Goal: Task Accomplishment & Management: Complete application form

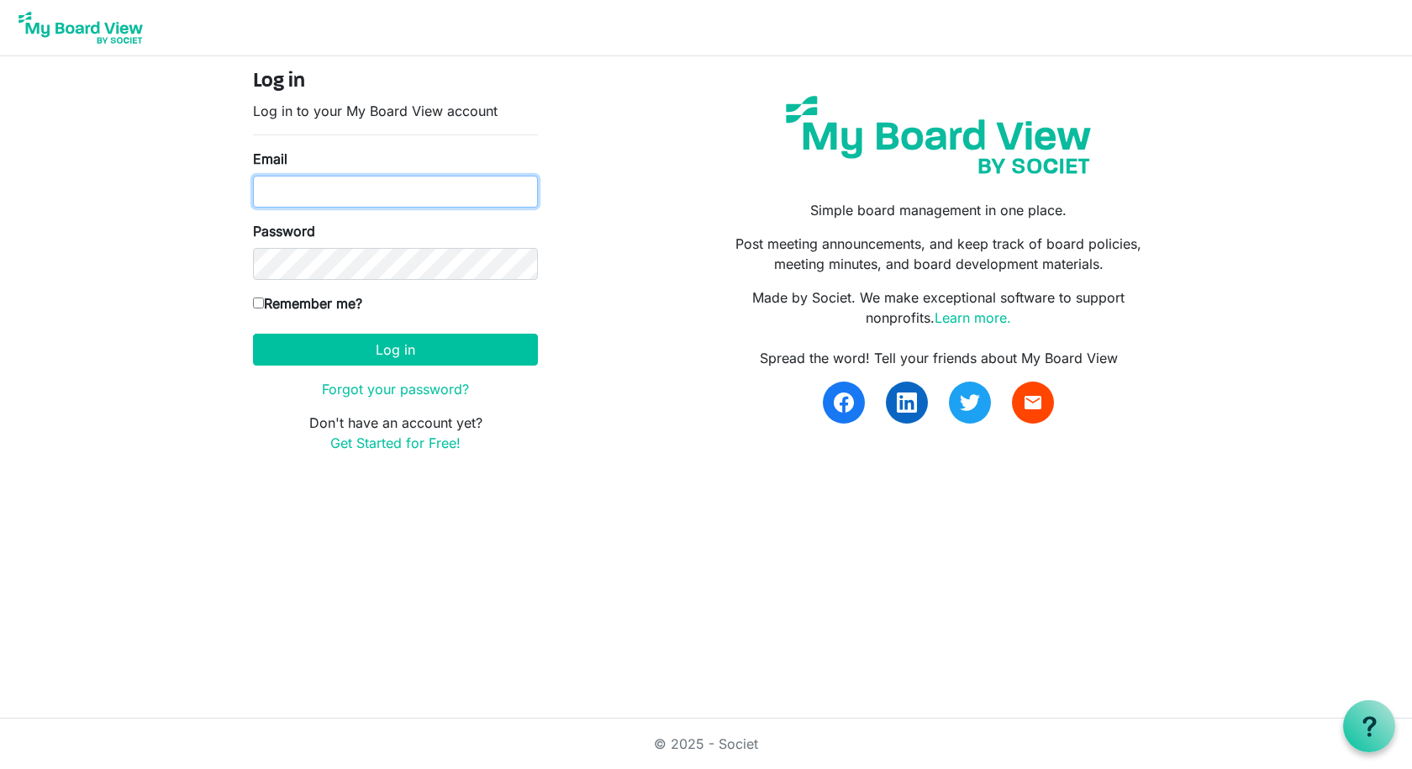
type input "rwhite@thefamilyy.org"
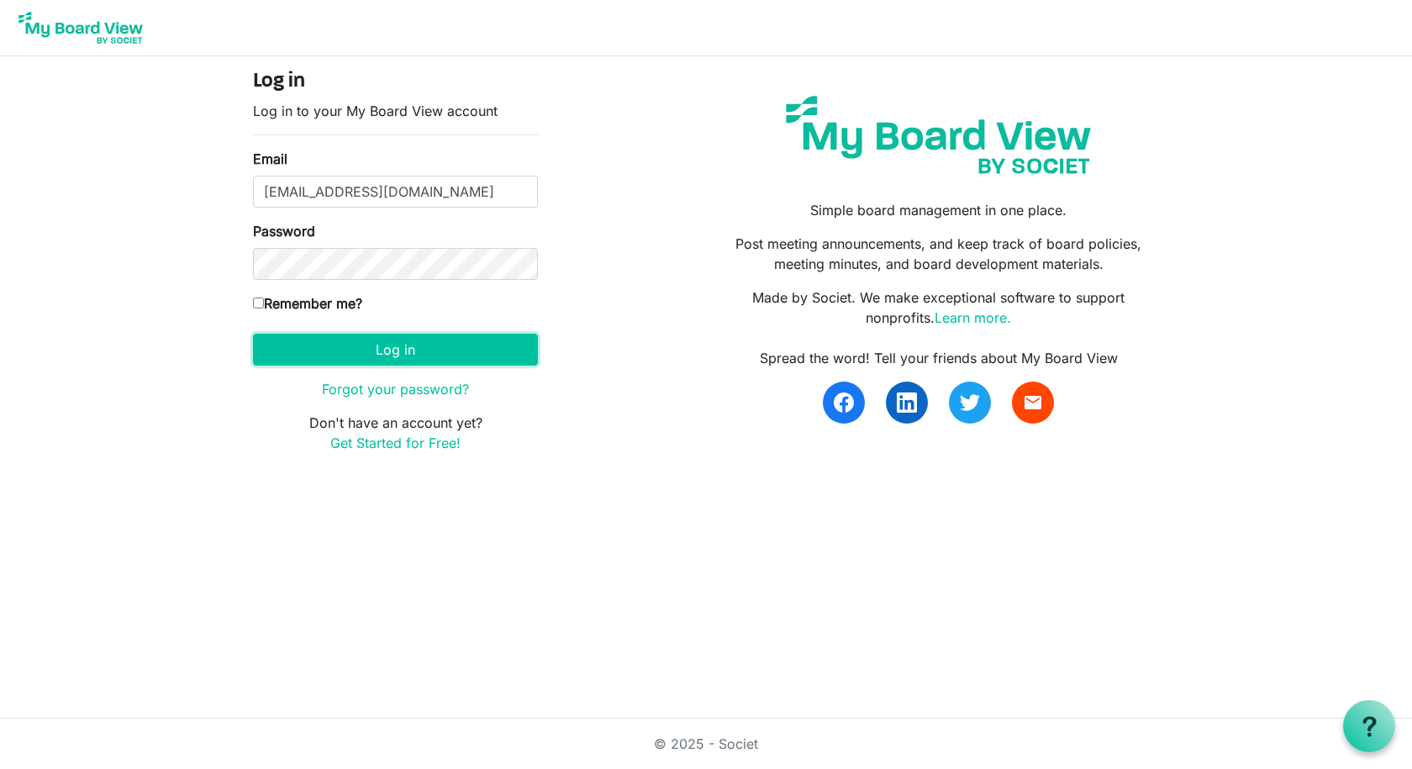
click at [312, 355] on button "Log in" at bounding box center [395, 350] width 285 height 32
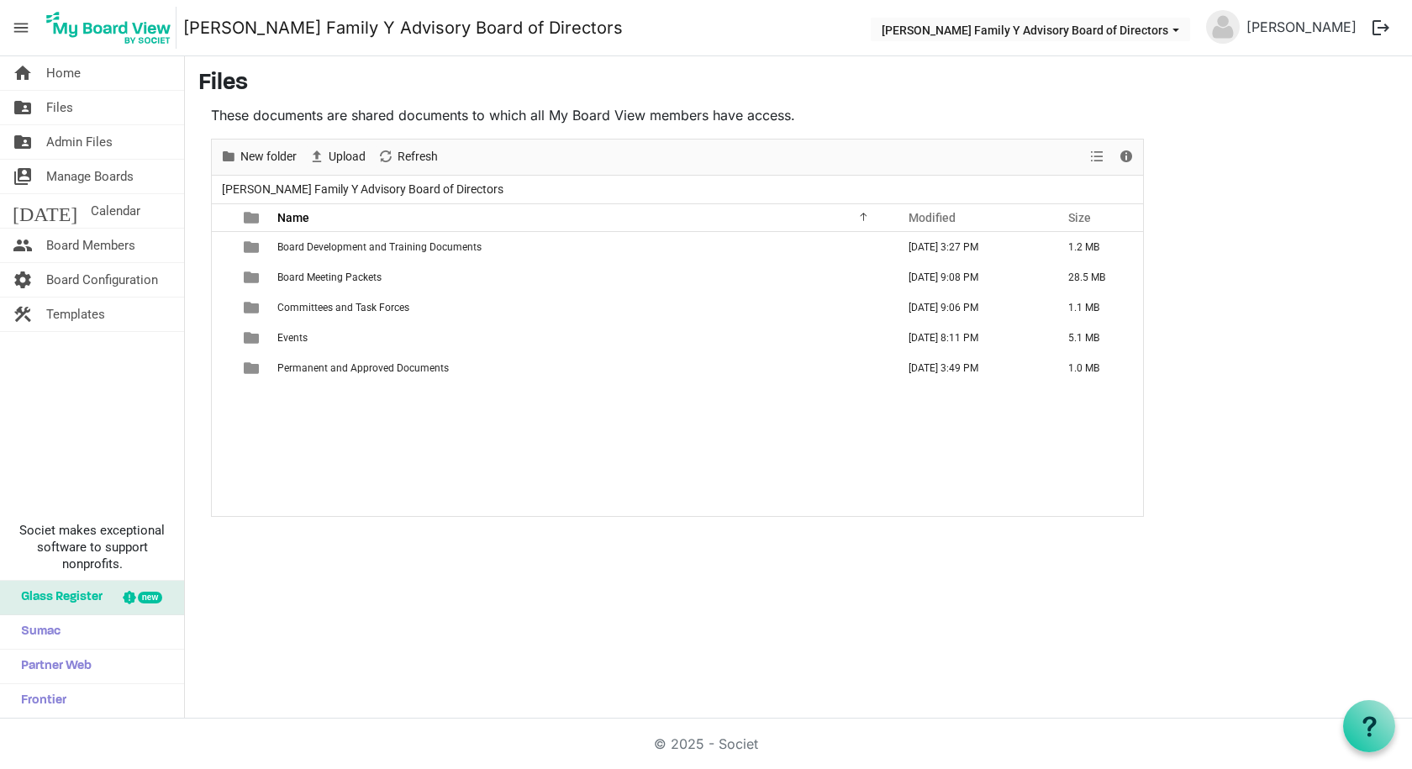
drag, startPoint x: 55, startPoint y: 141, endPoint x: 57, endPoint y: 128, distance: 13.6
click at [55, 141] on span "Admin Files" at bounding box center [79, 142] width 66 height 34
click at [57, 104] on span "Files" at bounding box center [59, 108] width 27 height 34
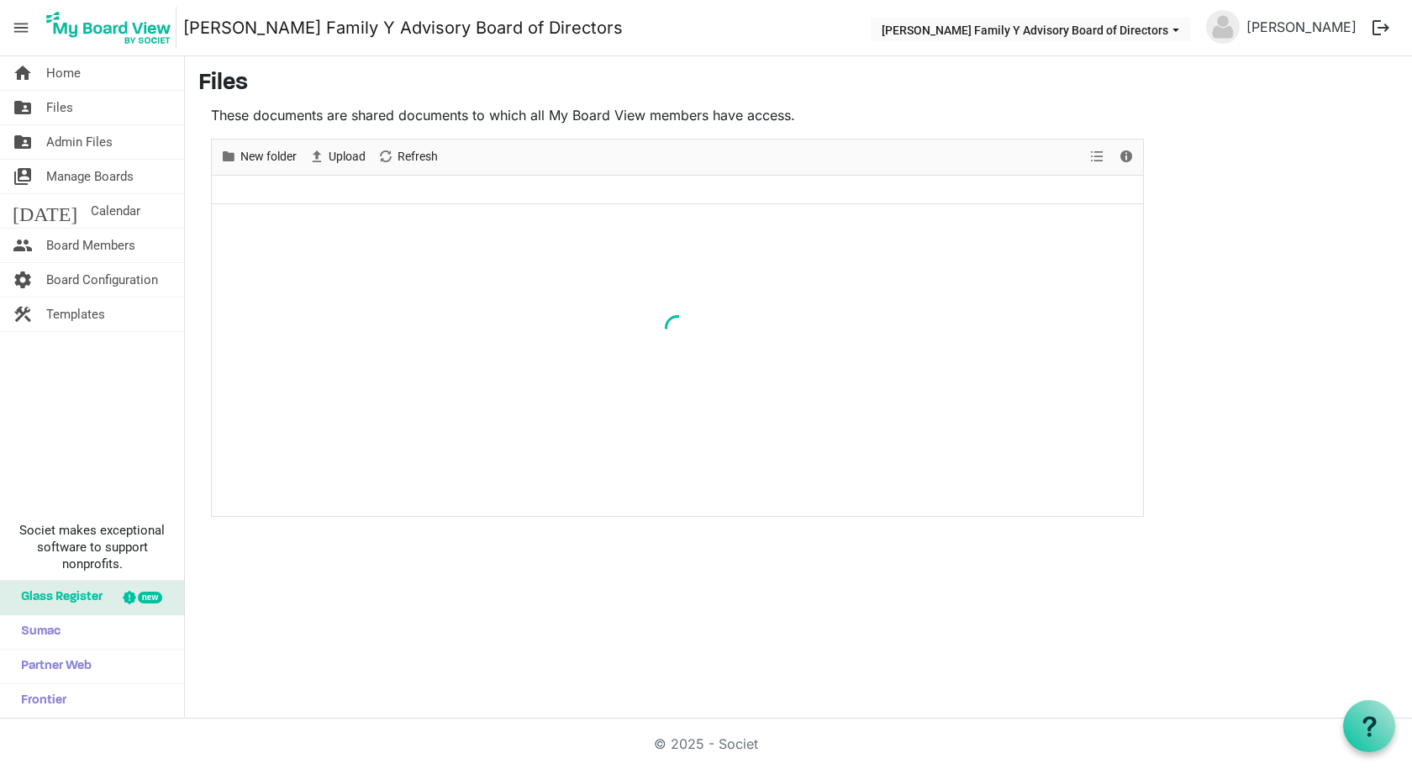
click at [91, 208] on span "Calendar" at bounding box center [116, 211] width 50 height 34
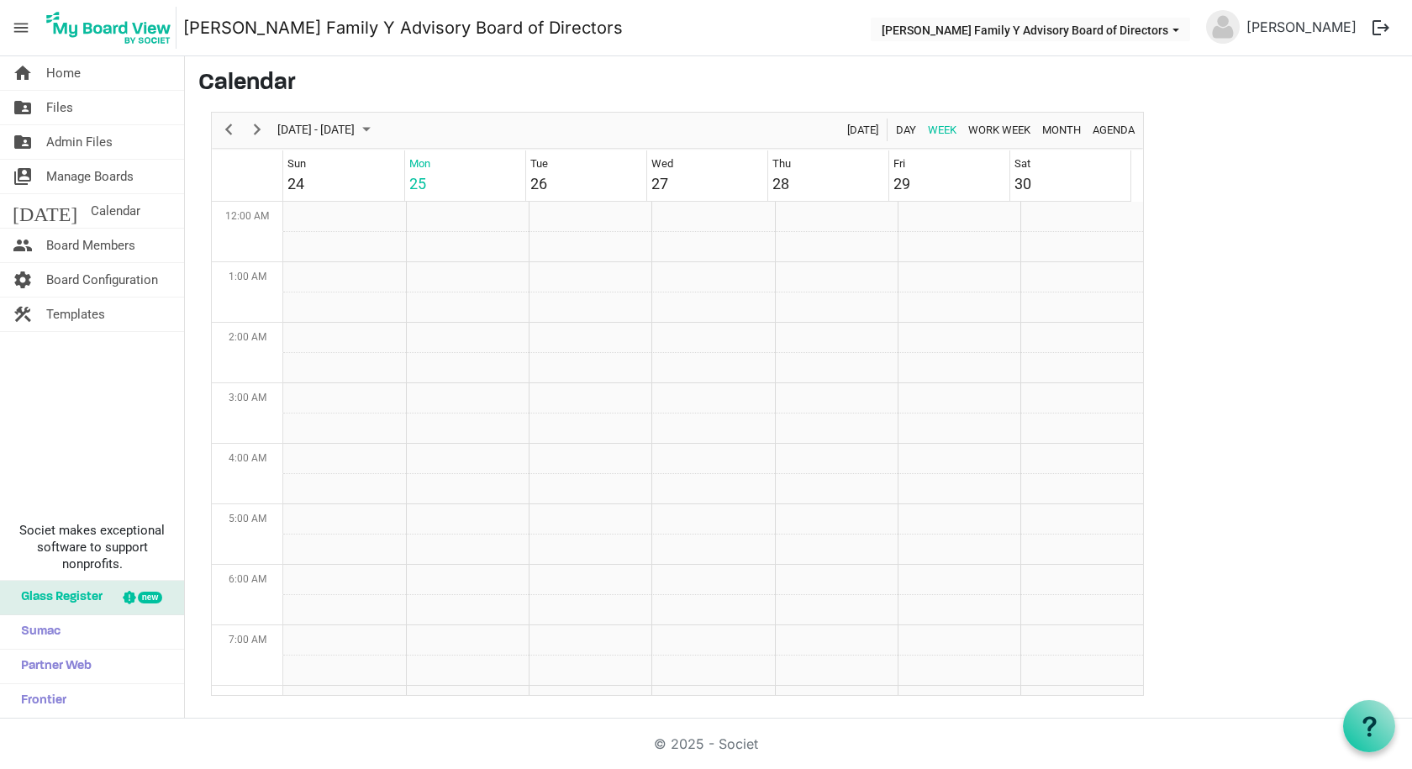
scroll to position [545, 0]
click at [680, 394] on td "Week of August 25, 2025" at bounding box center [712, 398] width 123 height 30
click at [654, 180] on div "27" at bounding box center [659, 183] width 17 height 23
click at [334, 132] on span "August 2025" at bounding box center [323, 129] width 20 height 21
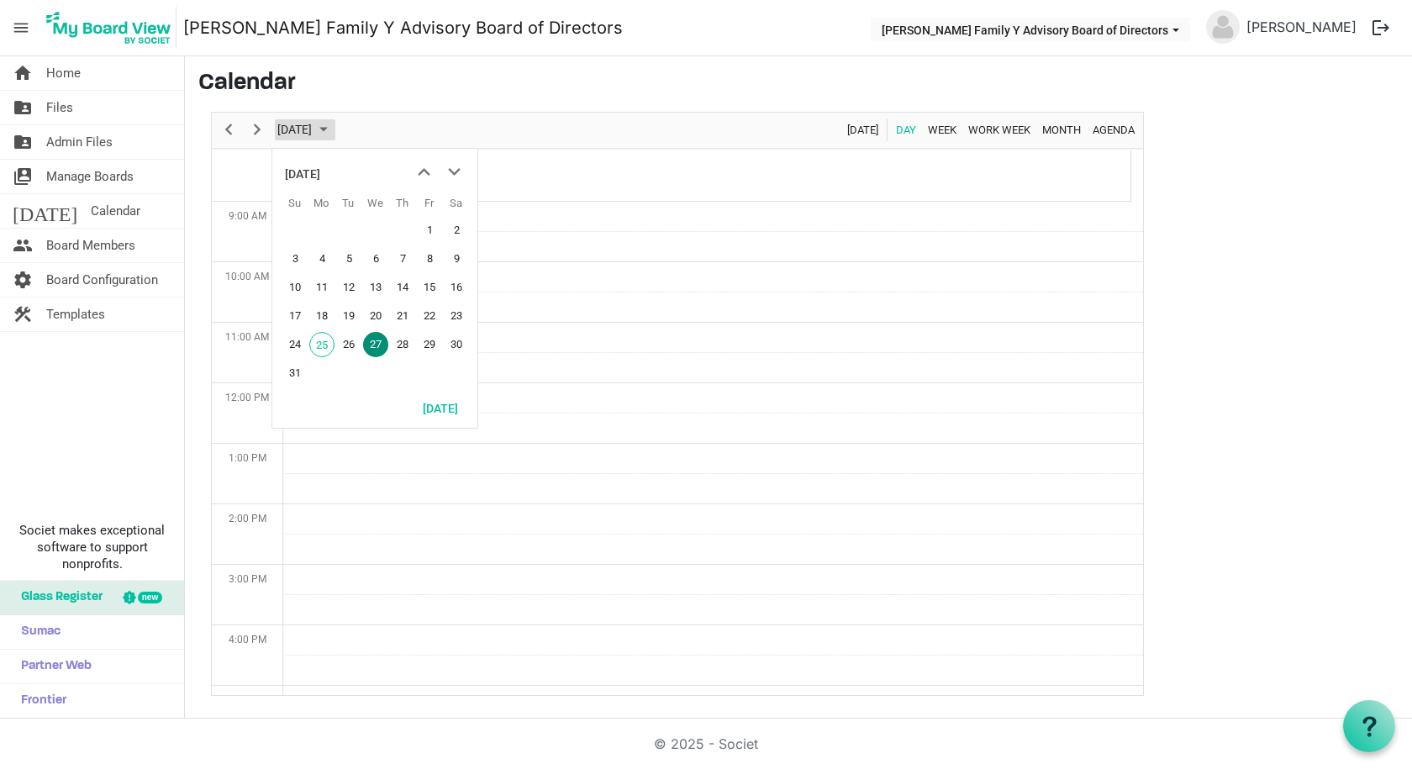
click at [334, 132] on span "August 2025" at bounding box center [323, 129] width 20 height 21
drag, startPoint x: 473, startPoint y: 212, endPoint x: 364, endPoint y: 271, distance: 124.5
click at [364, 271] on td "Day of August 27, 2025" at bounding box center [713, 277] width 860 height 30
click at [341, 404] on td "Day of August 27, 2025" at bounding box center [713, 398] width 860 height 30
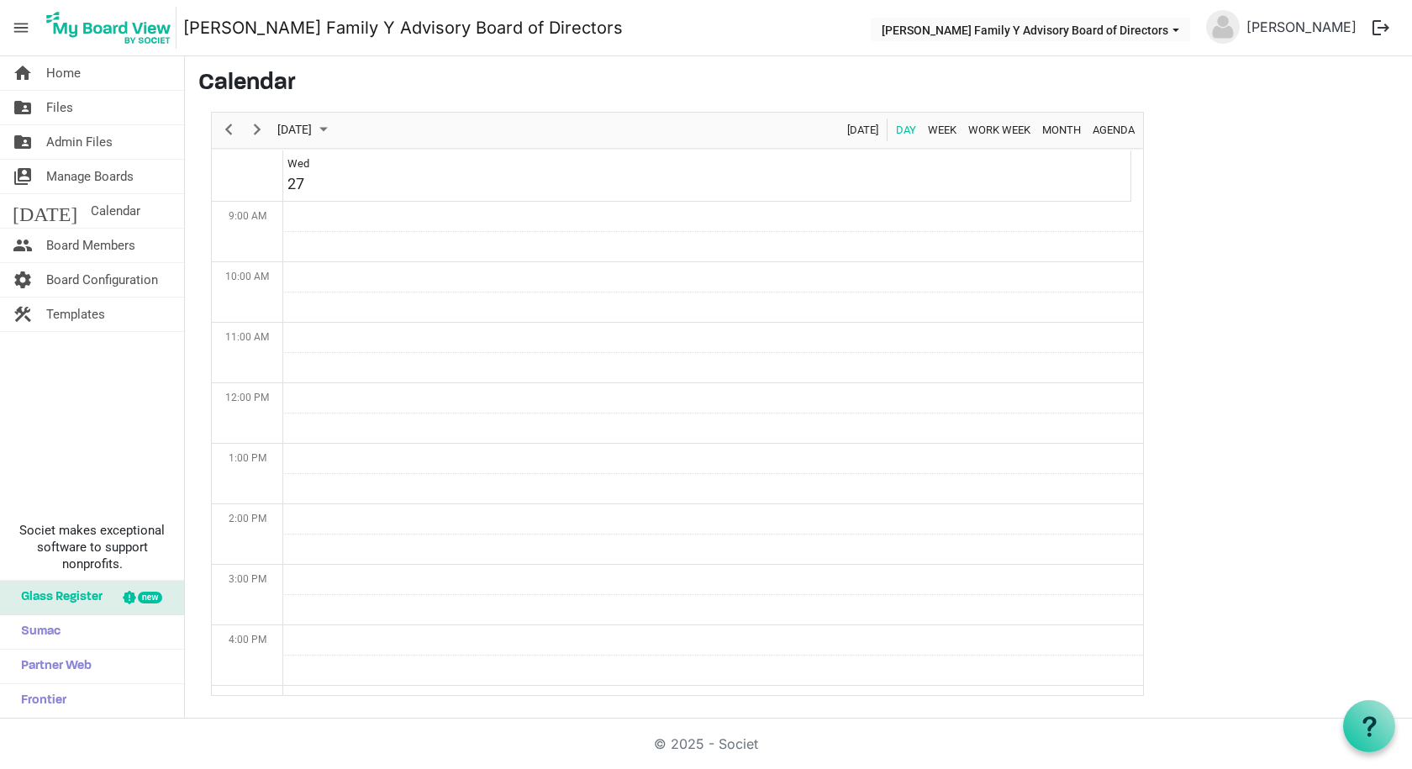
click at [341, 404] on td "Day of August 27, 2025" at bounding box center [713, 398] width 860 height 30
click at [82, 165] on span "Manage Boards" at bounding box center [89, 177] width 87 height 34
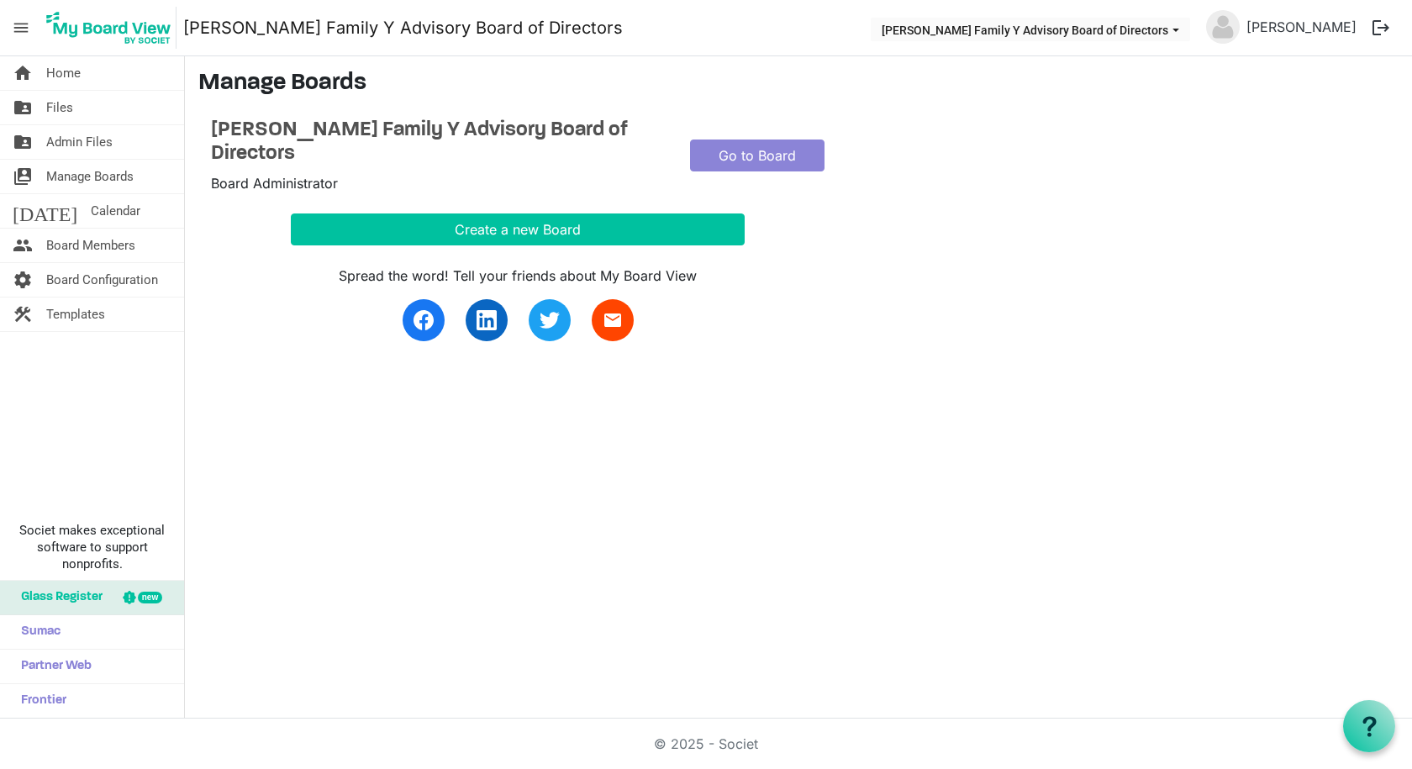
click at [68, 66] on span "Home" at bounding box center [63, 73] width 34 height 34
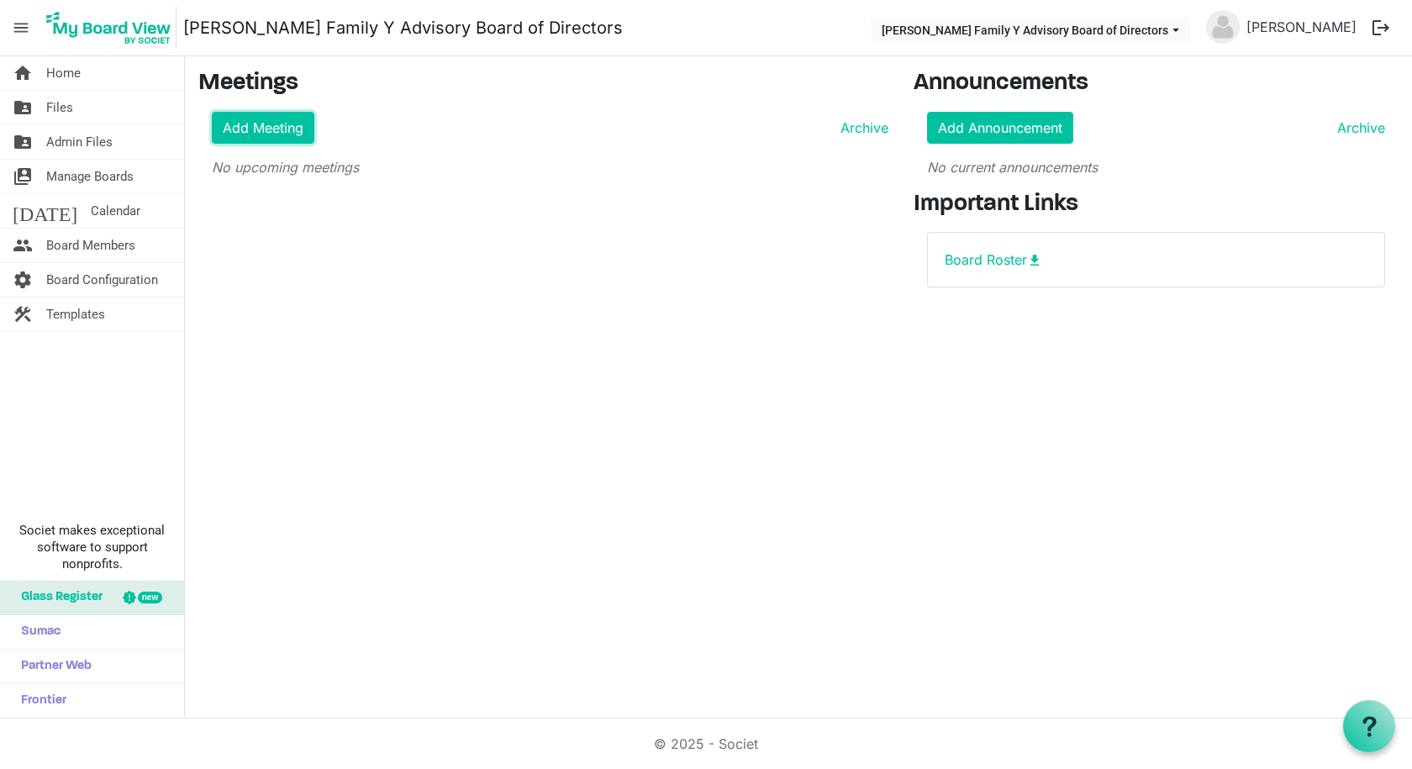
click at [279, 134] on link "Add Meeting" at bounding box center [263, 128] width 103 height 32
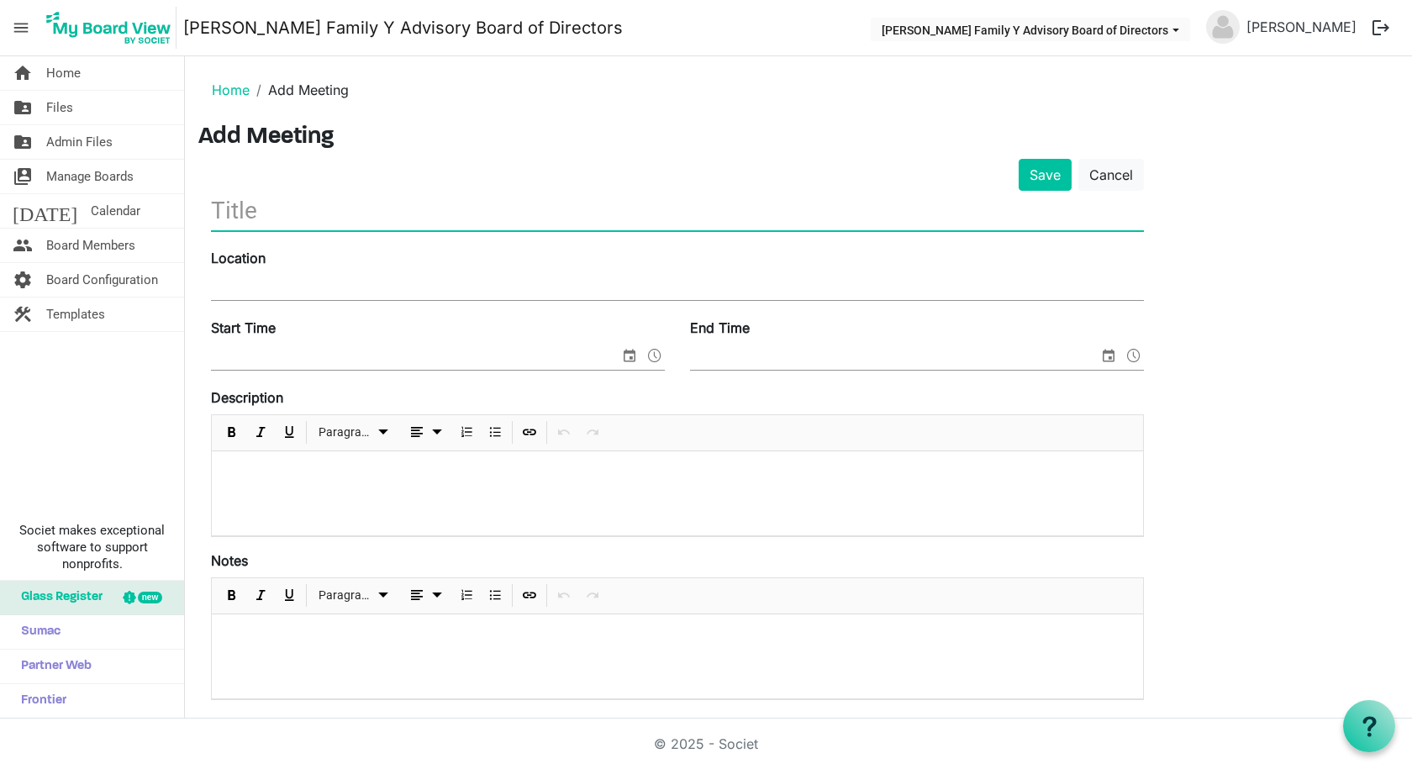
click at [236, 205] on input "text" at bounding box center [677, 210] width 933 height 39
type input "August Board Meeting"
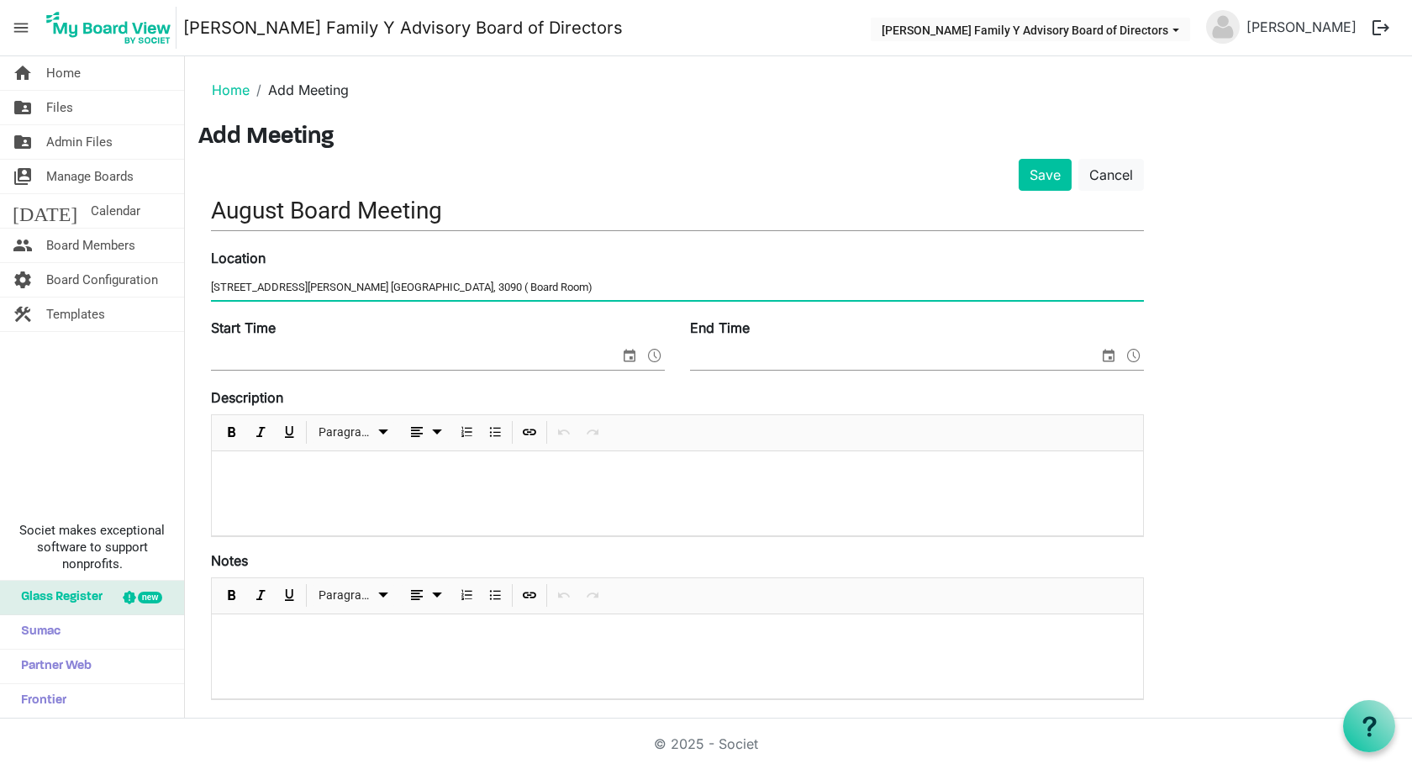
click at [396, 290] on input "3570 Wheeler Rd. Augusta GA, 3090 ( Board Room)" at bounding box center [677, 287] width 933 height 25
type input "3570 Wheeler Rd. Augusta GA, 3090 (Board Room)"
click at [378, 358] on input "Start Time" at bounding box center [415, 357] width 408 height 25
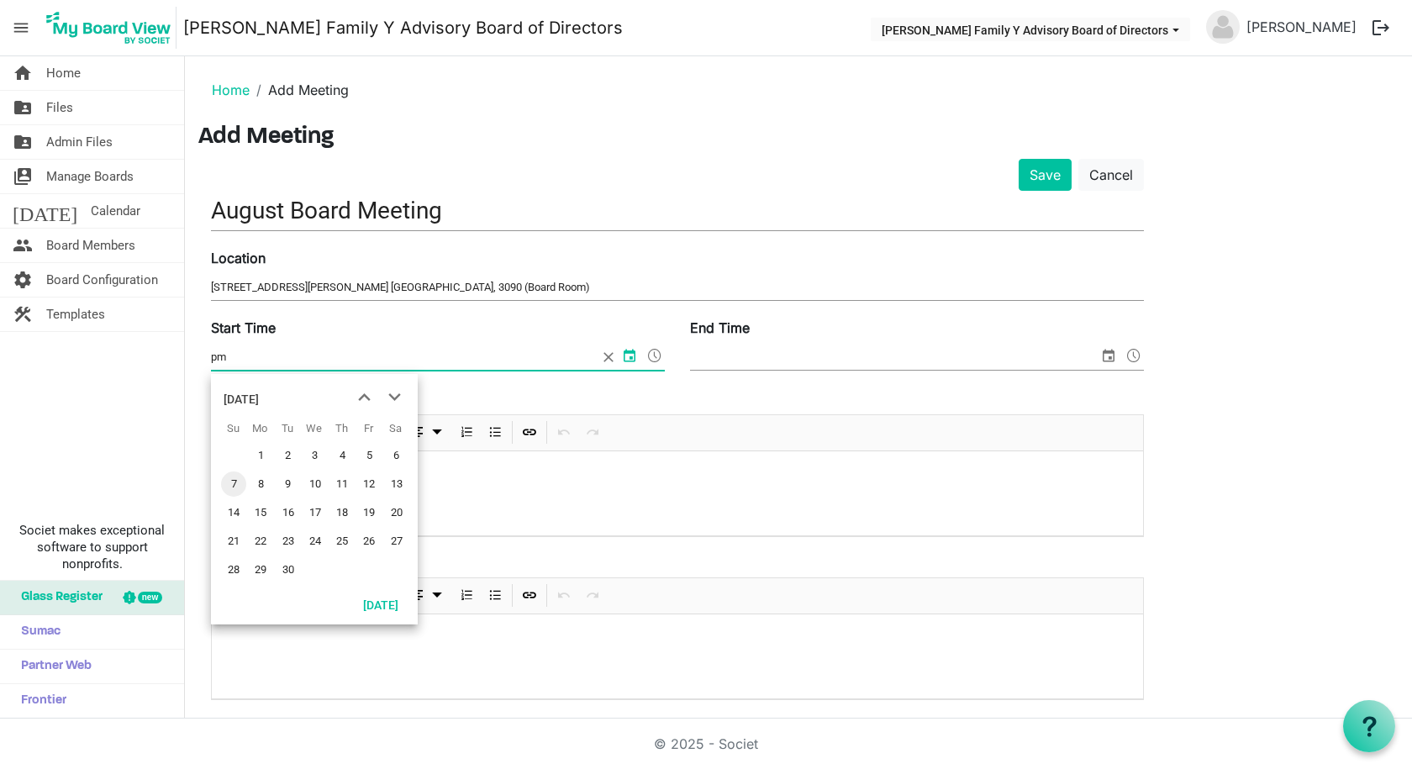
type input "p"
click at [396, 544] on span "27" at bounding box center [396, 541] width 25 height 25
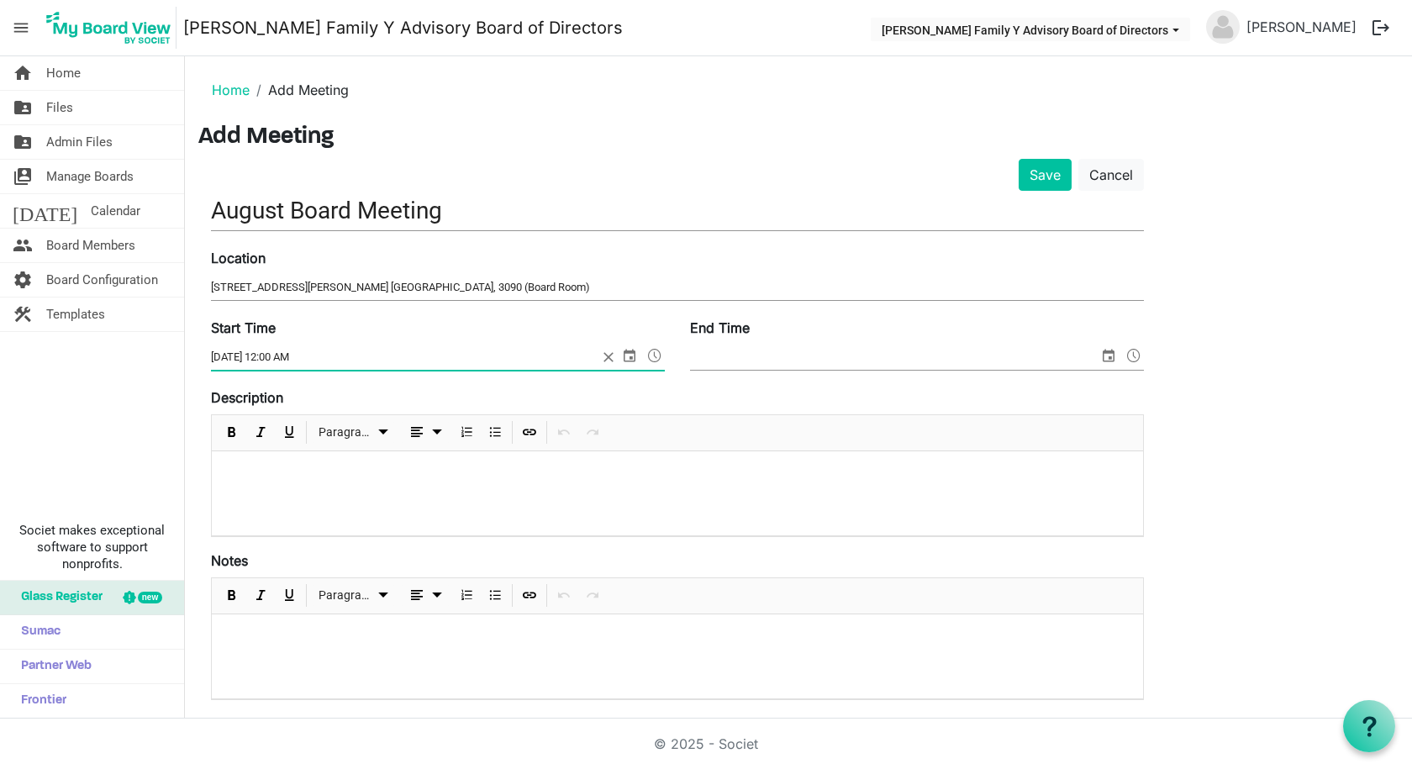
click at [303, 356] on input "9/27/2025 12:00 AM" at bounding box center [404, 357] width 387 height 25
type input "9/27/2025 12:00 PM"
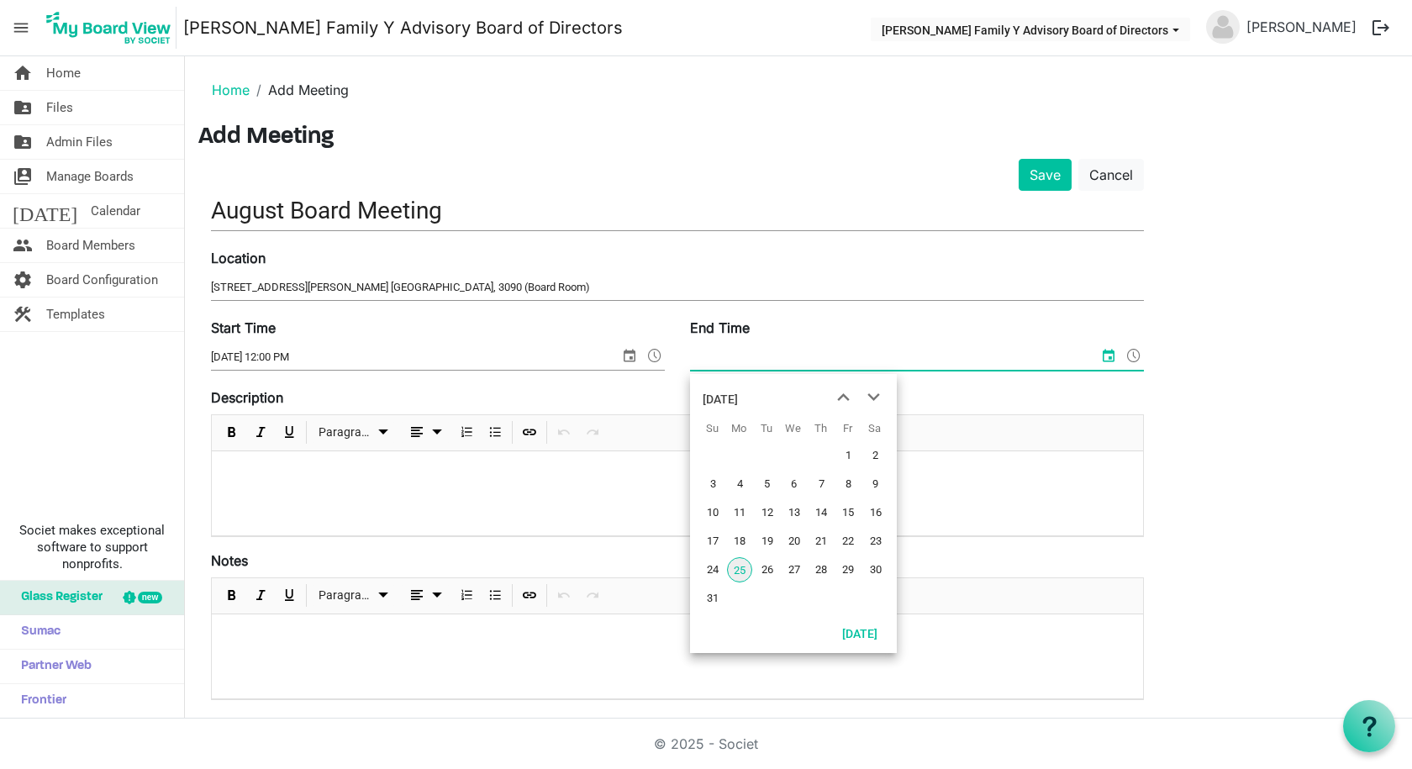
click at [772, 345] on input "End Time" at bounding box center [894, 357] width 408 height 25
click at [793, 571] on span "27" at bounding box center [794, 569] width 25 height 25
type input "8/27/2025 12:00 AM"
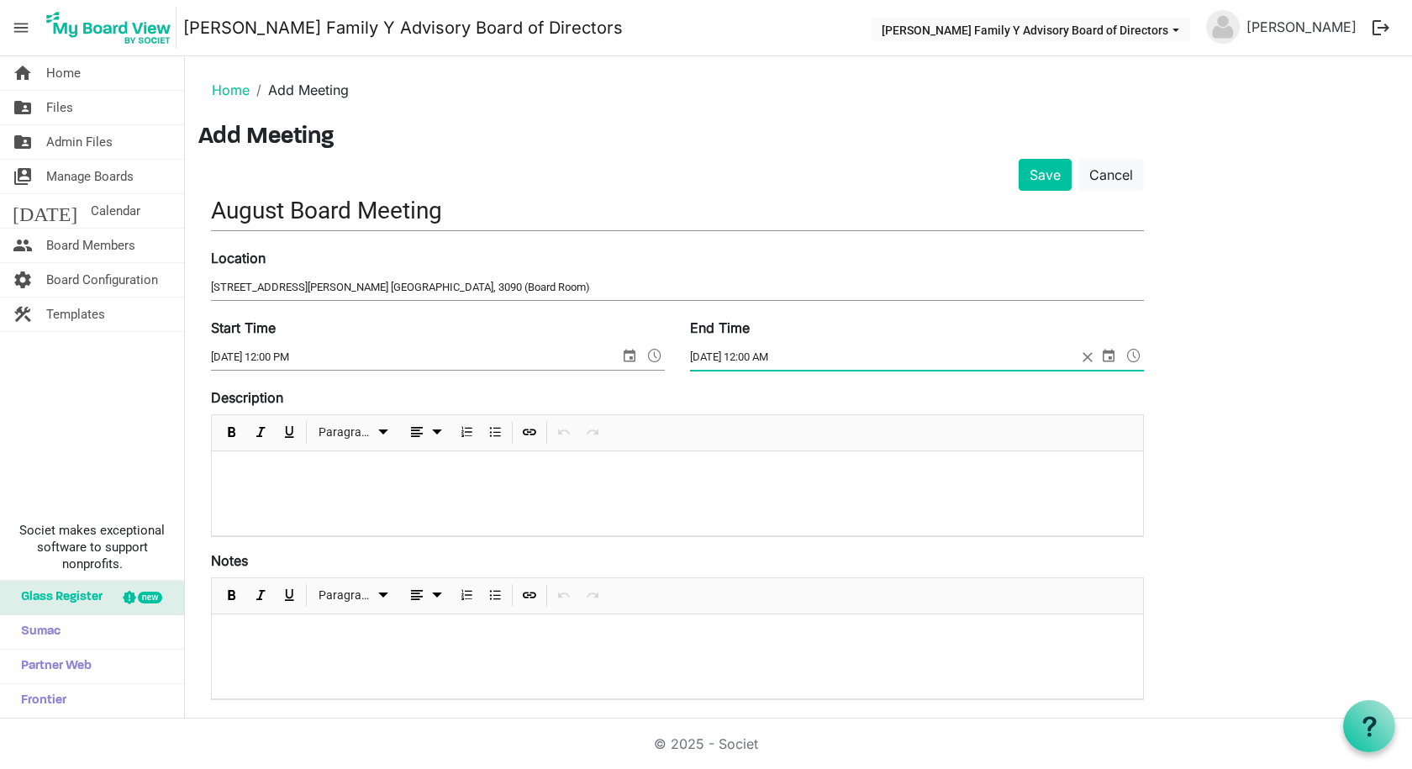
click at [234, 355] on input "9/27/2025 12:00 PM" at bounding box center [415, 357] width 408 height 25
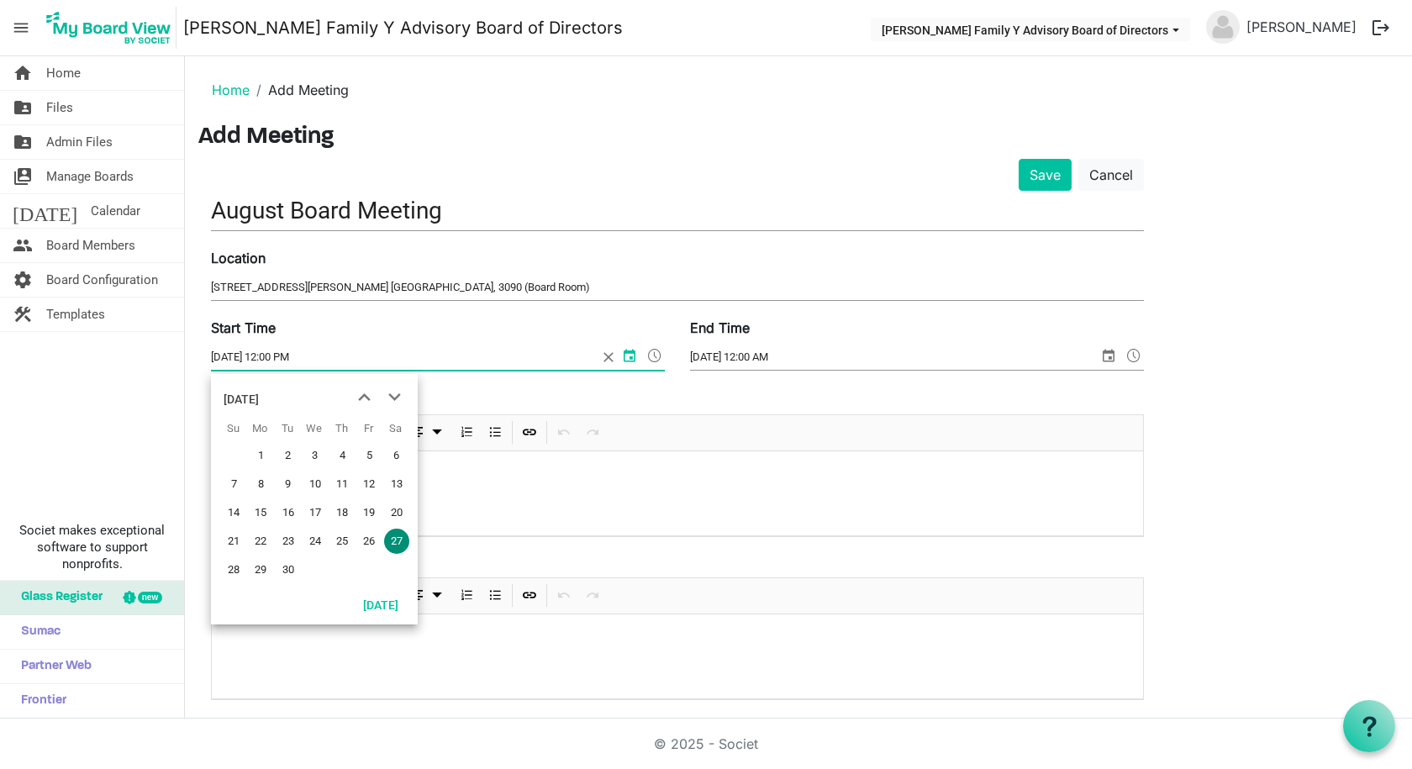
click at [366, 390] on span "previous month" at bounding box center [364, 397] width 29 height 30
click at [319, 569] on span "27" at bounding box center [315, 569] width 25 height 25
type input "8/27/2025 12:00 PM"
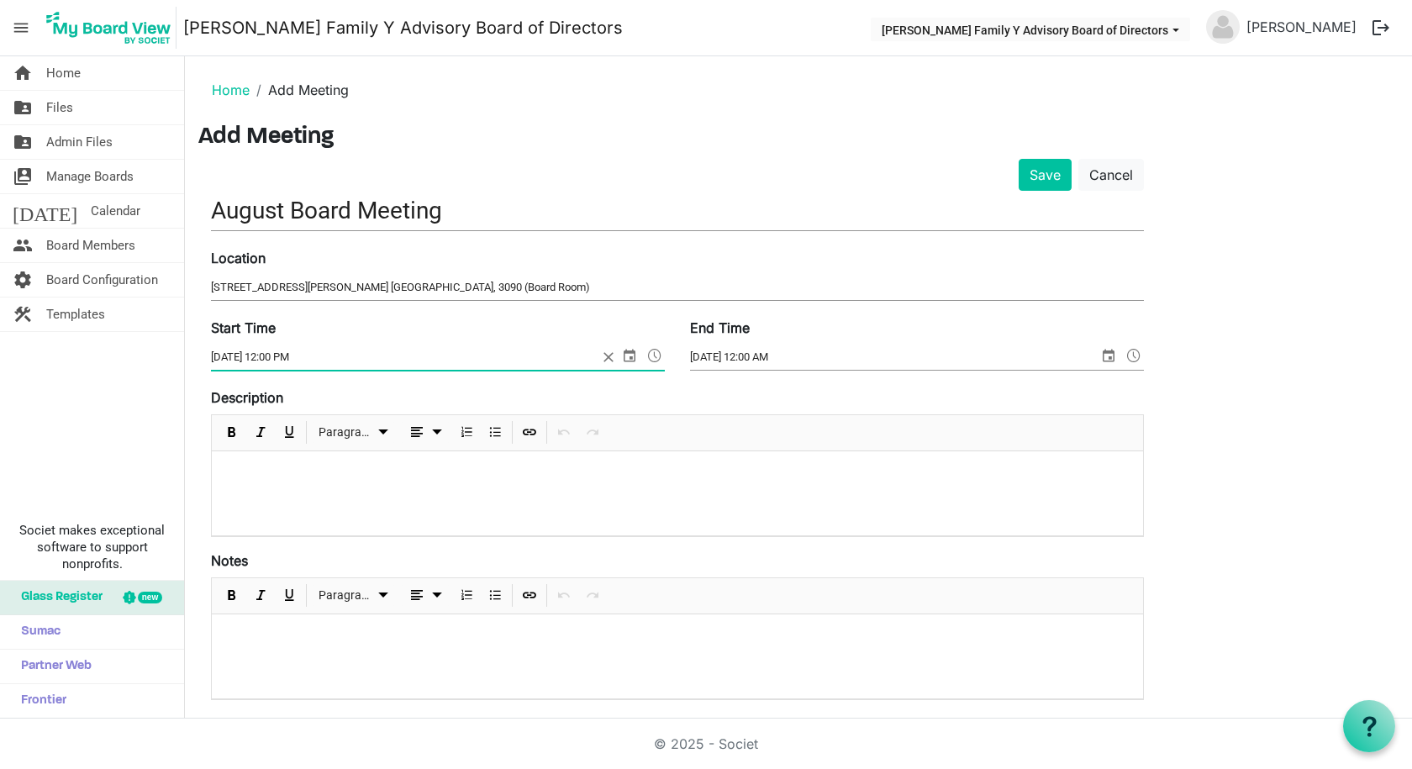
click at [756, 357] on input "8/27/2025 12:00 AM" at bounding box center [894, 357] width 408 height 25
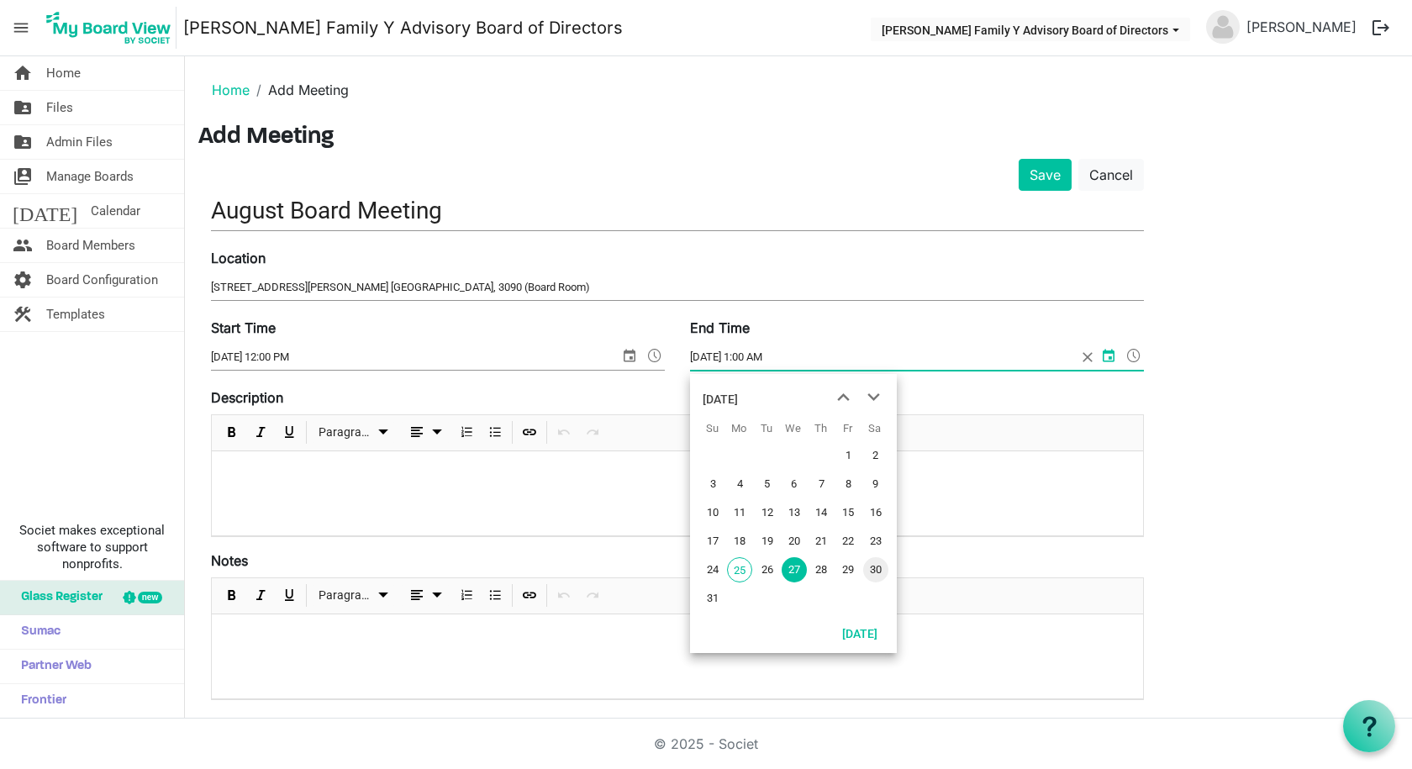
click at [777, 355] on input "8/27/2025 1:00 AM" at bounding box center [883, 357] width 387 height 25
click at [775, 358] on input "8/27/2025 1:00 AM" at bounding box center [883, 357] width 387 height 25
click at [773, 361] on input "8/27/2025 1:00 AM" at bounding box center [883, 357] width 387 height 25
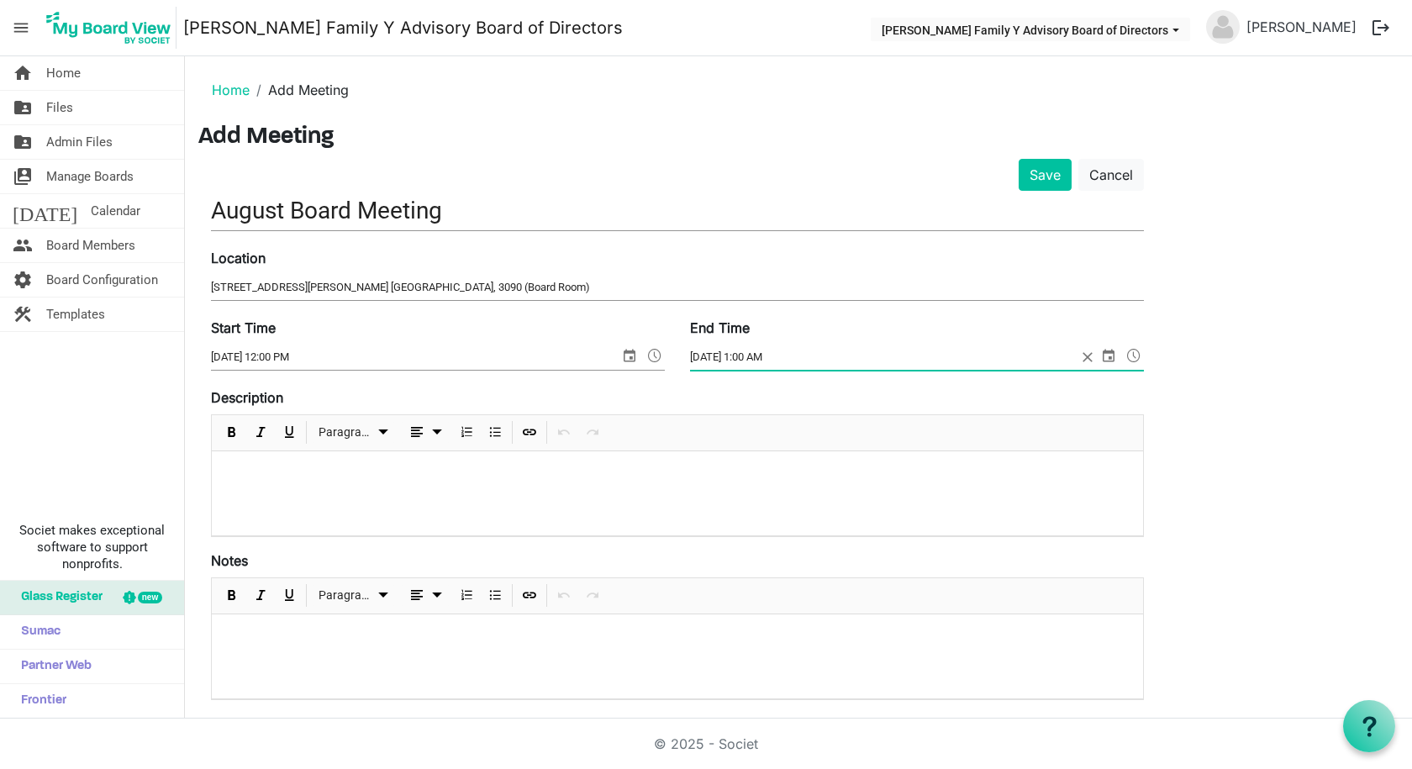
click at [776, 359] on input "8/27/2025 1:00 AM" at bounding box center [883, 357] width 387 height 25
click at [819, 391] on div "Description Paragraph" at bounding box center [677, 462] width 933 height 150
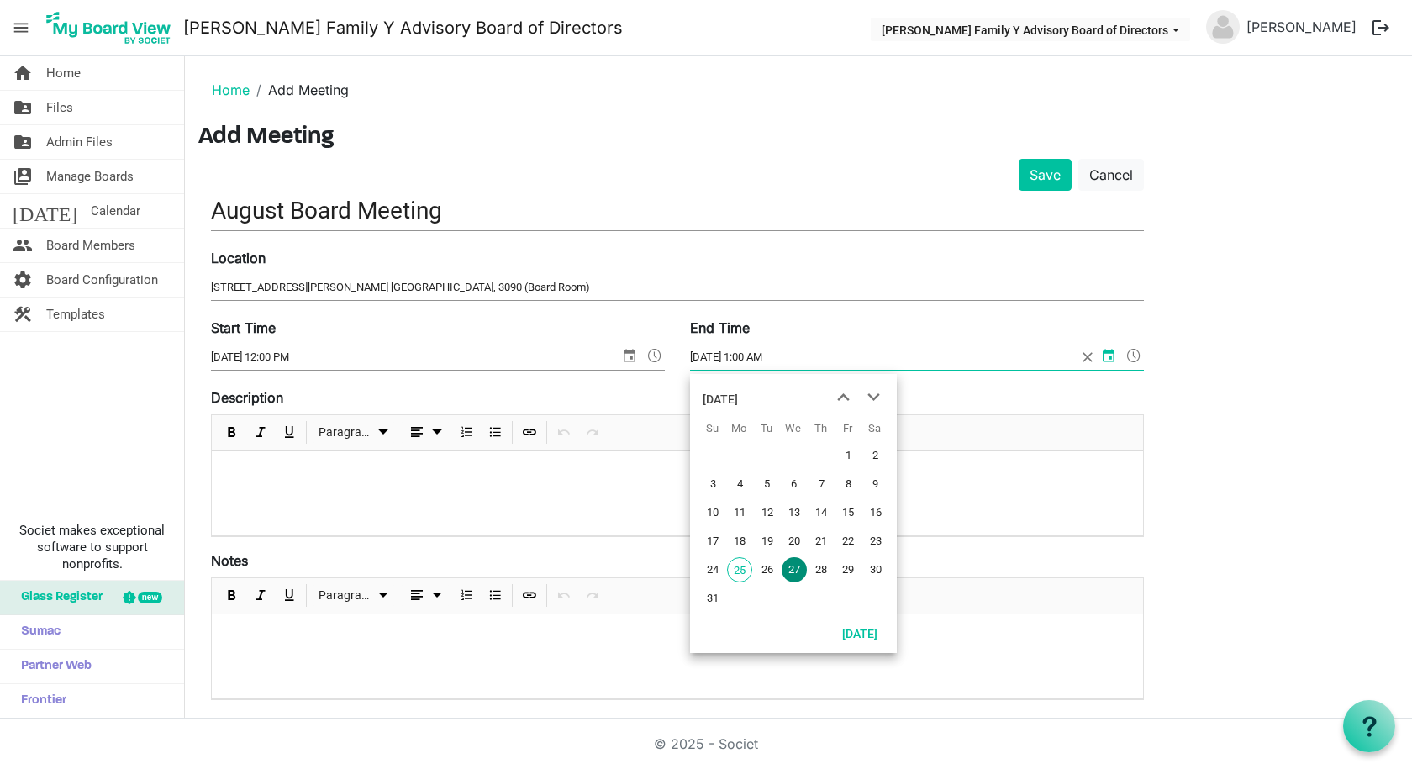
click at [772, 359] on input "8/27/2025 1:00 AM" at bounding box center [883, 357] width 387 height 25
click at [453, 494] on div at bounding box center [677, 493] width 931 height 84
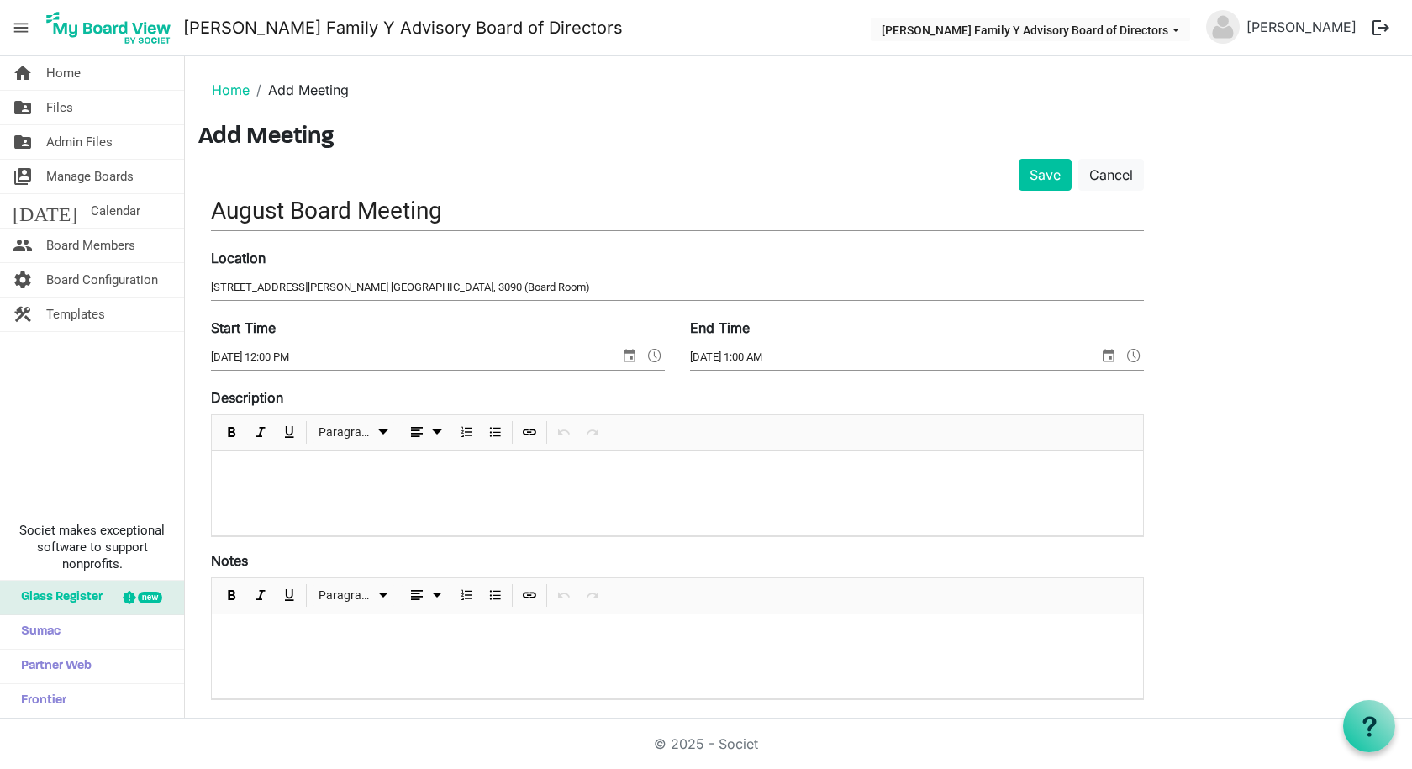
click at [763, 365] on input "8/27/2025 1:00 AM" at bounding box center [894, 357] width 408 height 25
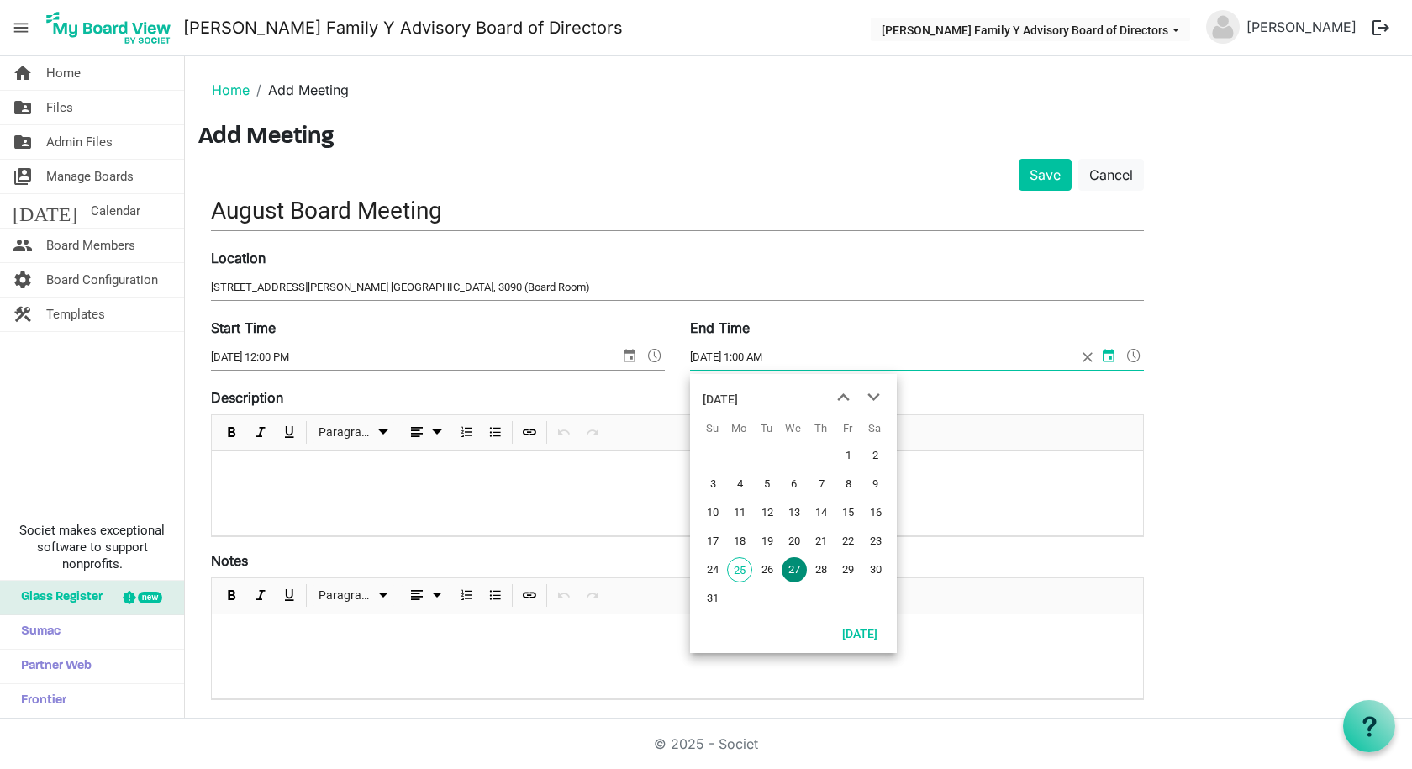
click at [750, 353] on input "8/27/2025 1:00 AM" at bounding box center [883, 357] width 387 height 25
click at [778, 359] on input "8/27/2025 1:00 AM" at bounding box center [883, 357] width 387 height 25
click at [788, 355] on input "8/27/2025 1:00 AM" at bounding box center [883, 357] width 387 height 25
click at [784, 355] on input "8/27/2025 1:00 AM" at bounding box center [883, 357] width 387 height 25
click at [778, 355] on input "8/27/2025 1:00 AM" at bounding box center [883, 357] width 387 height 25
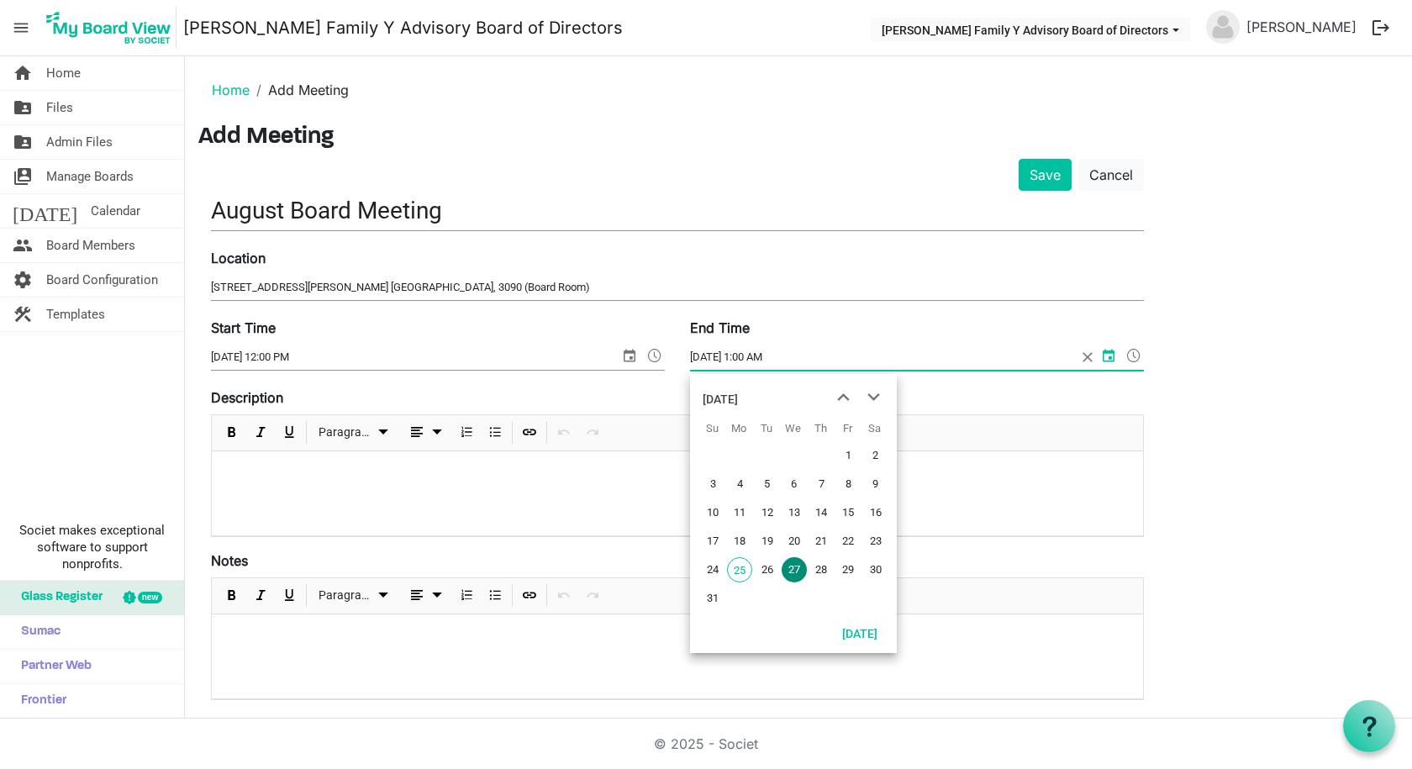
click at [778, 355] on input "8/27/2025 1:00 AM" at bounding box center [883, 357] width 387 height 25
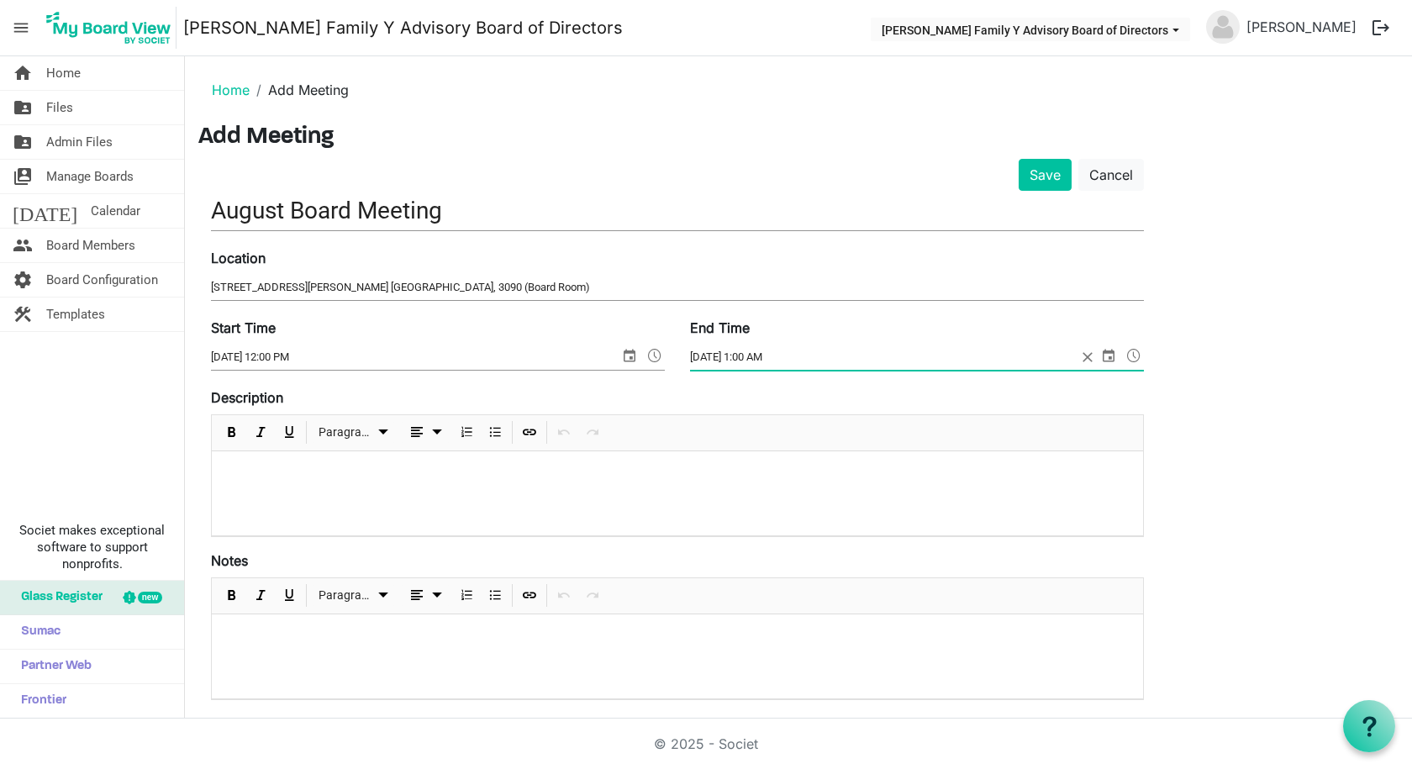
click at [774, 354] on input "8/27/2025 1:00 AM" at bounding box center [883, 357] width 387 height 25
click at [804, 362] on input "8/27/2025 1:00 pM" at bounding box center [883, 357] width 387 height 25
click at [804, 360] on input "8/27/2025 1:00 pM" at bounding box center [883, 357] width 387 height 25
click at [820, 355] on input "8/27/2025 1:00 pM" at bounding box center [883, 357] width 387 height 25
click at [882, 411] on div "Description Paragraph" at bounding box center [677, 462] width 933 height 150
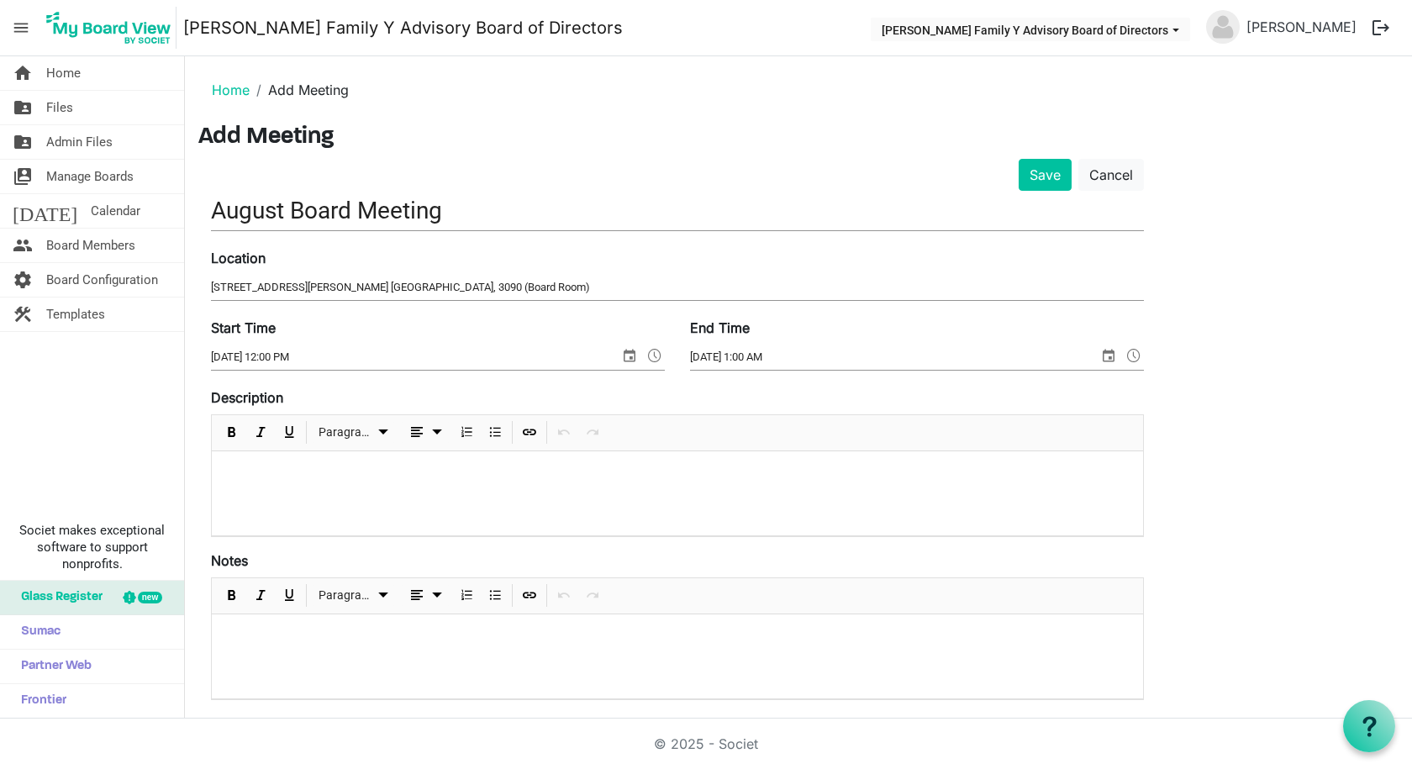
click at [1130, 358] on span at bounding box center [1134, 356] width 20 height 22
click at [1129, 356] on span at bounding box center [1134, 356] width 20 height 22
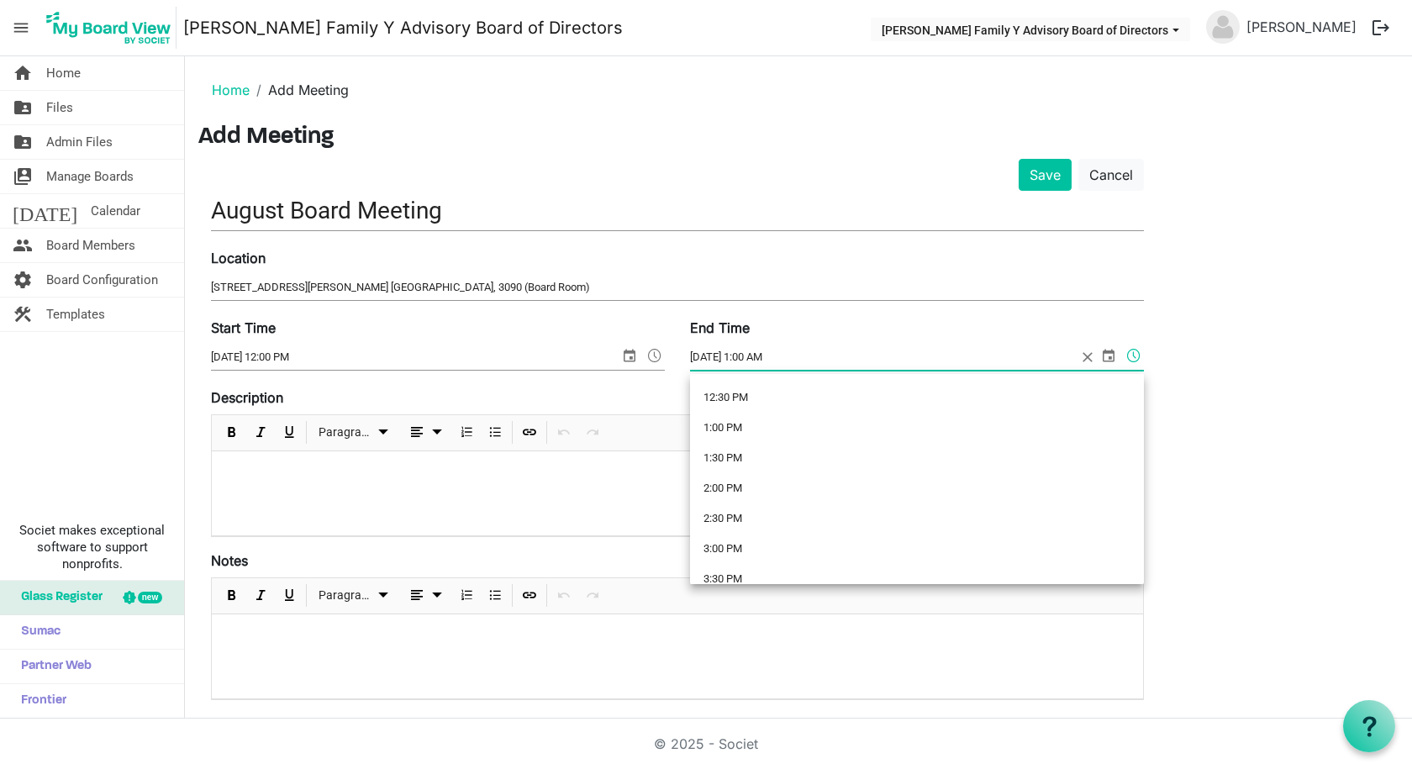
scroll to position [756, 0]
click at [765, 428] on li "1:00 PM" at bounding box center [917, 426] width 454 height 30
type input "8/27/2025 1:00 PM"
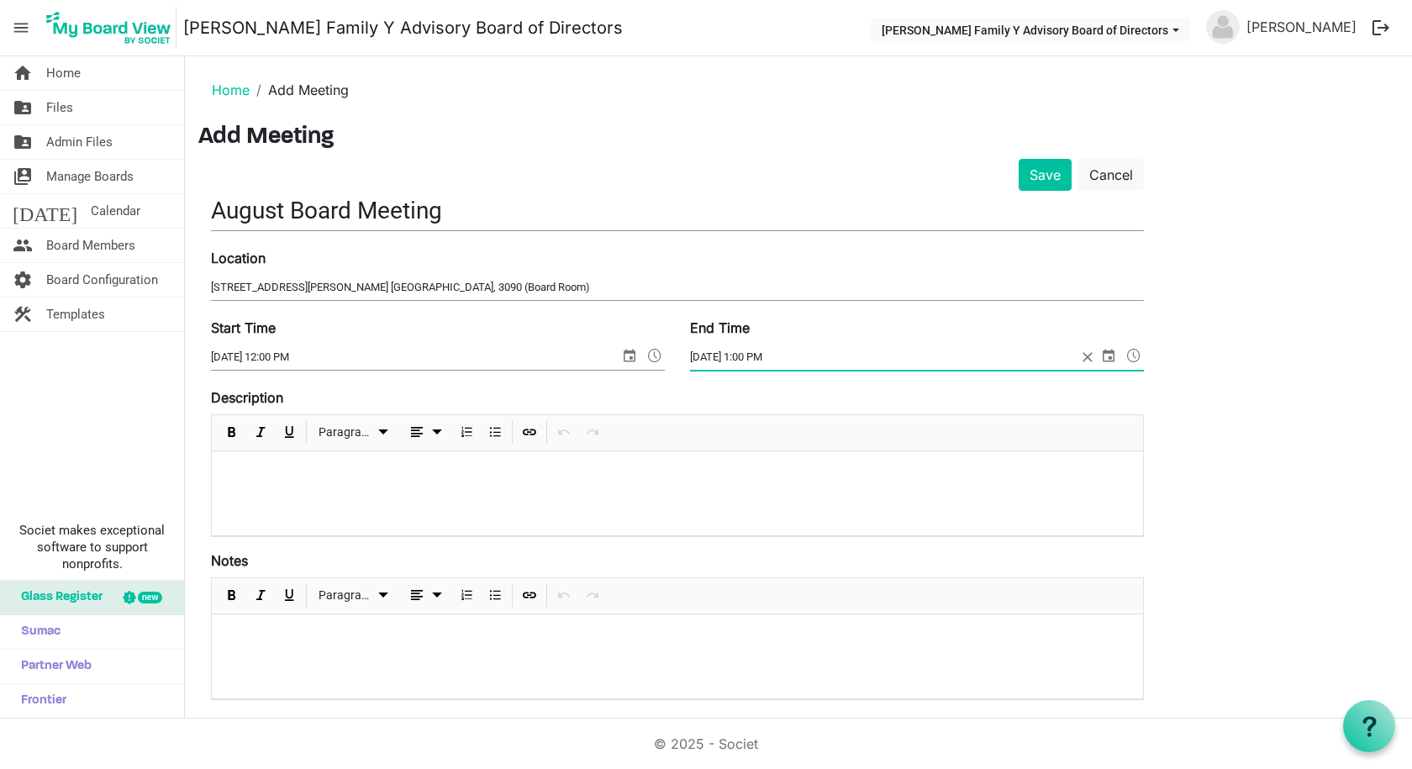
click at [284, 480] on p at bounding box center [677, 474] width 904 height 18
click at [284, 479] on p at bounding box center [677, 474] width 904 height 18
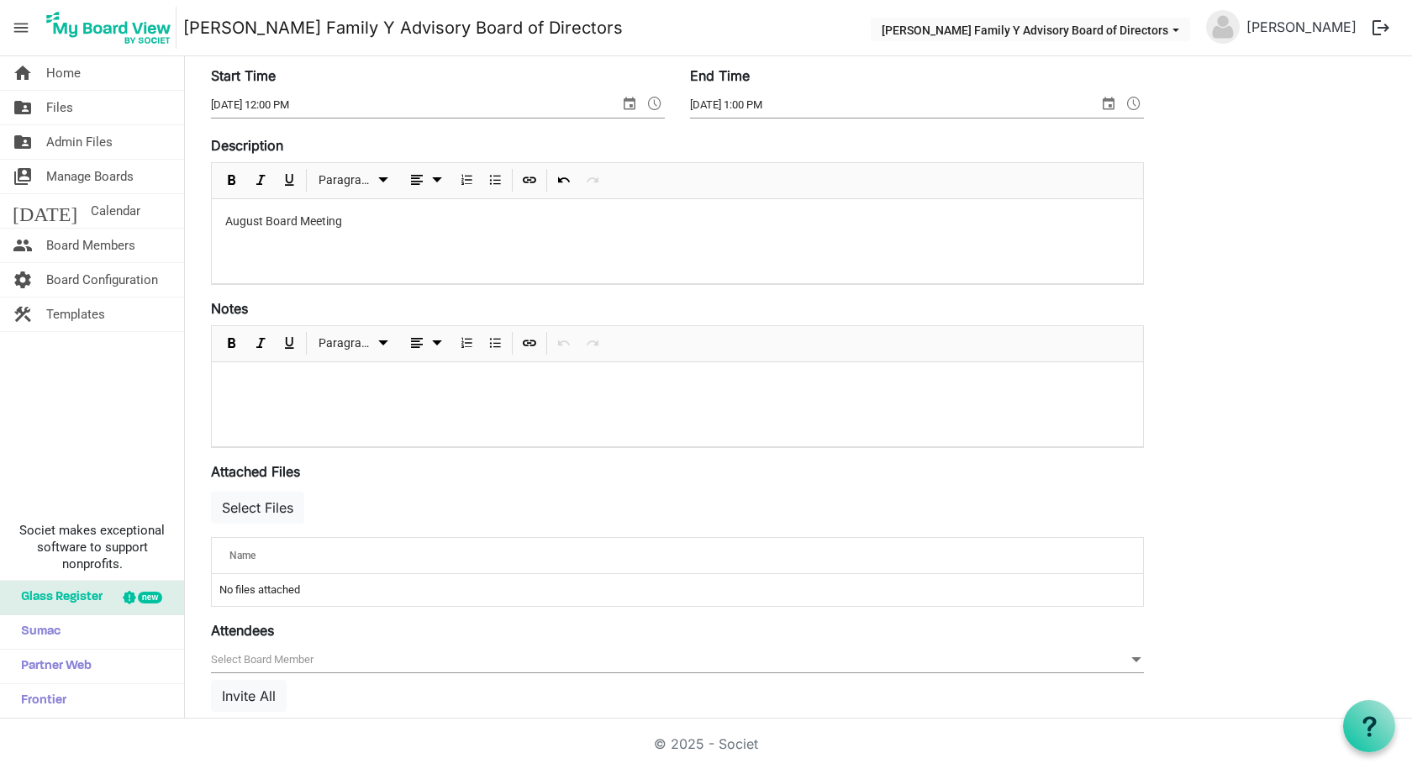
scroll to position [355, 0]
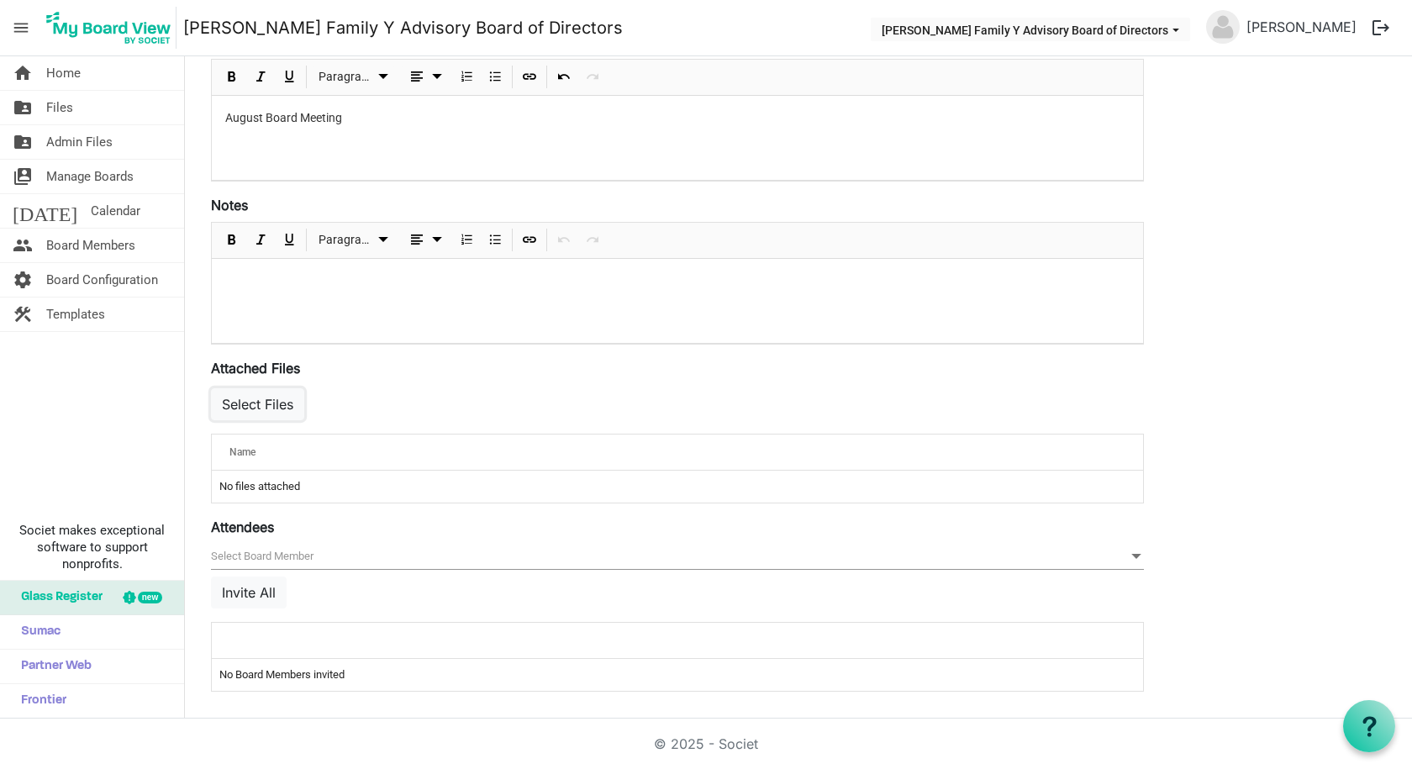
click at [254, 400] on button "Select Files" at bounding box center [257, 404] width 93 height 32
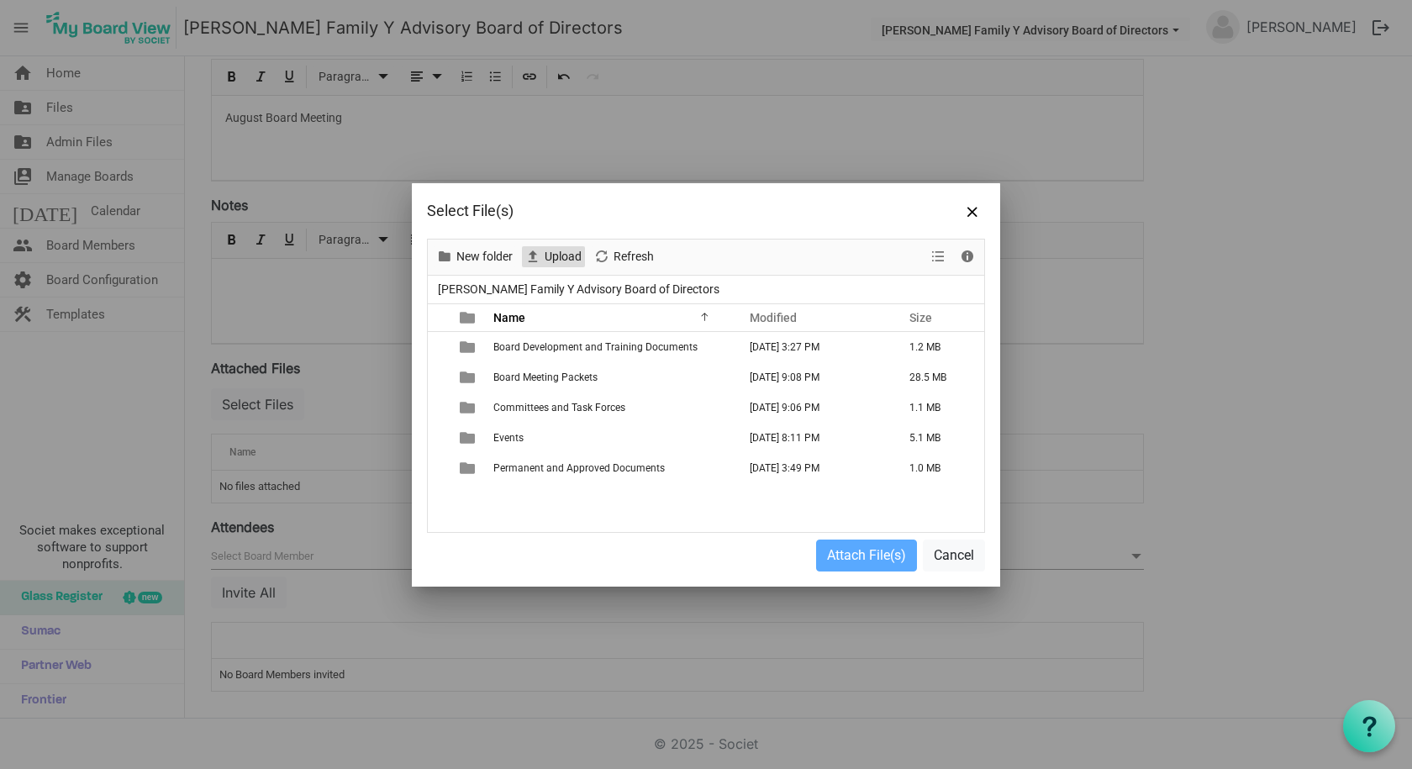
click at [551, 251] on span "Upload" at bounding box center [563, 256] width 40 height 21
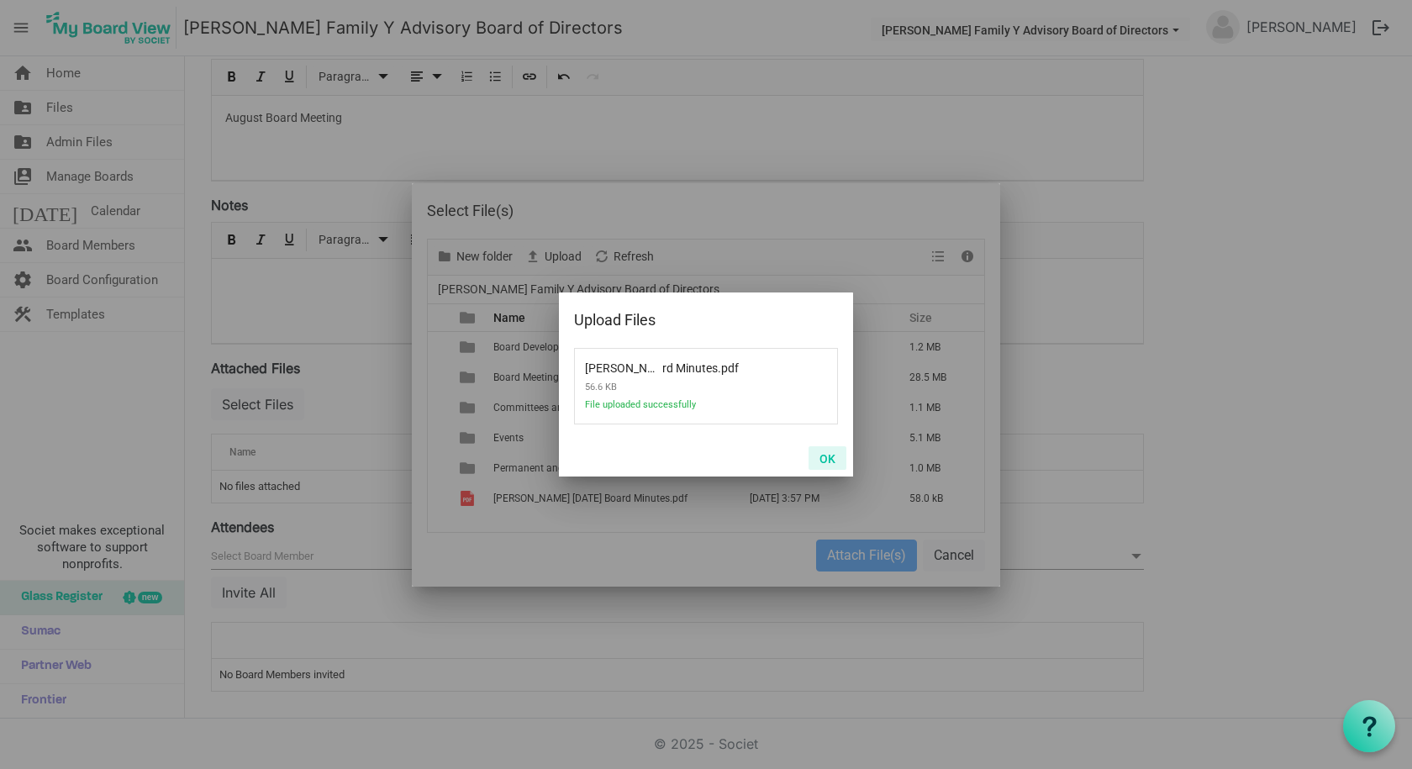
click at [823, 450] on button "OK" at bounding box center [827, 458] width 38 height 24
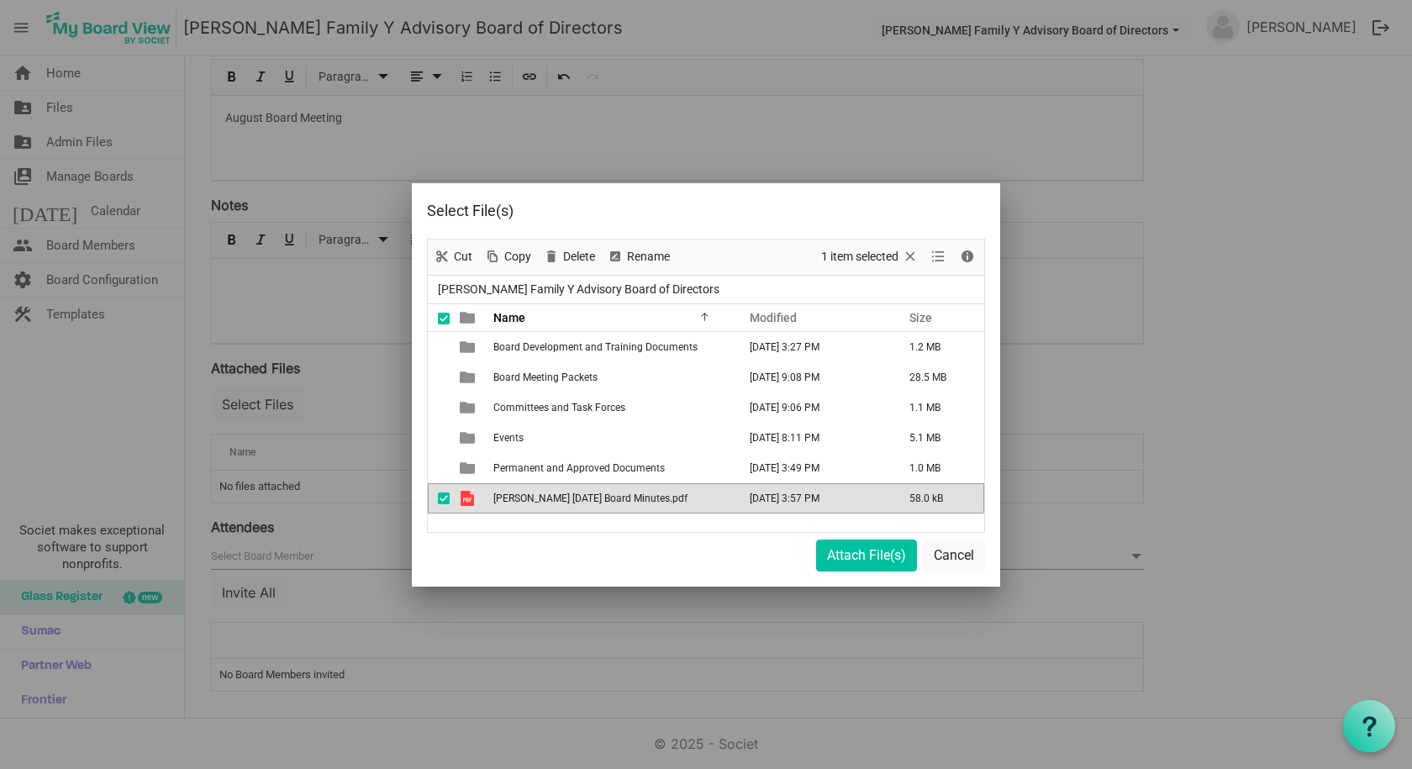
drag, startPoint x: 535, startPoint y: 500, endPoint x: 542, endPoint y: 377, distance: 123.8
click at [542, 377] on tbody "Board Development and Training Documents August 23, 2024 3:27 PM 1.2 MB Board M…" at bounding box center [706, 423] width 556 height 182
click at [542, 377] on span "Board Meeting Packets" at bounding box center [545, 377] width 104 height 12
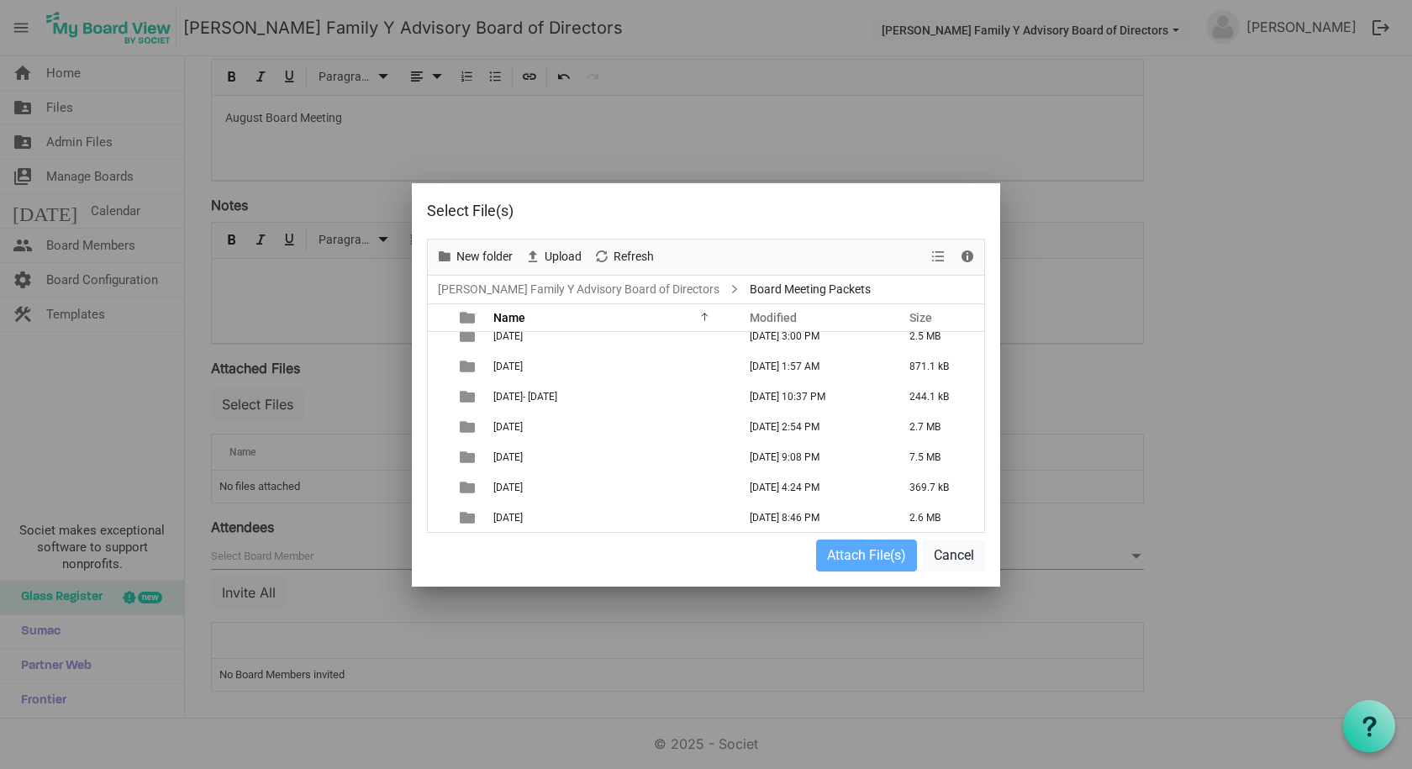
scroll to position [133, 0]
click at [470, 262] on span "New folder" at bounding box center [485, 256] width 60 height 21
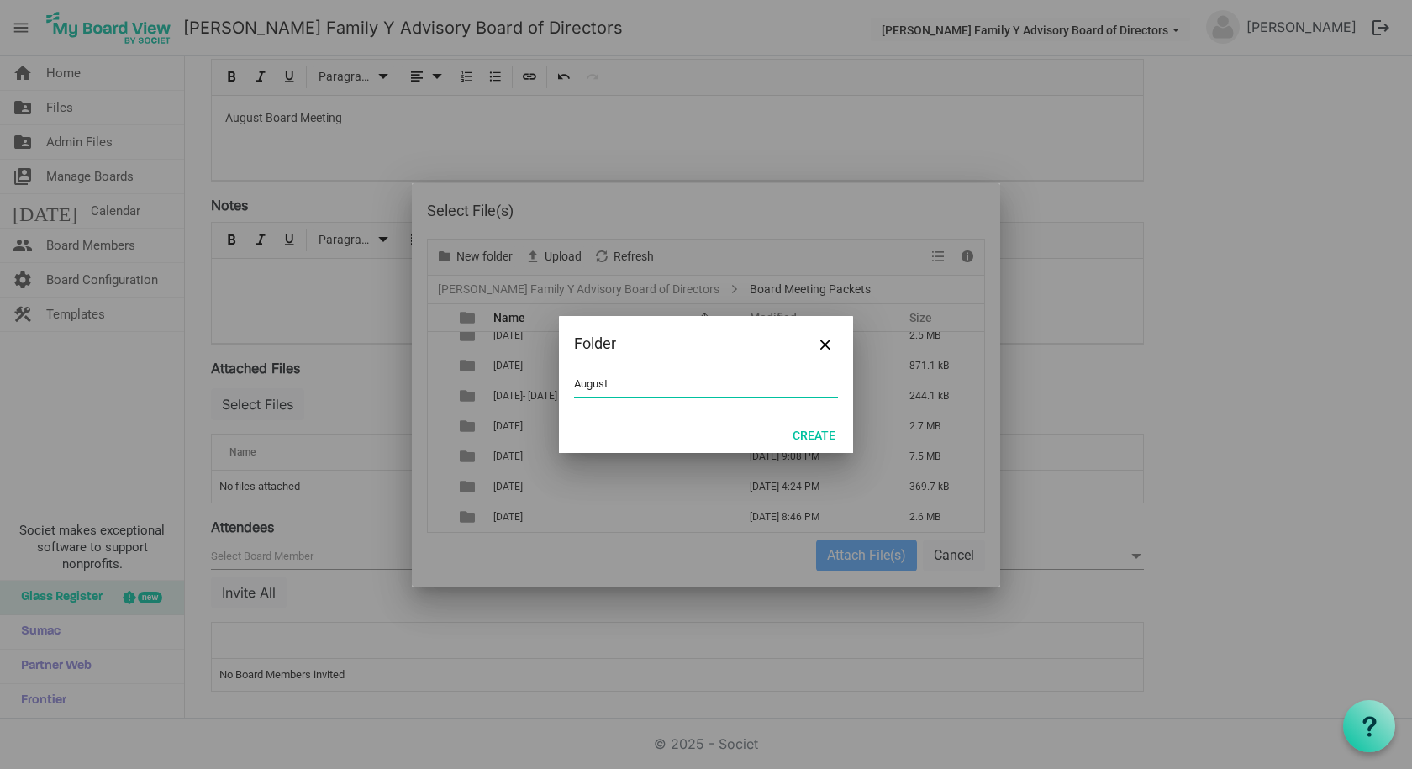
type input "August"
click at [819, 436] on button "Create" at bounding box center [814, 435] width 65 height 24
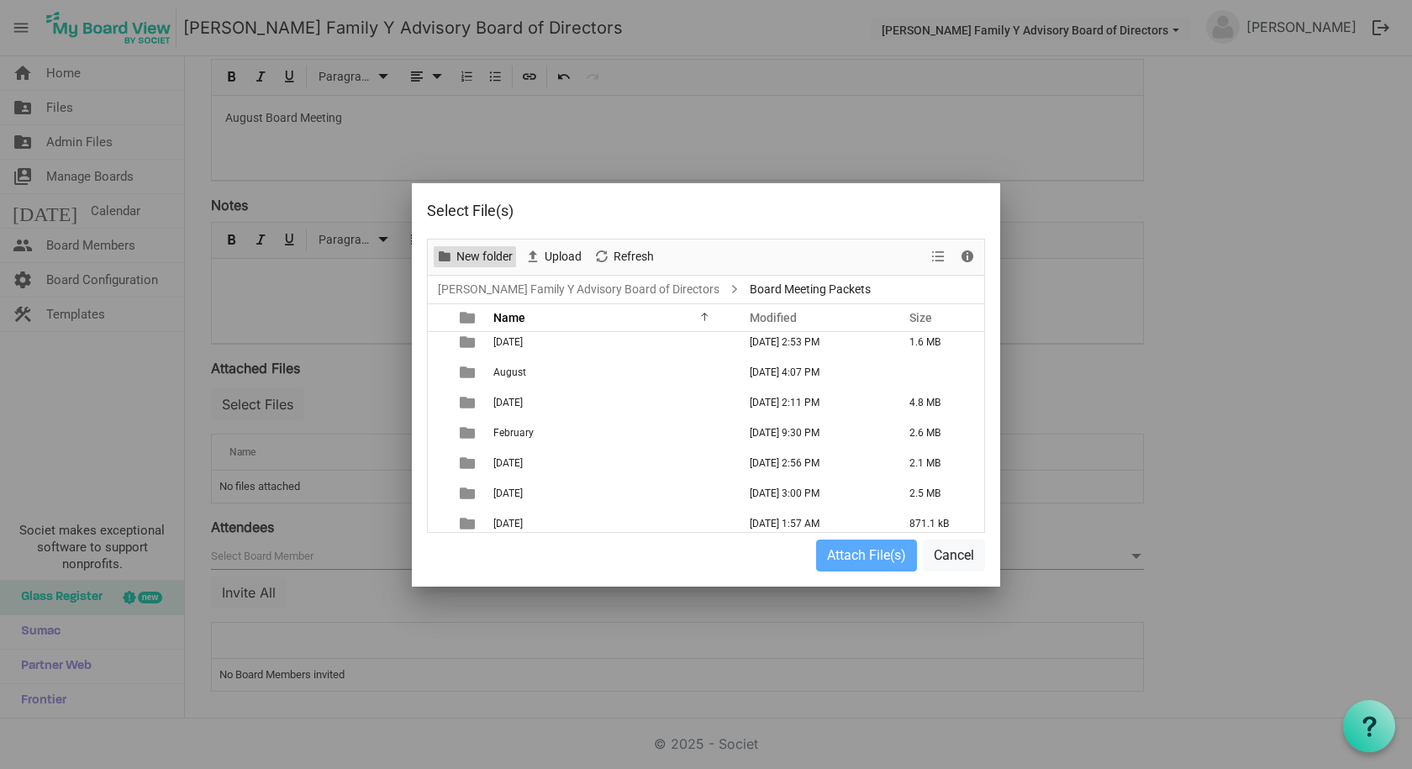
scroll to position [0, 0]
click at [523, 382] on span "August" at bounding box center [509, 377] width 33 height 12
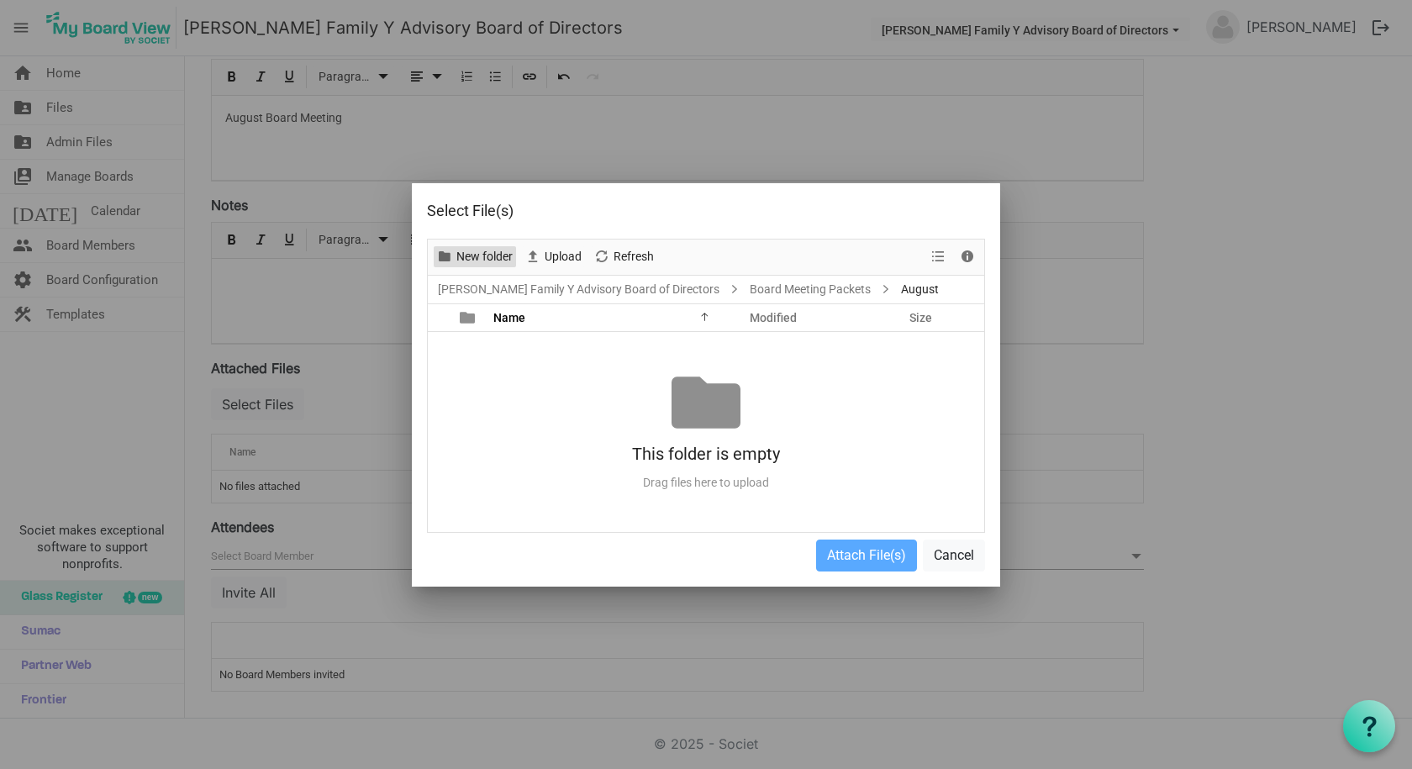
click at [474, 259] on span "New folder" at bounding box center [485, 256] width 60 height 21
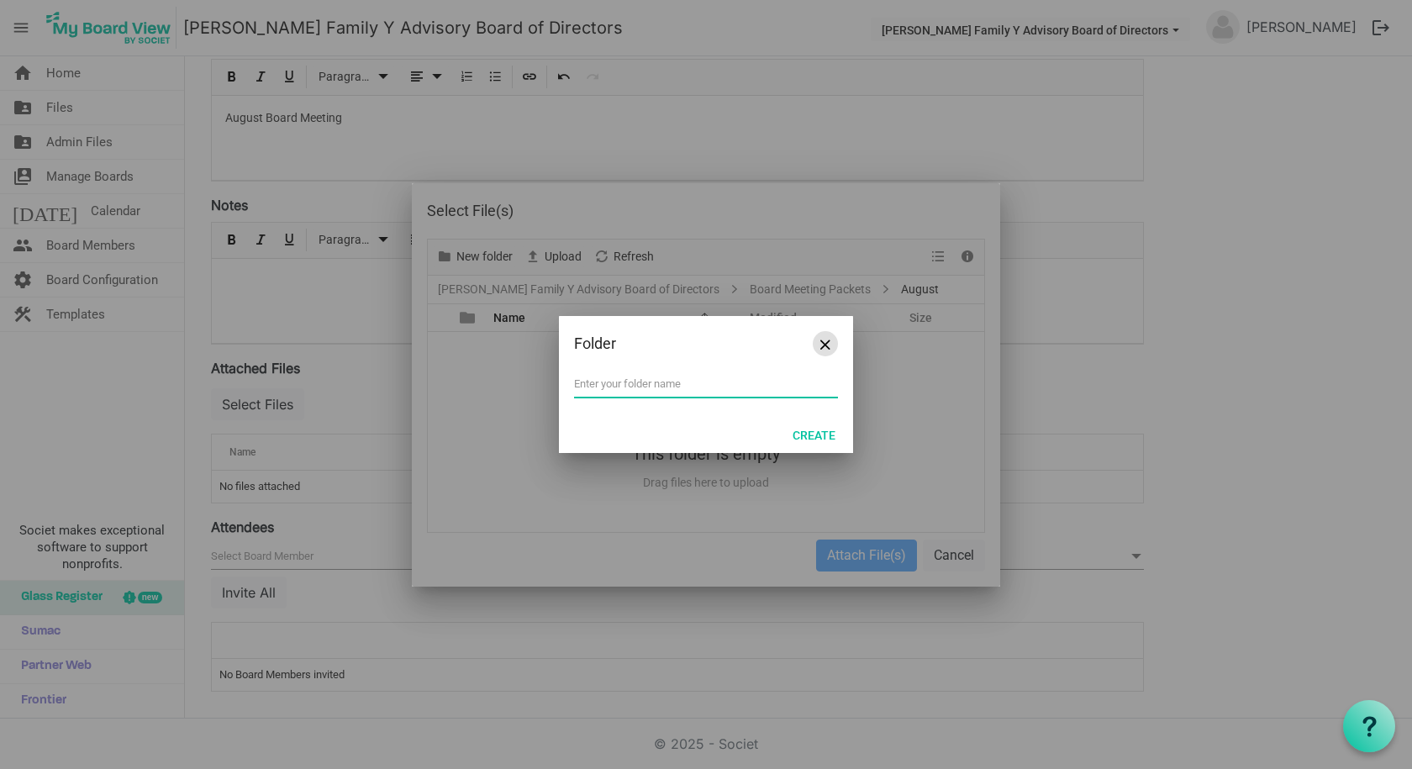
click at [826, 344] on span "Close" at bounding box center [825, 345] width 10 height 10
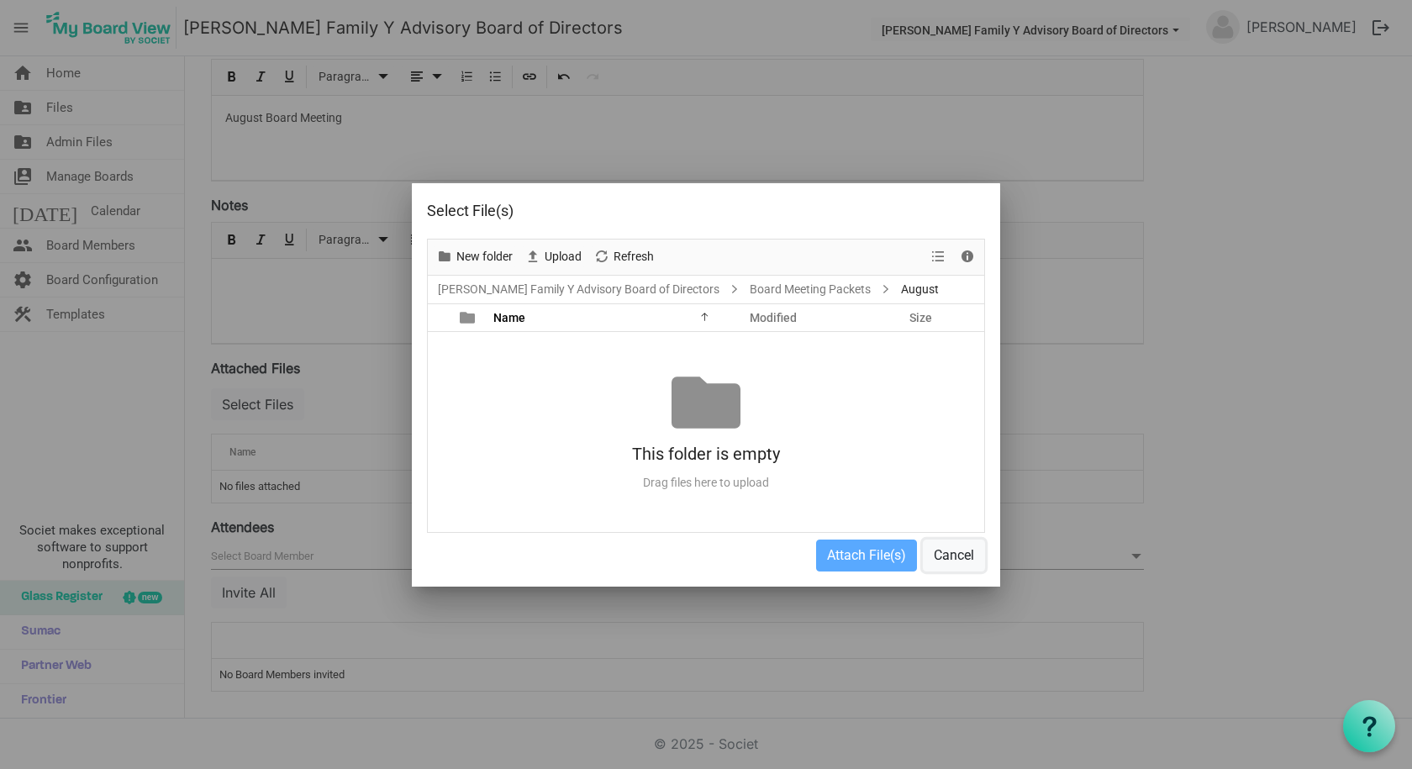
click at [933, 546] on button "Cancel" at bounding box center [954, 556] width 62 height 32
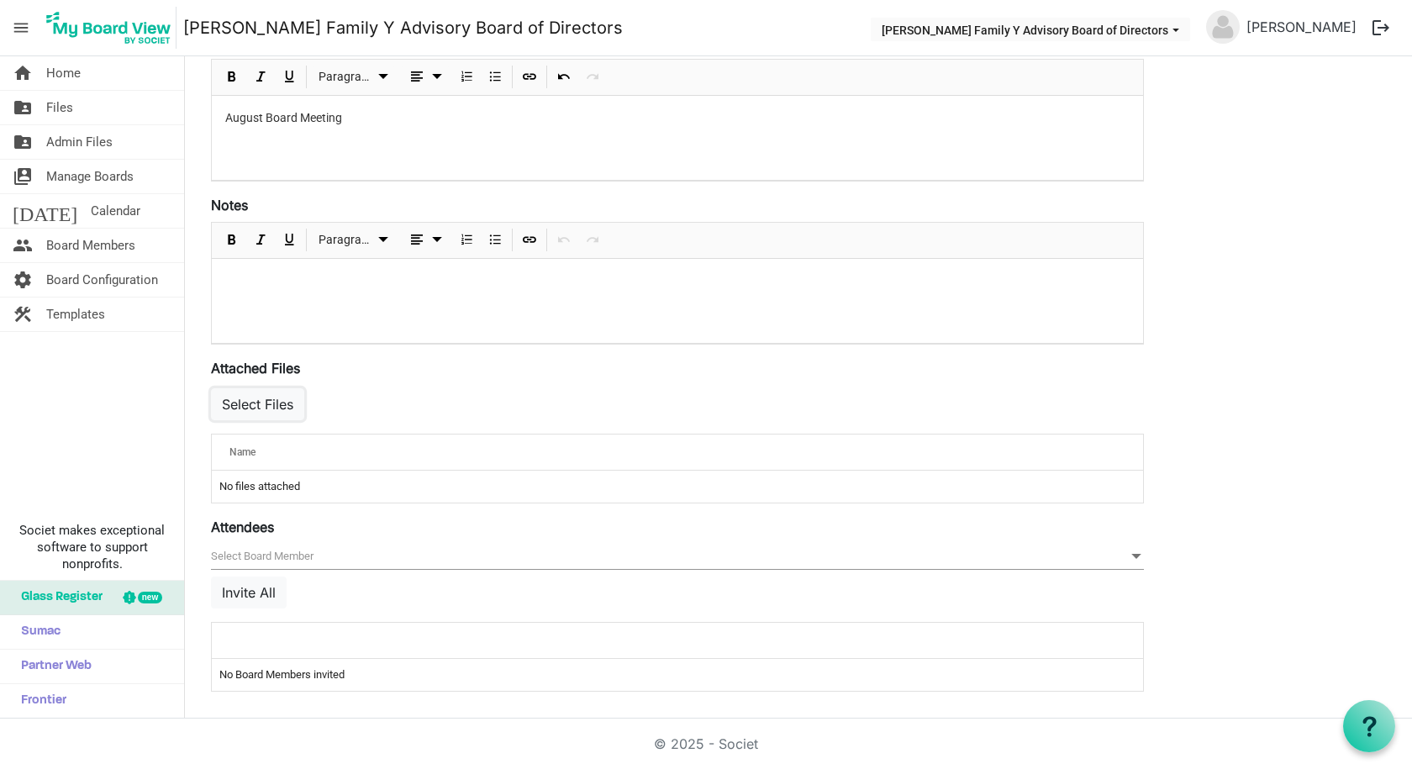
click at [249, 405] on button "Select Files" at bounding box center [257, 404] width 93 height 32
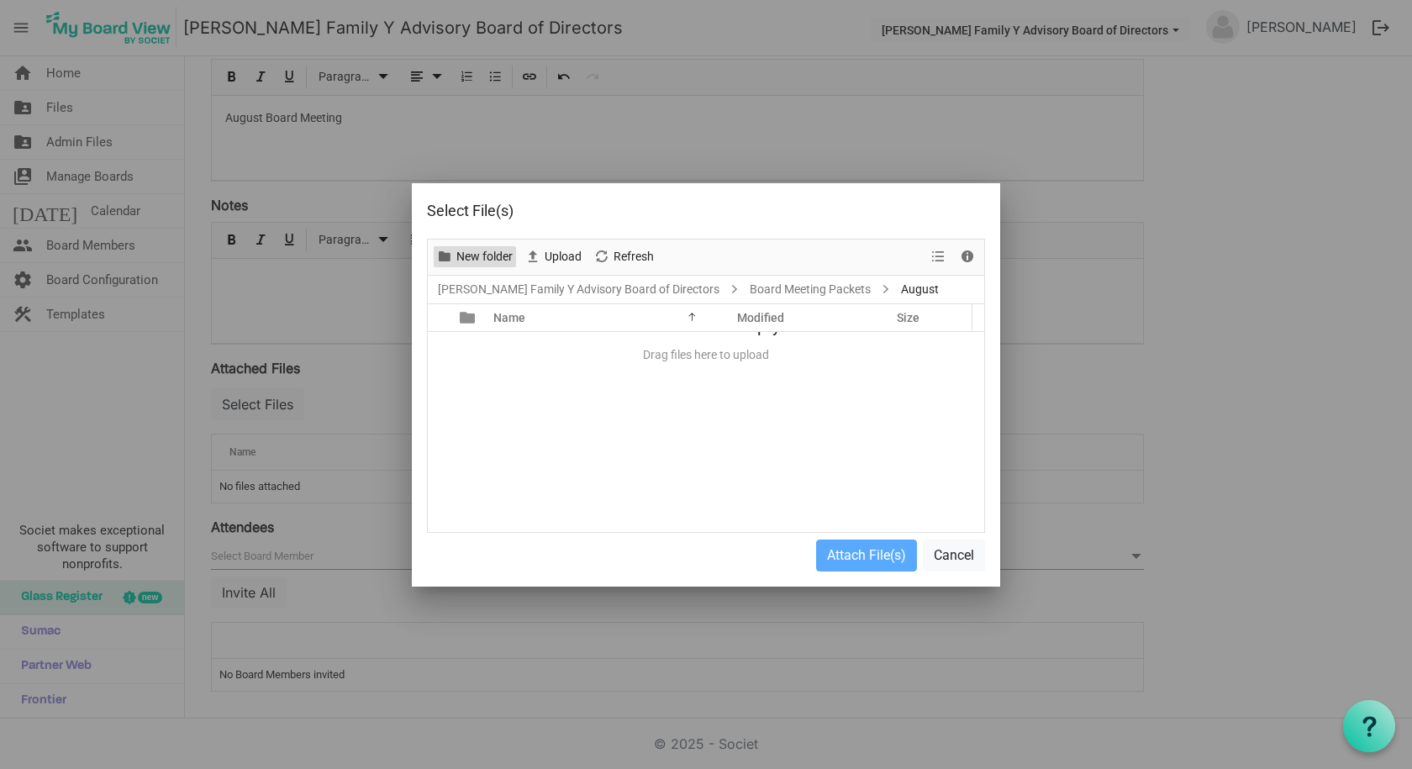
click at [468, 262] on span "New folder" at bounding box center [485, 256] width 60 height 21
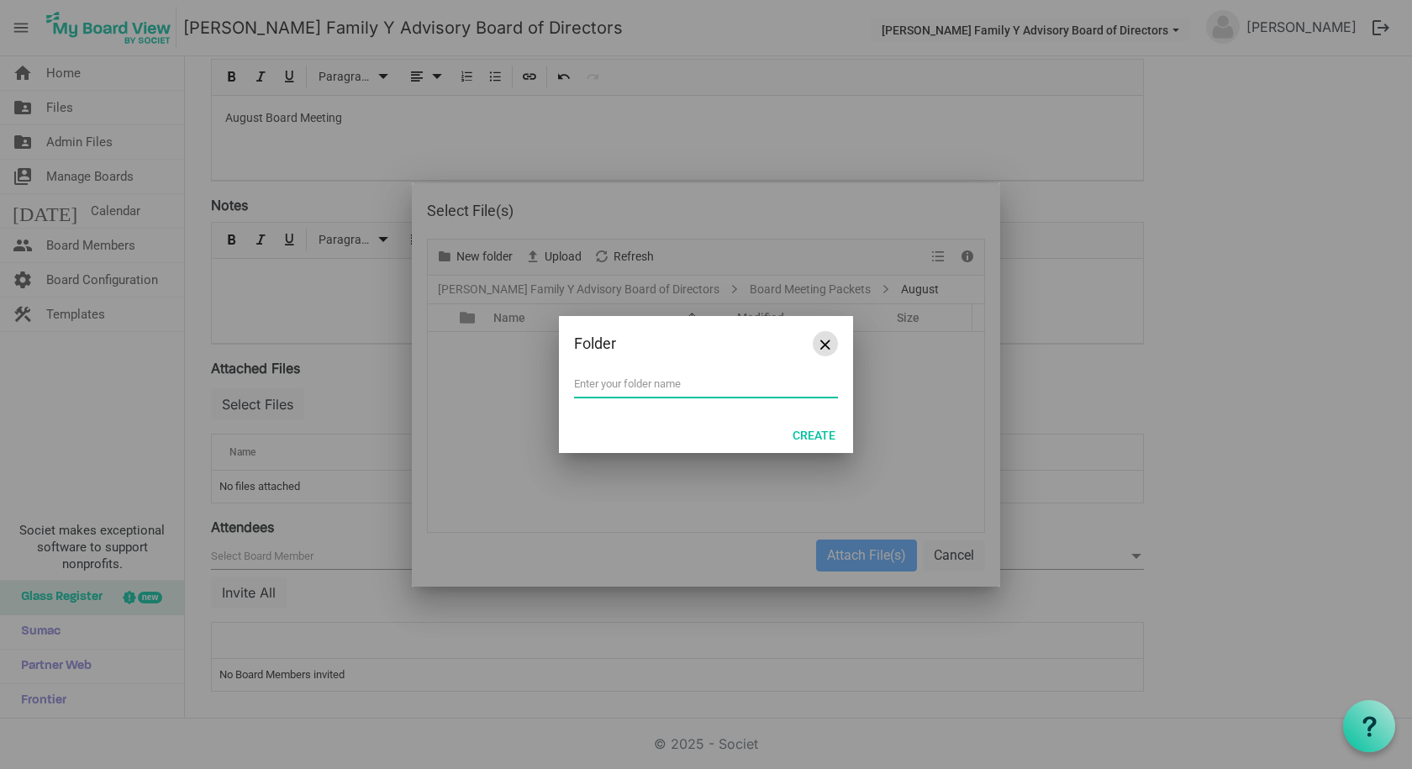
click at [820, 340] on span "Close" at bounding box center [825, 345] width 10 height 10
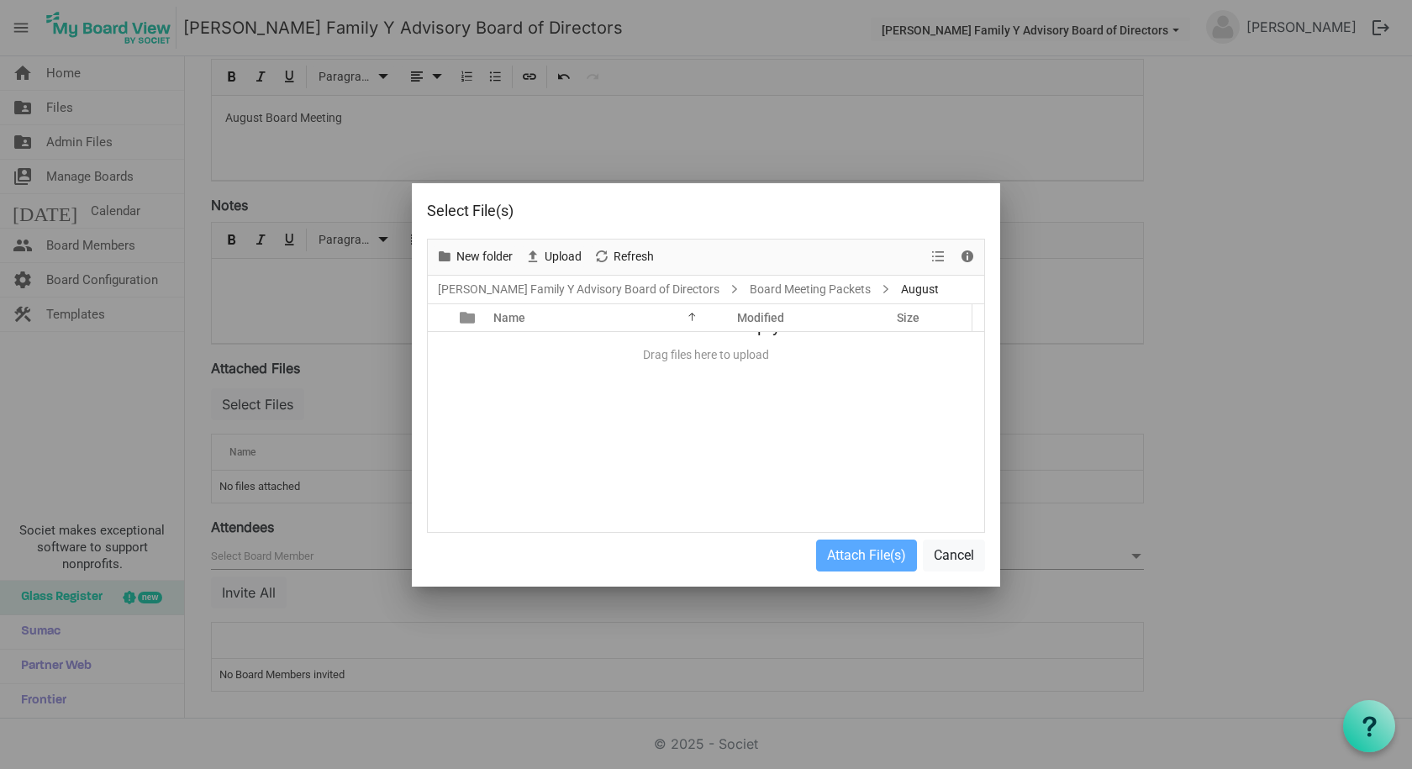
click at [898, 289] on span "August" at bounding box center [920, 289] width 45 height 21
click at [519, 320] on span "Name" at bounding box center [509, 317] width 32 height 13
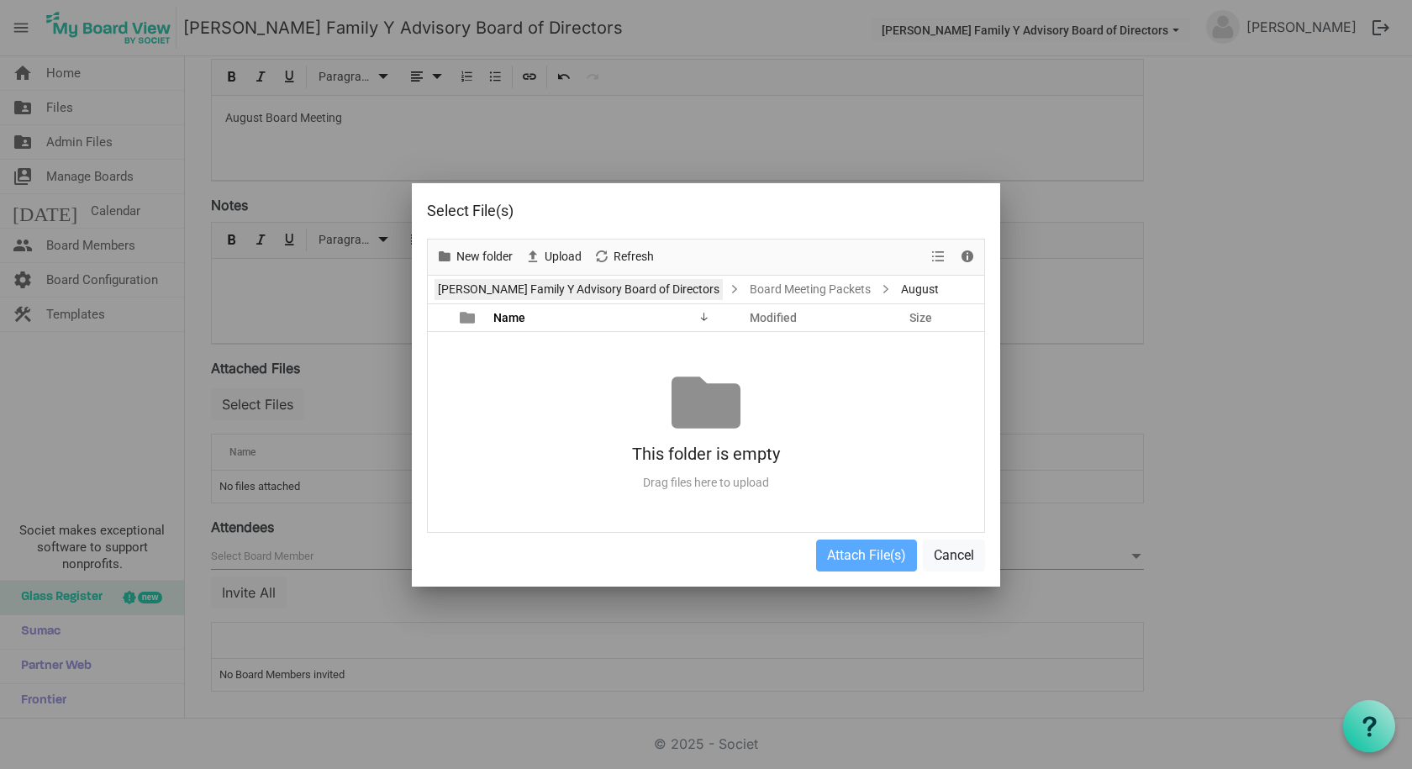
click at [477, 288] on link "[PERSON_NAME] Family Y Advisory Board of Directors" at bounding box center [578, 289] width 288 height 21
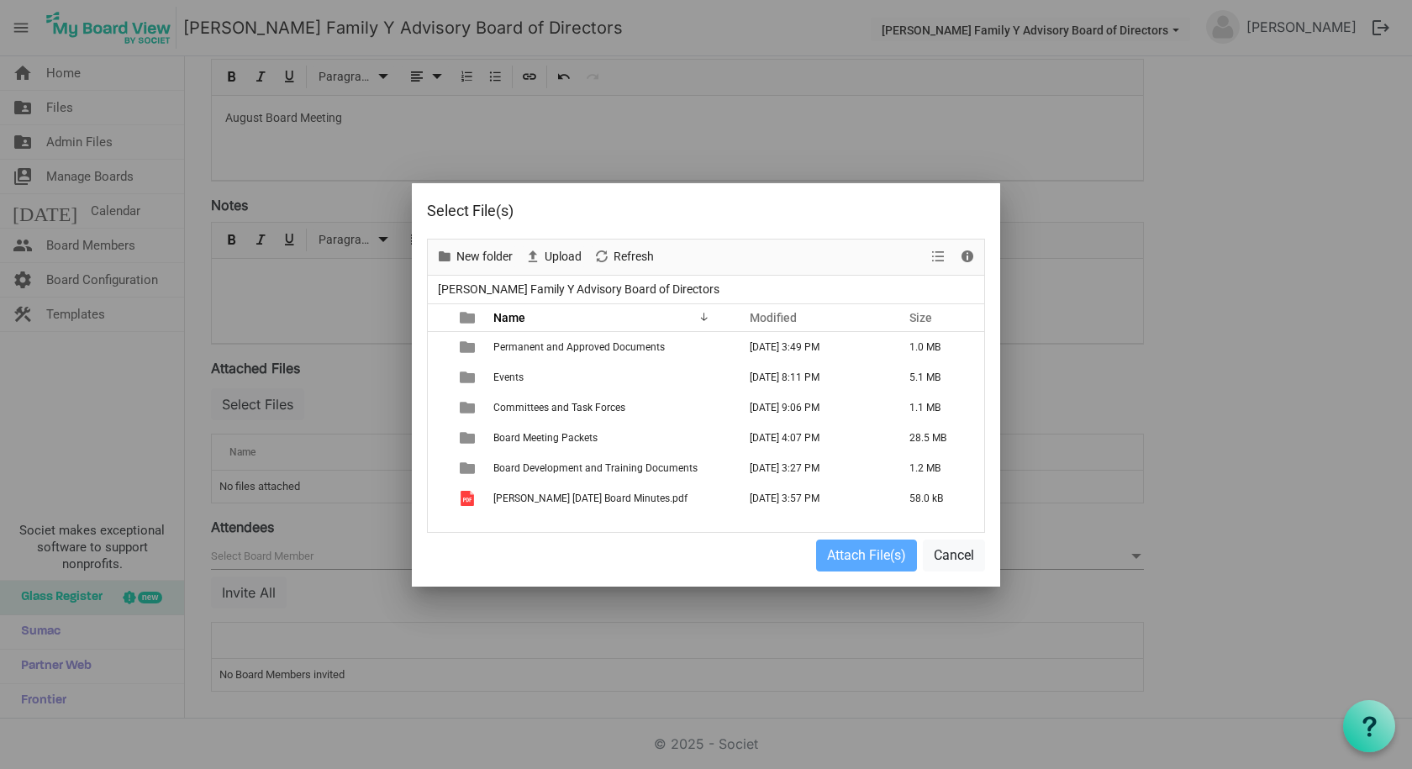
click at [543, 441] on span "Board Meeting Packets" at bounding box center [545, 438] width 104 height 12
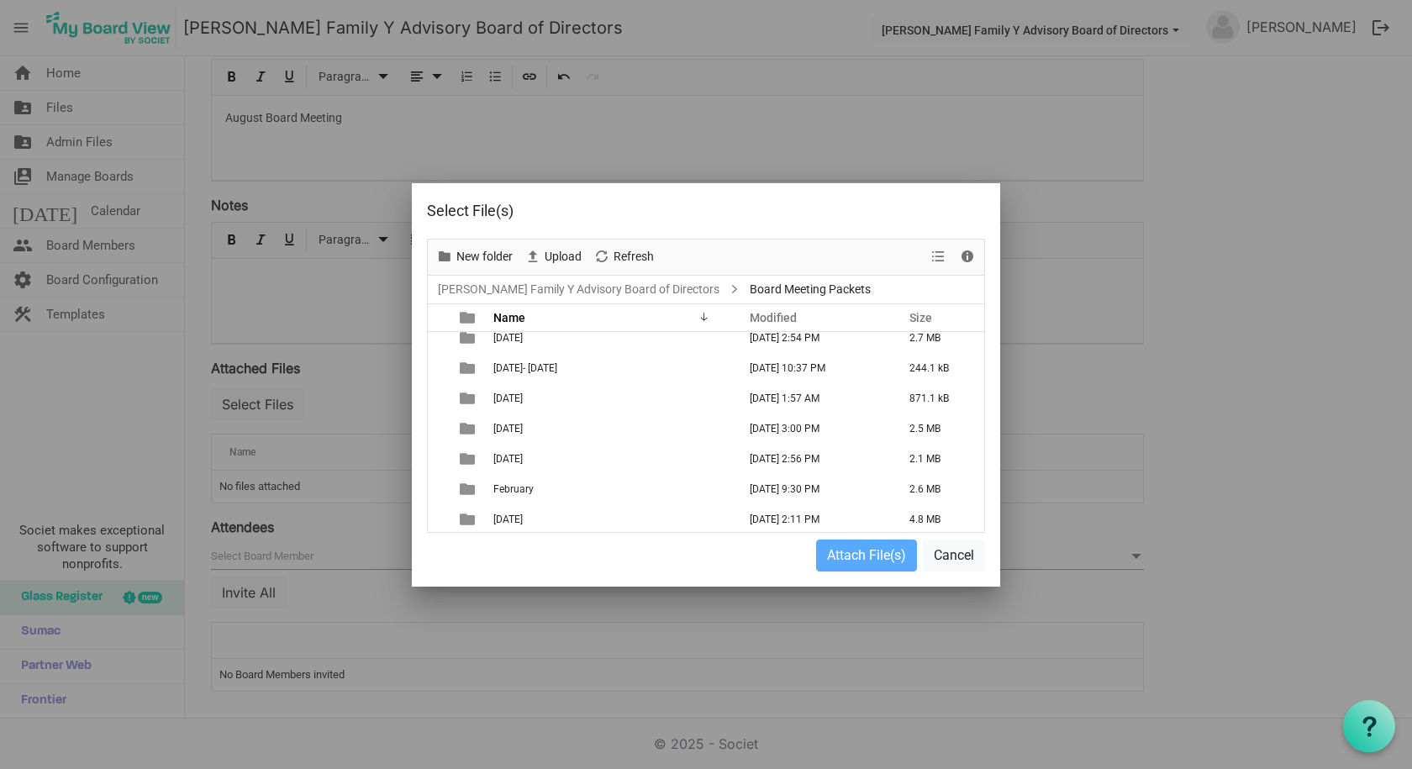
scroll to position [163, 0]
click at [520, 483] on span "August" at bounding box center [509, 487] width 33 height 12
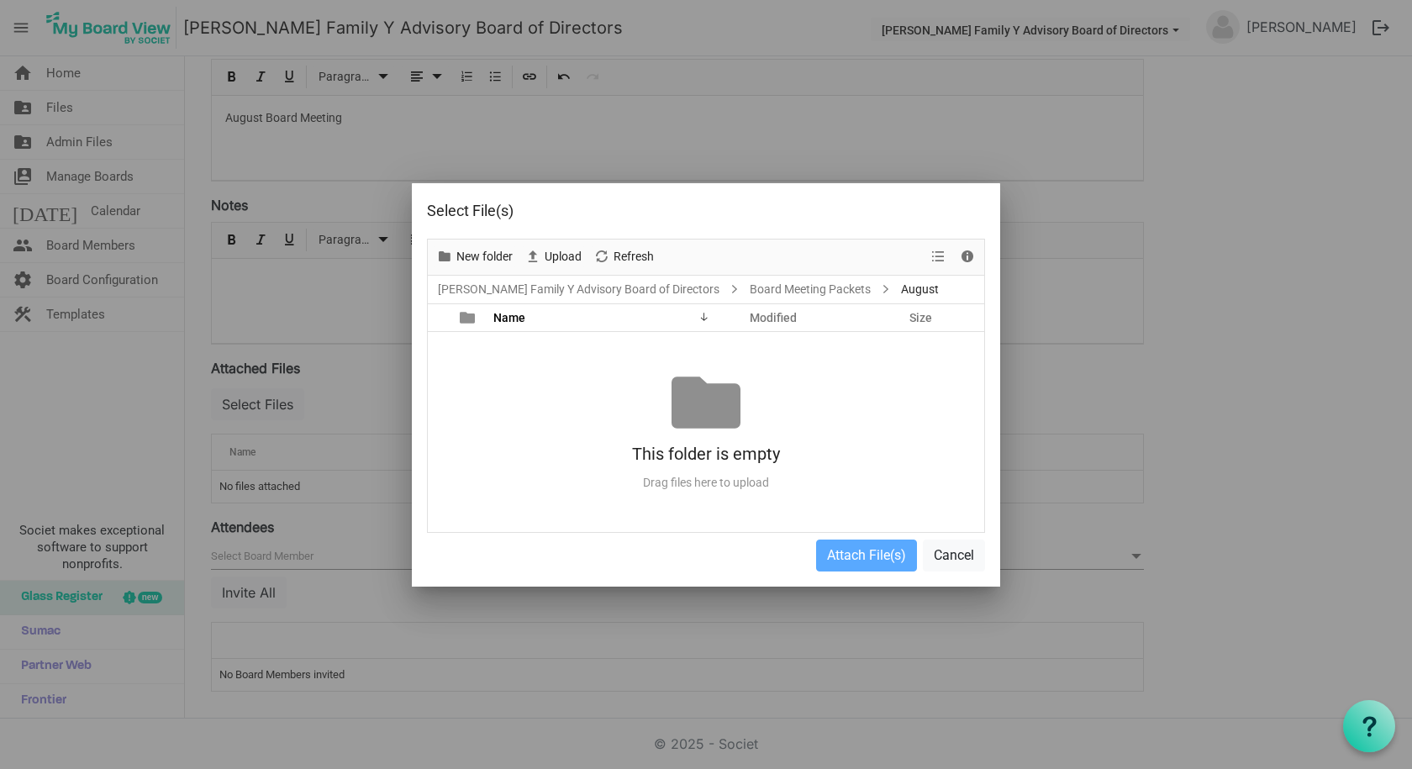
scroll to position [0, 0]
click at [898, 286] on span "August" at bounding box center [920, 289] width 45 height 21
click at [898, 290] on span "August" at bounding box center [920, 289] width 45 height 21
click at [746, 282] on link "Board Meeting Packets" at bounding box center [810, 289] width 128 height 21
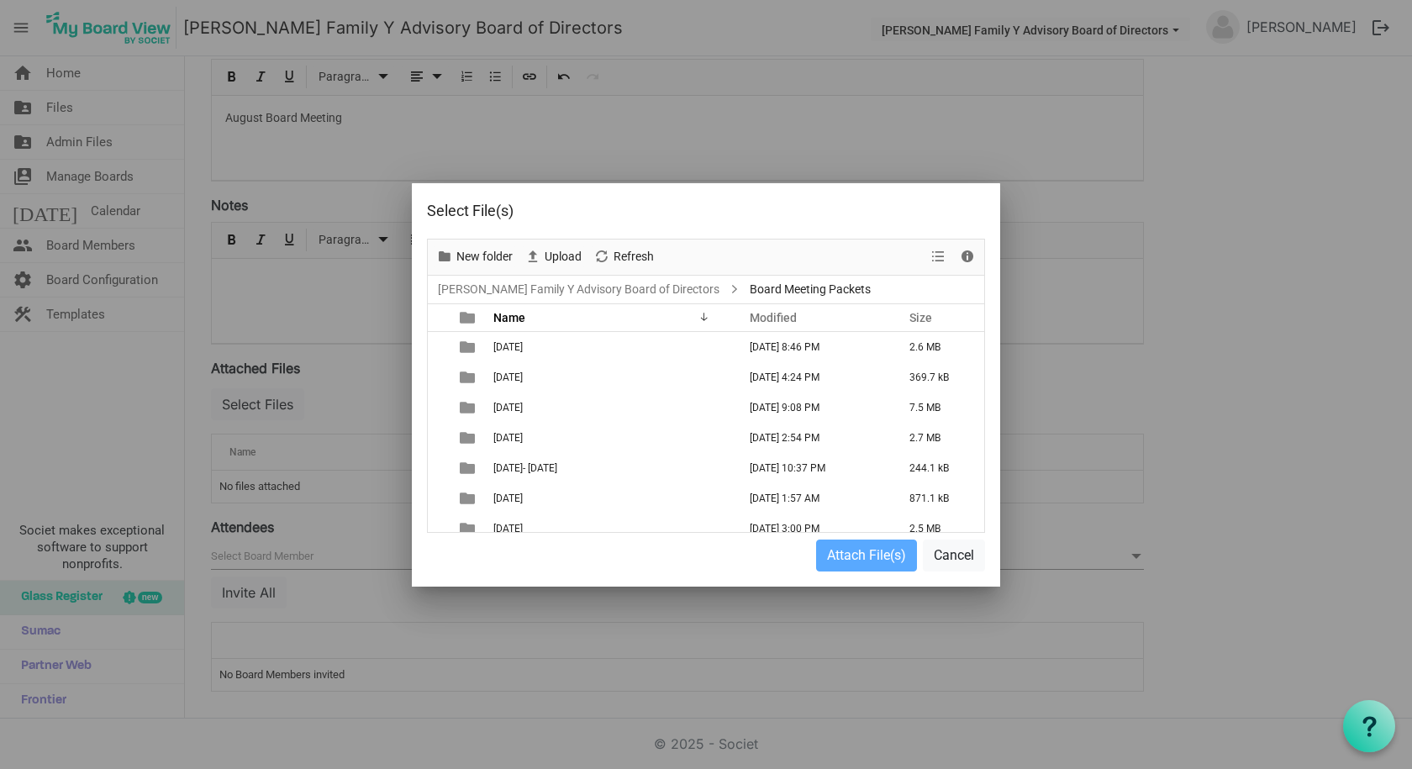
scroll to position [163, 0]
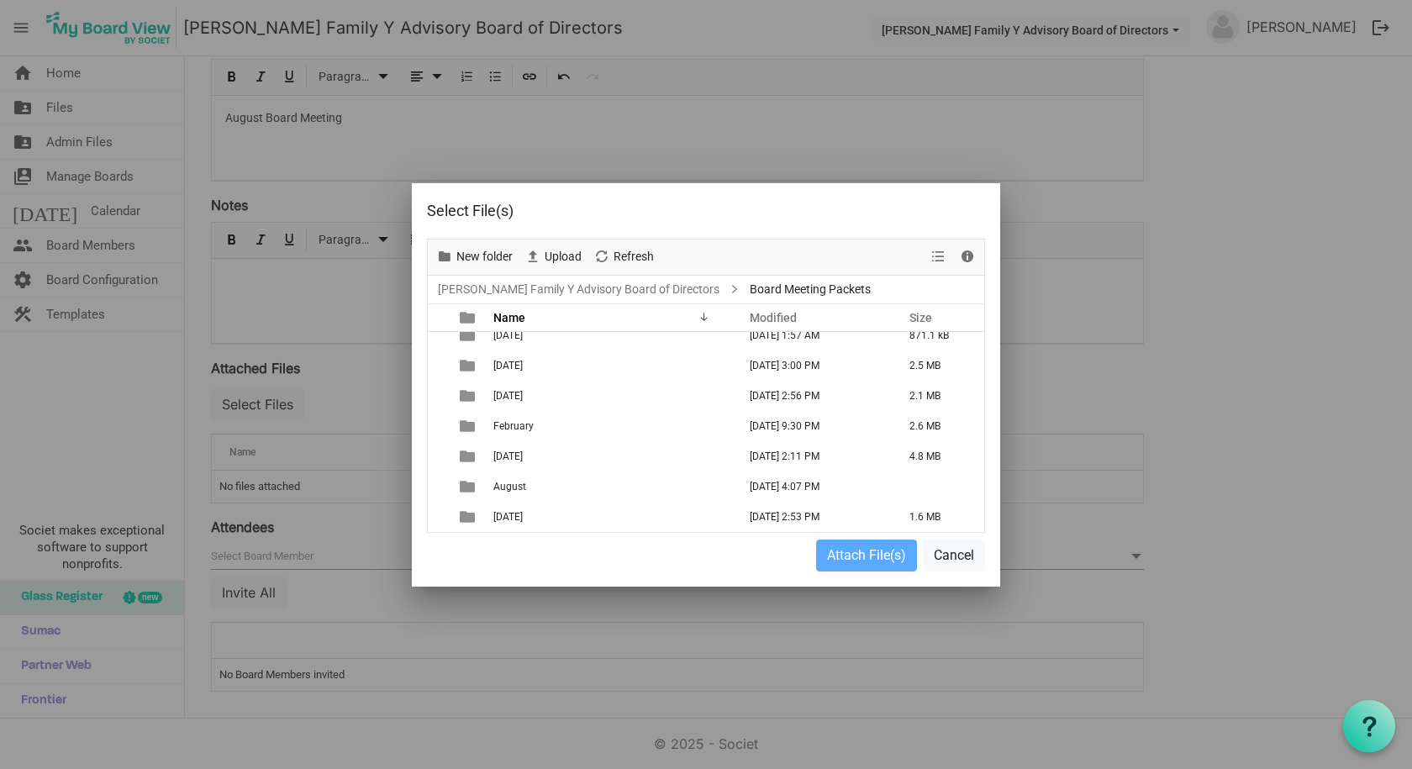
drag, startPoint x: 517, startPoint y: 489, endPoint x: 506, endPoint y: 488, distance: 11.0
click at [506, 488] on span "August" at bounding box center [509, 487] width 33 height 12
click at [944, 260] on span "View dropdownbutton" at bounding box center [938, 256] width 20 height 21
click at [471, 482] on span "is template cell column header type" at bounding box center [467, 486] width 15 height 15
click at [535, 477] on td "August" at bounding box center [610, 486] width 244 height 30
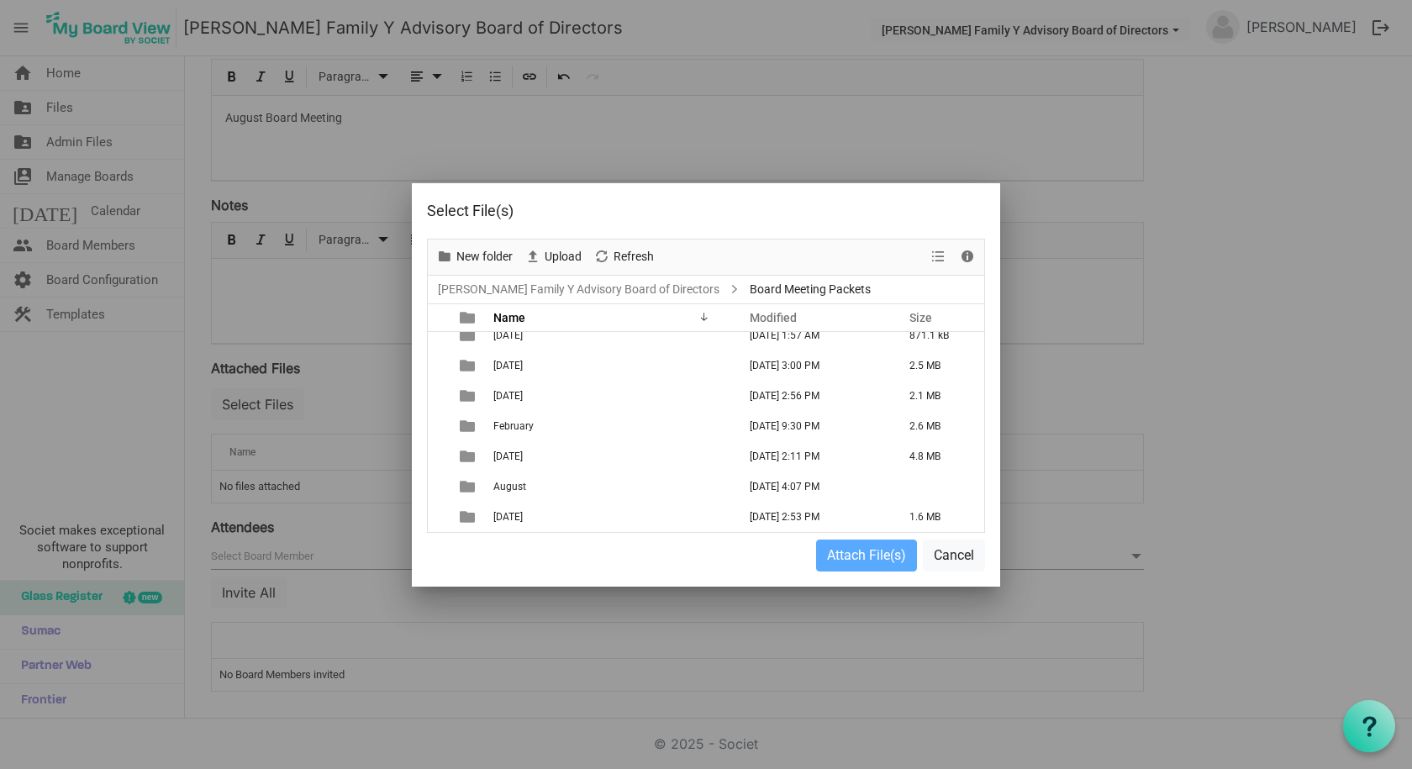
click at [535, 477] on td "August" at bounding box center [610, 486] width 244 height 30
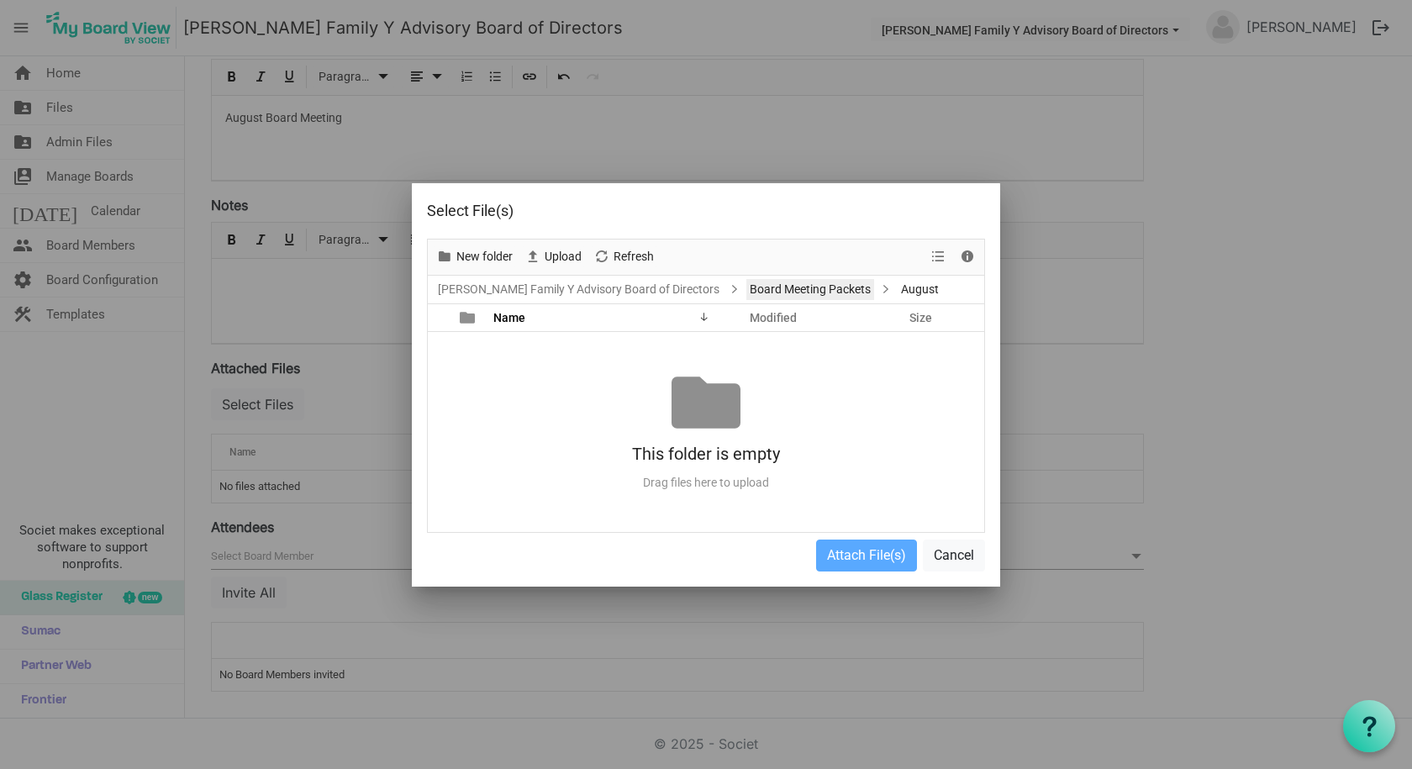
click at [746, 289] on link "Board Meeting Packets" at bounding box center [810, 289] width 128 height 21
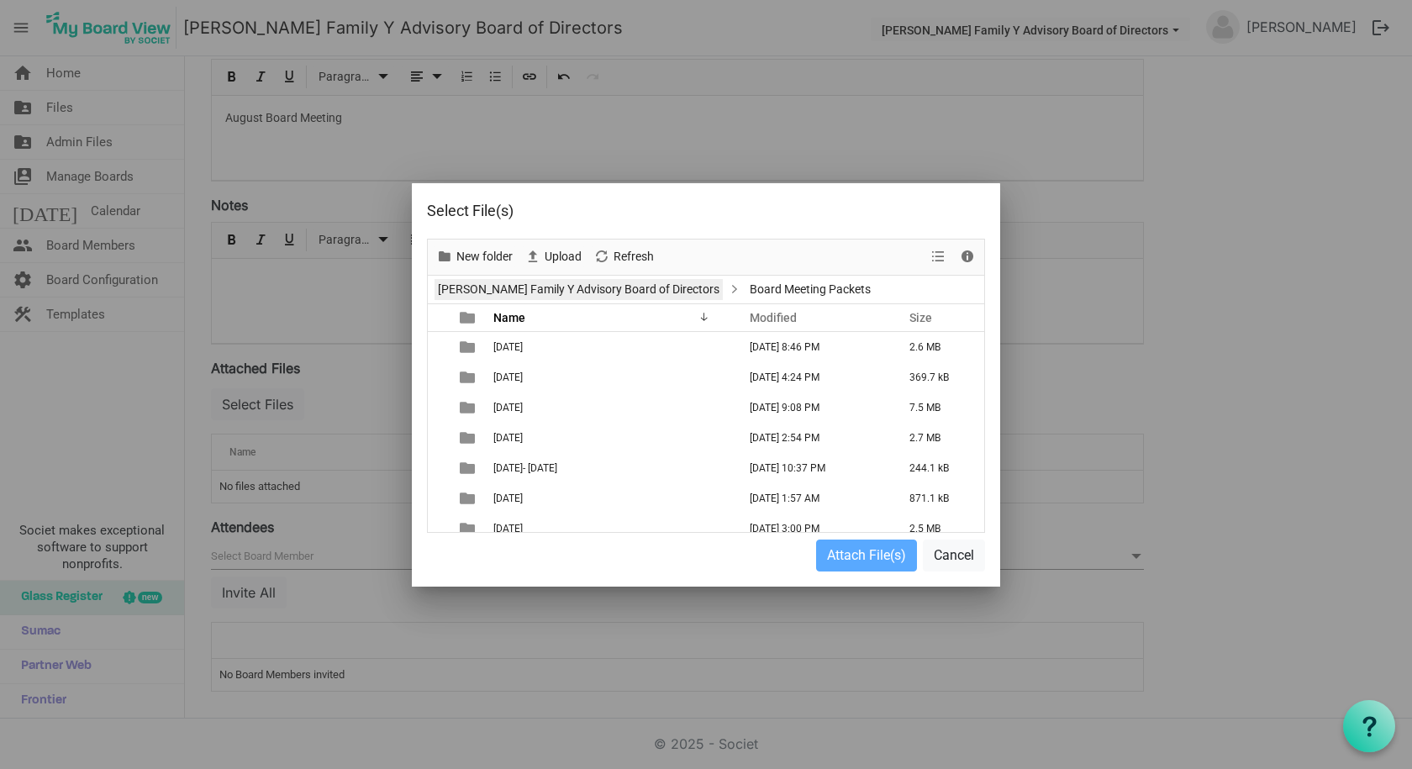
click at [566, 287] on link "[PERSON_NAME] Family Y Advisory Board of Directors" at bounding box center [578, 289] width 288 height 21
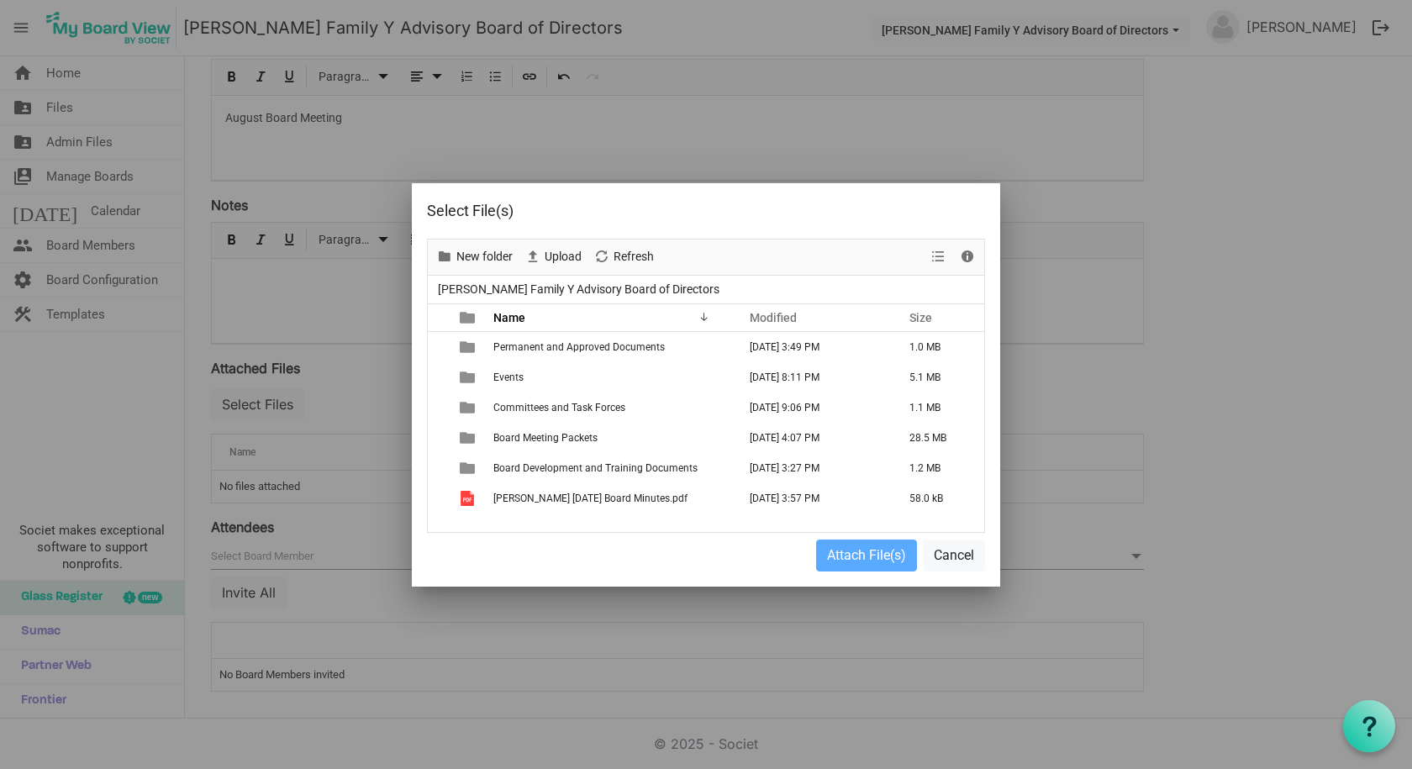
drag, startPoint x: 595, startPoint y: 497, endPoint x: 573, endPoint y: 387, distance: 111.4
click at [564, 377] on tbody "Permanent and Approved Documents October 18, 2024 3:49 PM 1.0 MB Events Septemb…" at bounding box center [706, 423] width 556 height 182
click at [569, 503] on span "[PERSON_NAME] [DATE] Board Minutes.pdf" at bounding box center [590, 498] width 194 height 12
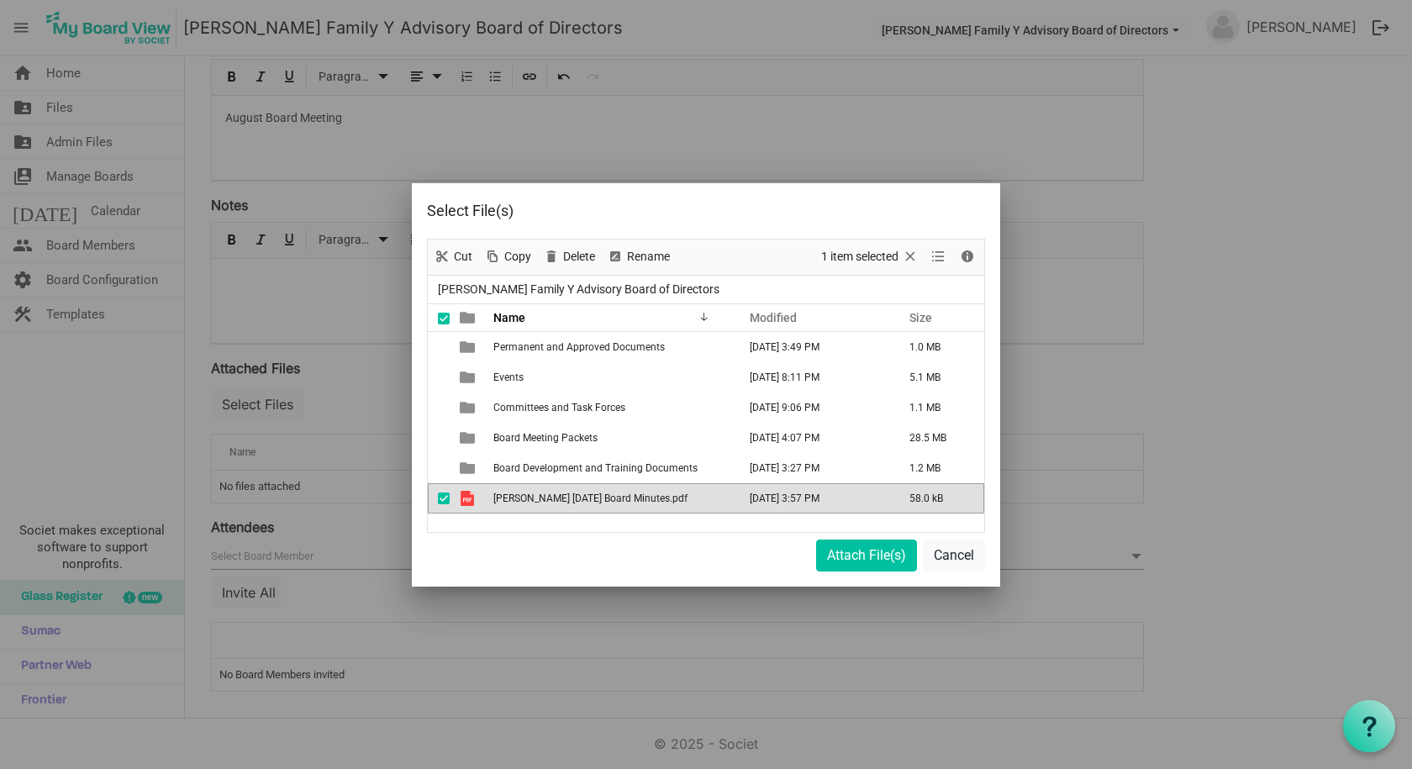
drag, startPoint x: 569, startPoint y: 503, endPoint x: 559, endPoint y: 439, distance: 65.5
click at [559, 439] on tbody "Permanent and Approved Documents October 18, 2024 3:49 PM 1.0 MB Events Septemb…" at bounding box center [706, 423] width 556 height 182
click at [578, 261] on span "Delete" at bounding box center [578, 256] width 35 height 21
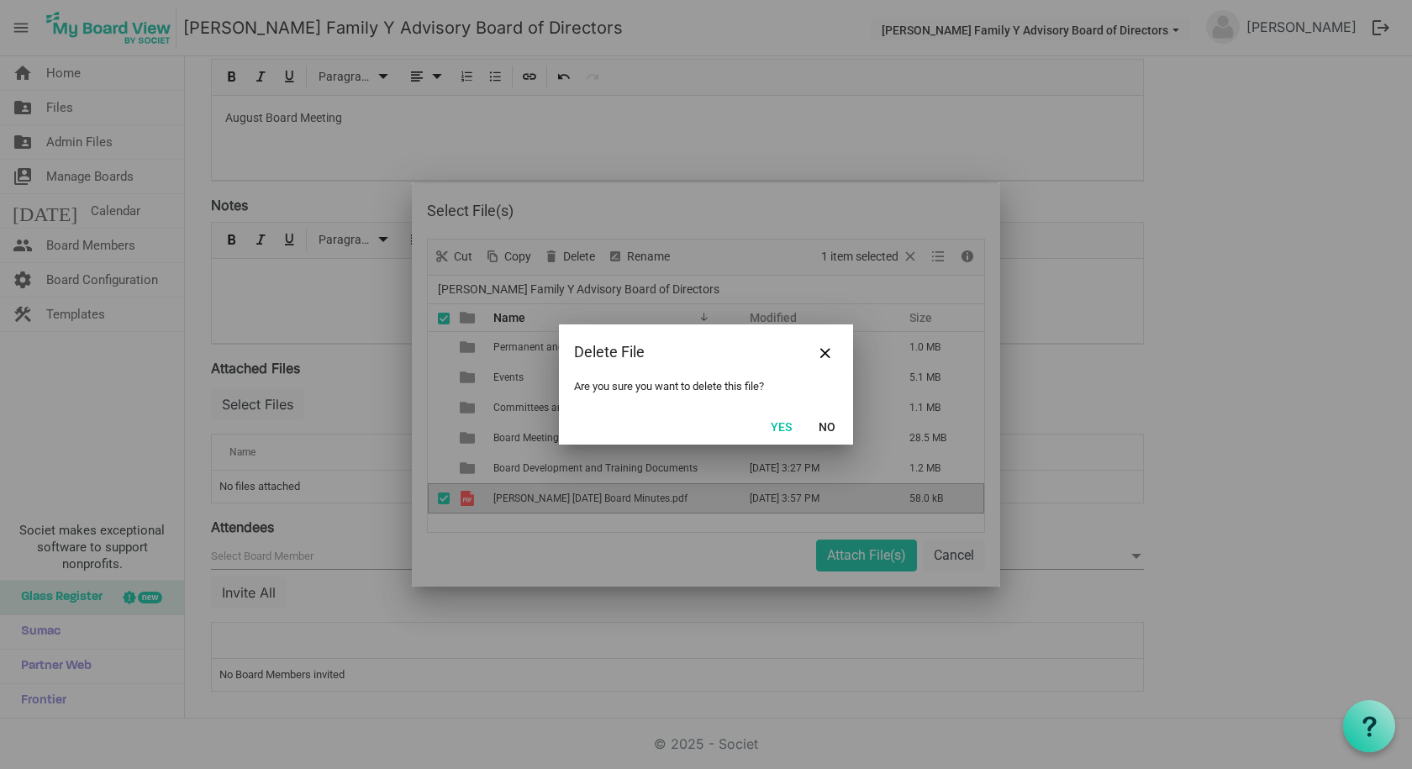
click at [783, 428] on button "Yes" at bounding box center [781, 426] width 43 height 24
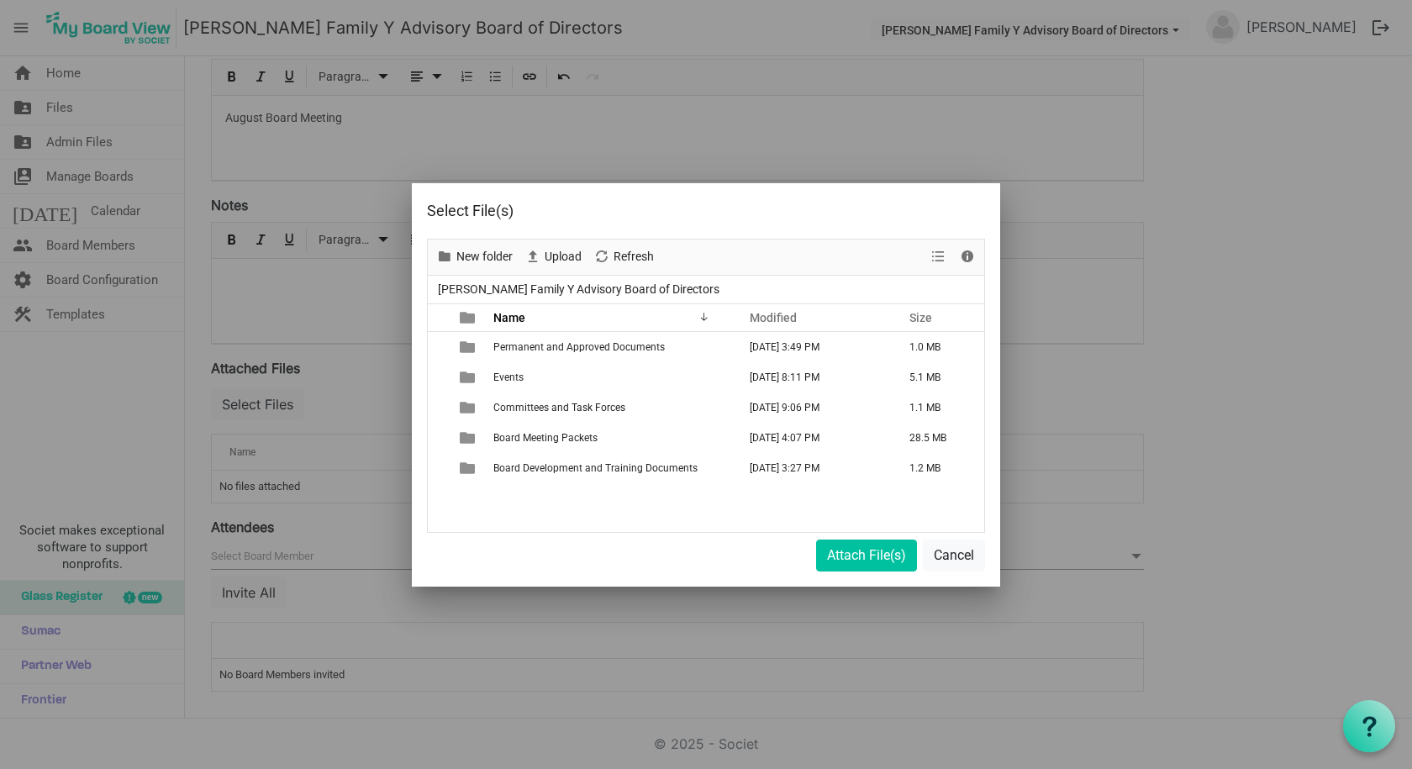
click at [552, 437] on span "Board Meeting Packets" at bounding box center [545, 438] width 104 height 12
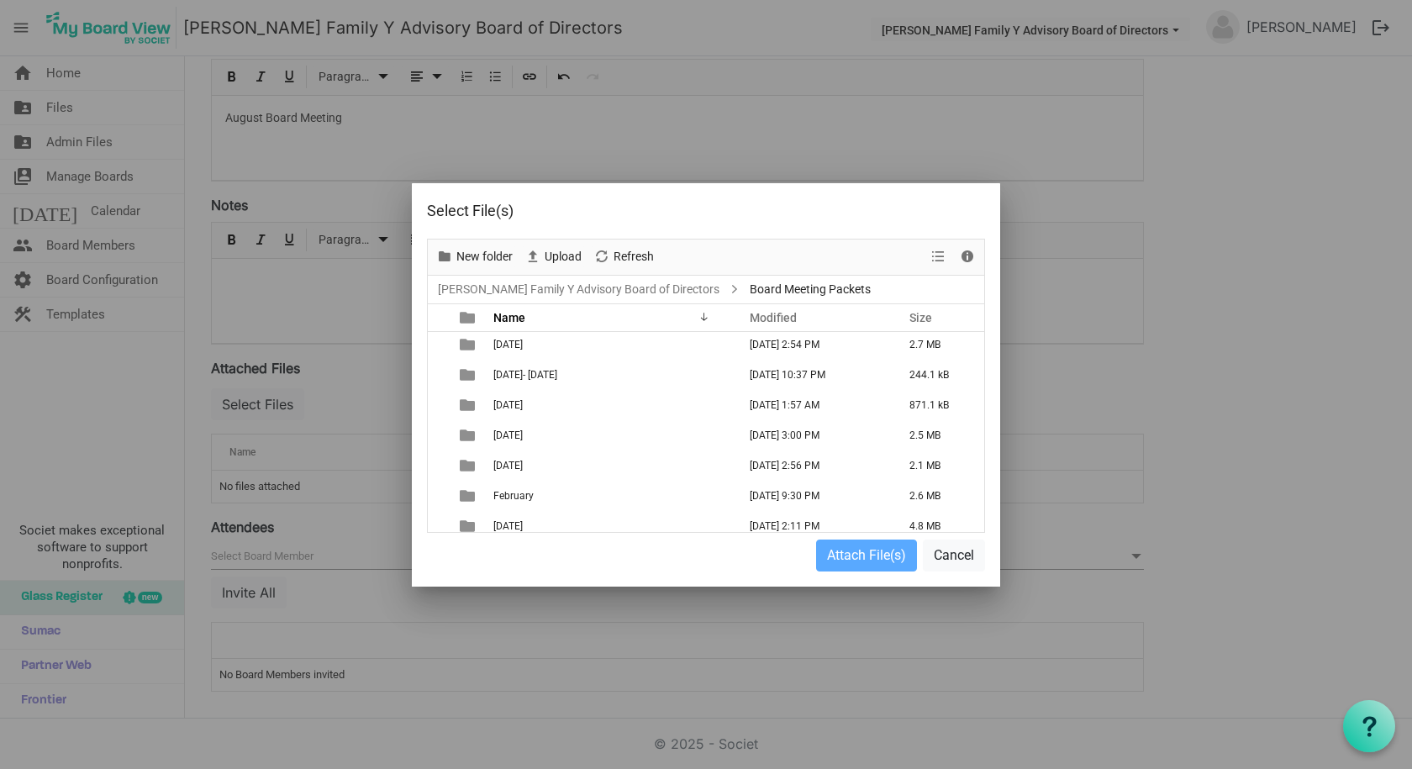
scroll to position [163, 0]
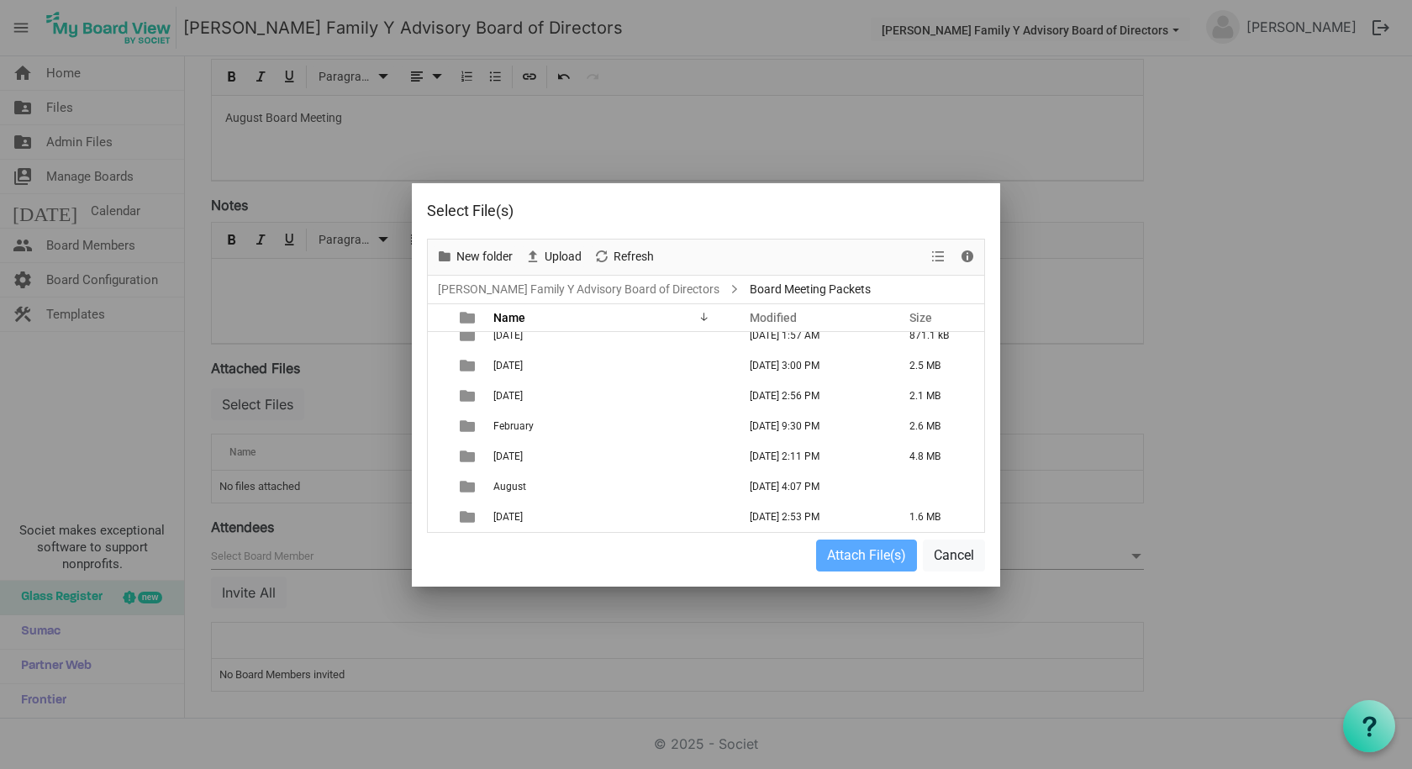
click at [505, 490] on span "August" at bounding box center [509, 487] width 33 height 12
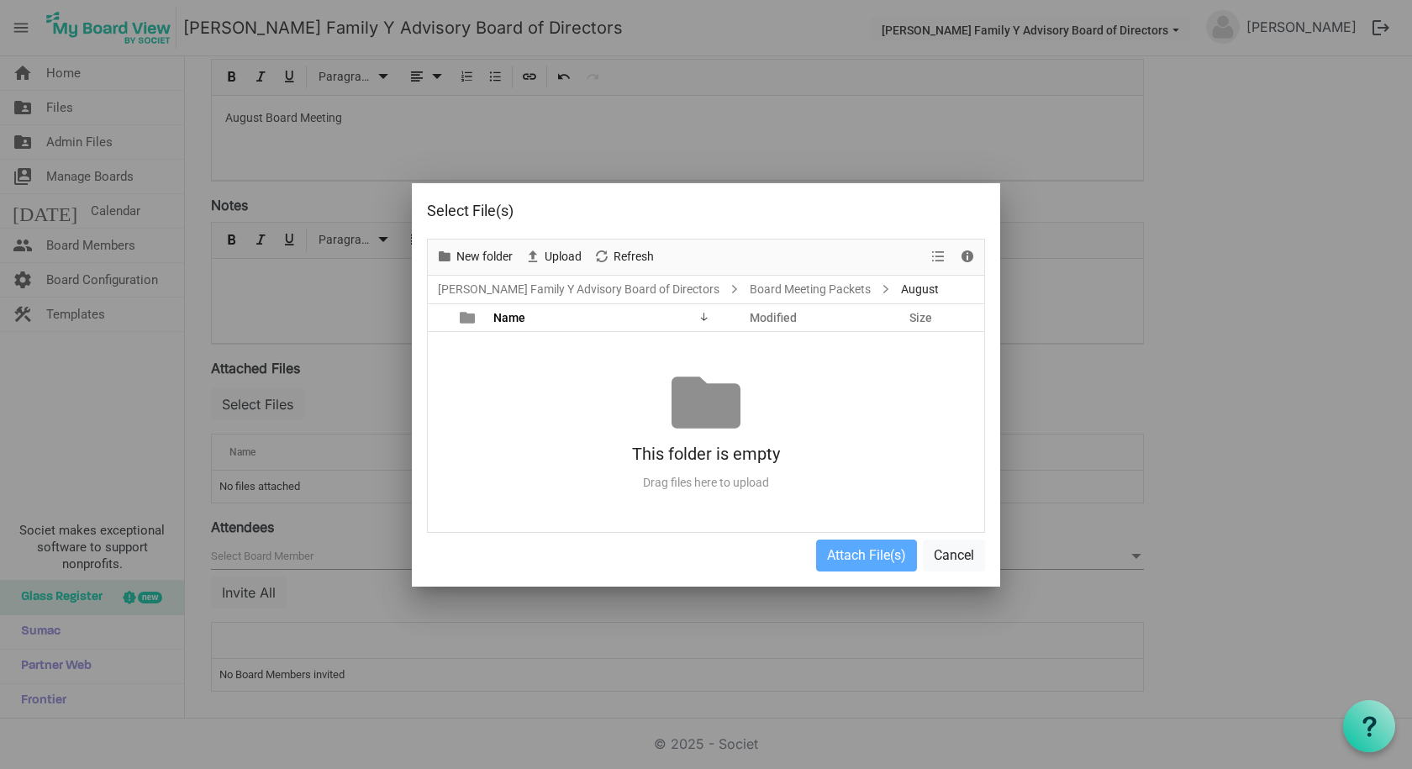
scroll to position [0, 0]
click at [553, 261] on span "Upload" at bounding box center [563, 256] width 40 height 21
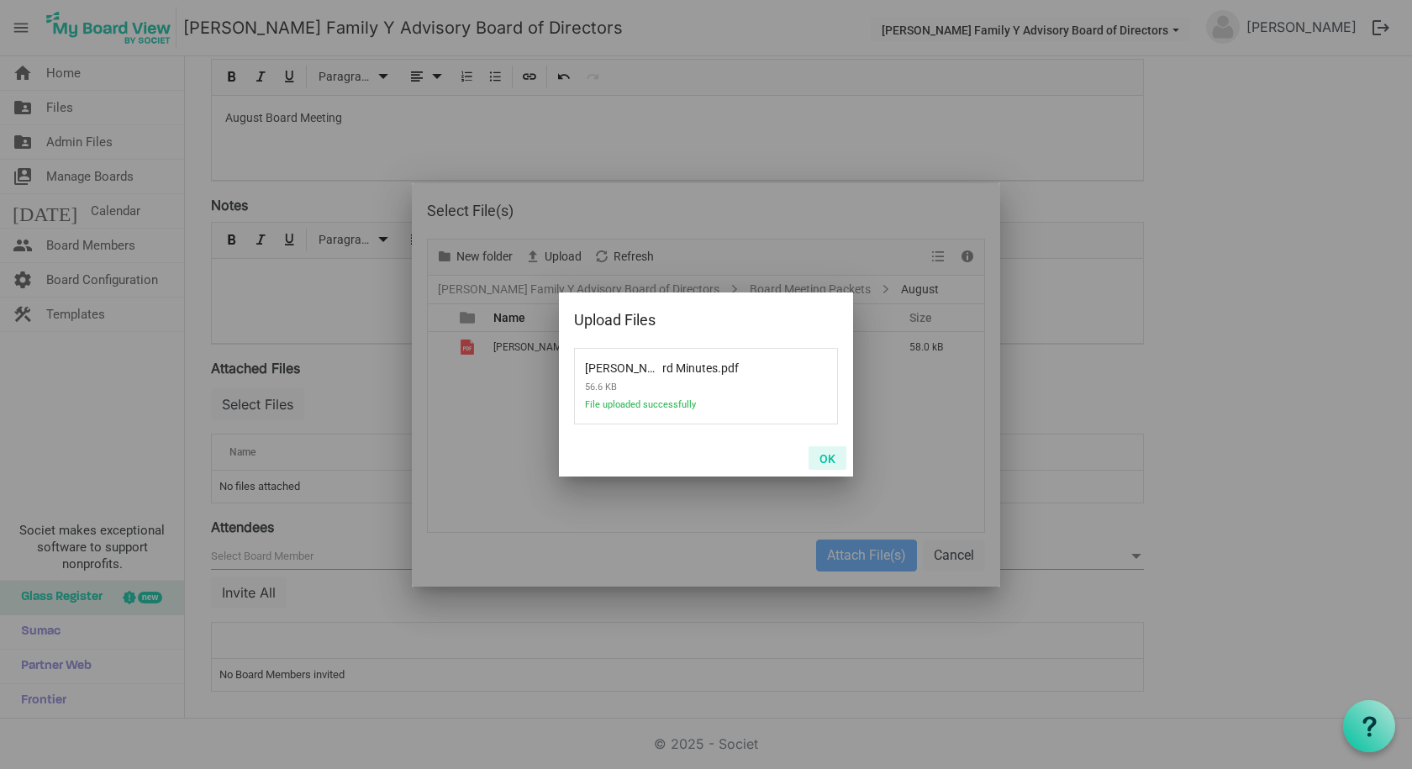
click at [828, 458] on button "OK" at bounding box center [827, 458] width 38 height 24
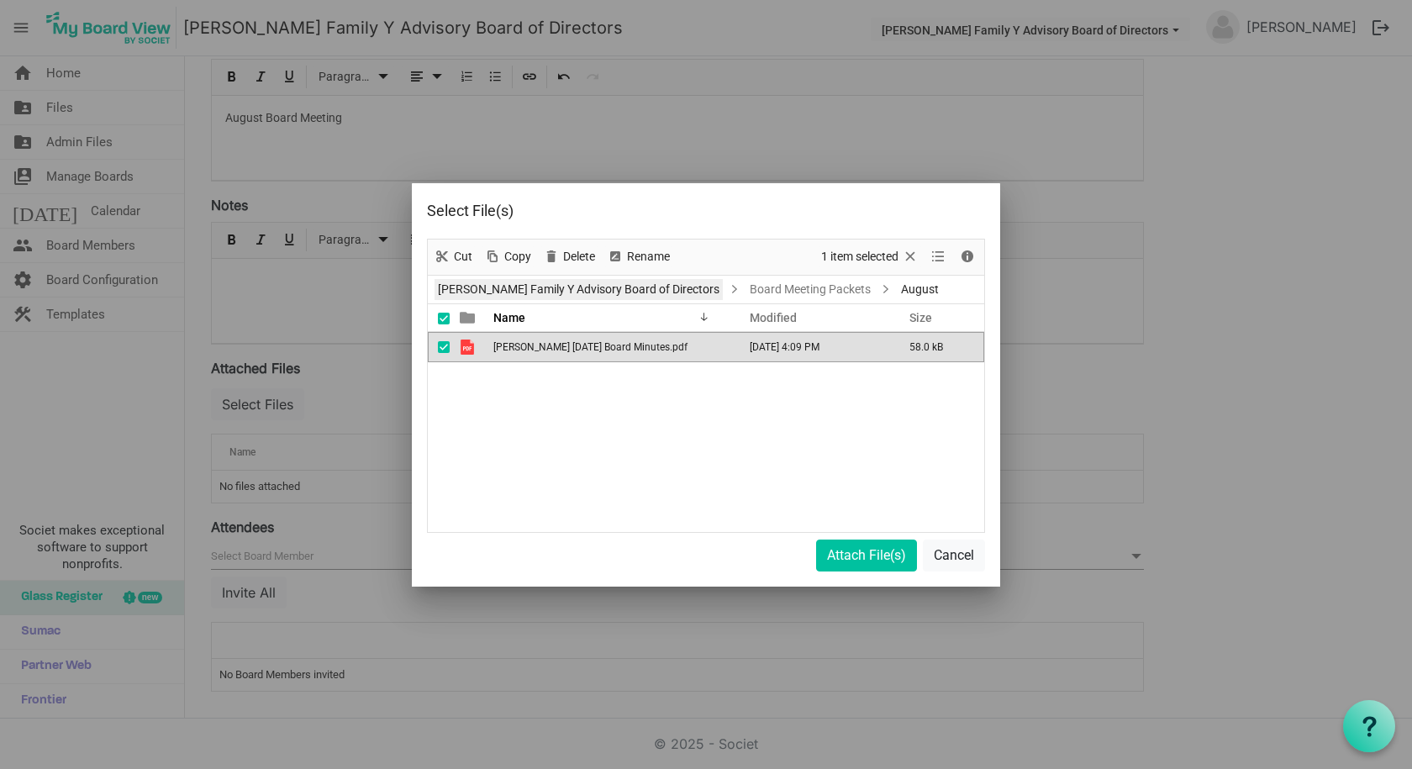
click at [523, 285] on link "[PERSON_NAME] Family Y Advisory Board of Directors" at bounding box center [578, 289] width 288 height 21
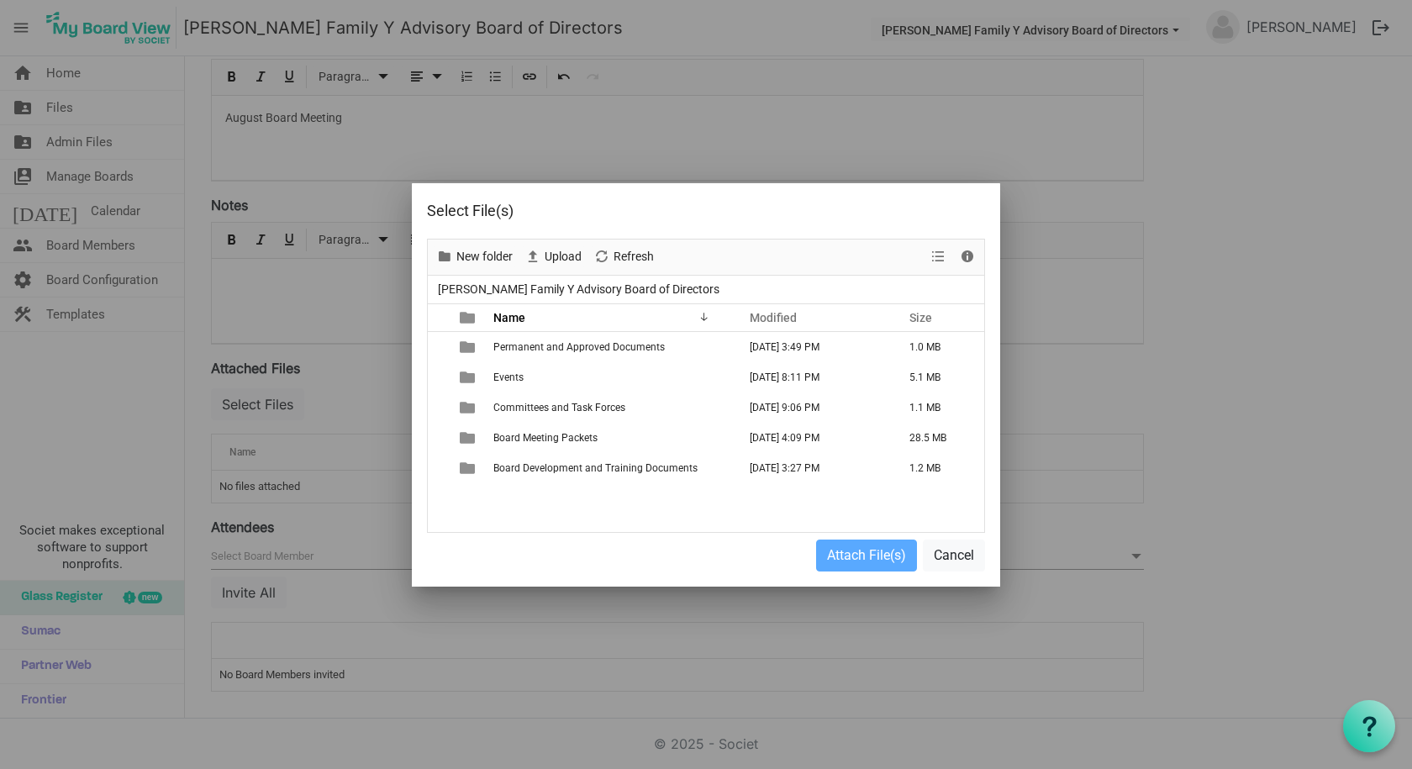
click at [514, 355] on td "Permanent and Approved Documents" at bounding box center [610, 347] width 244 height 30
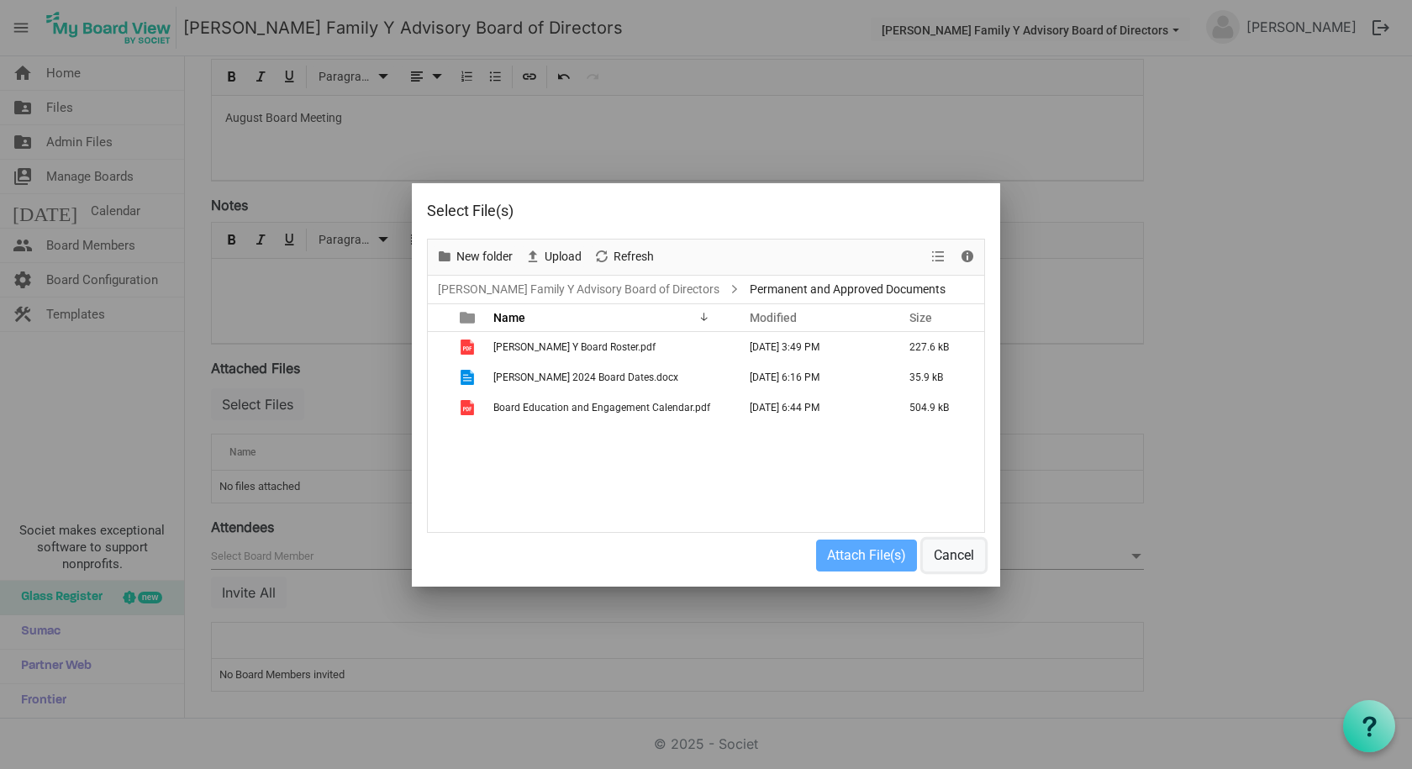
click at [971, 552] on button "Cancel" at bounding box center [954, 556] width 62 height 32
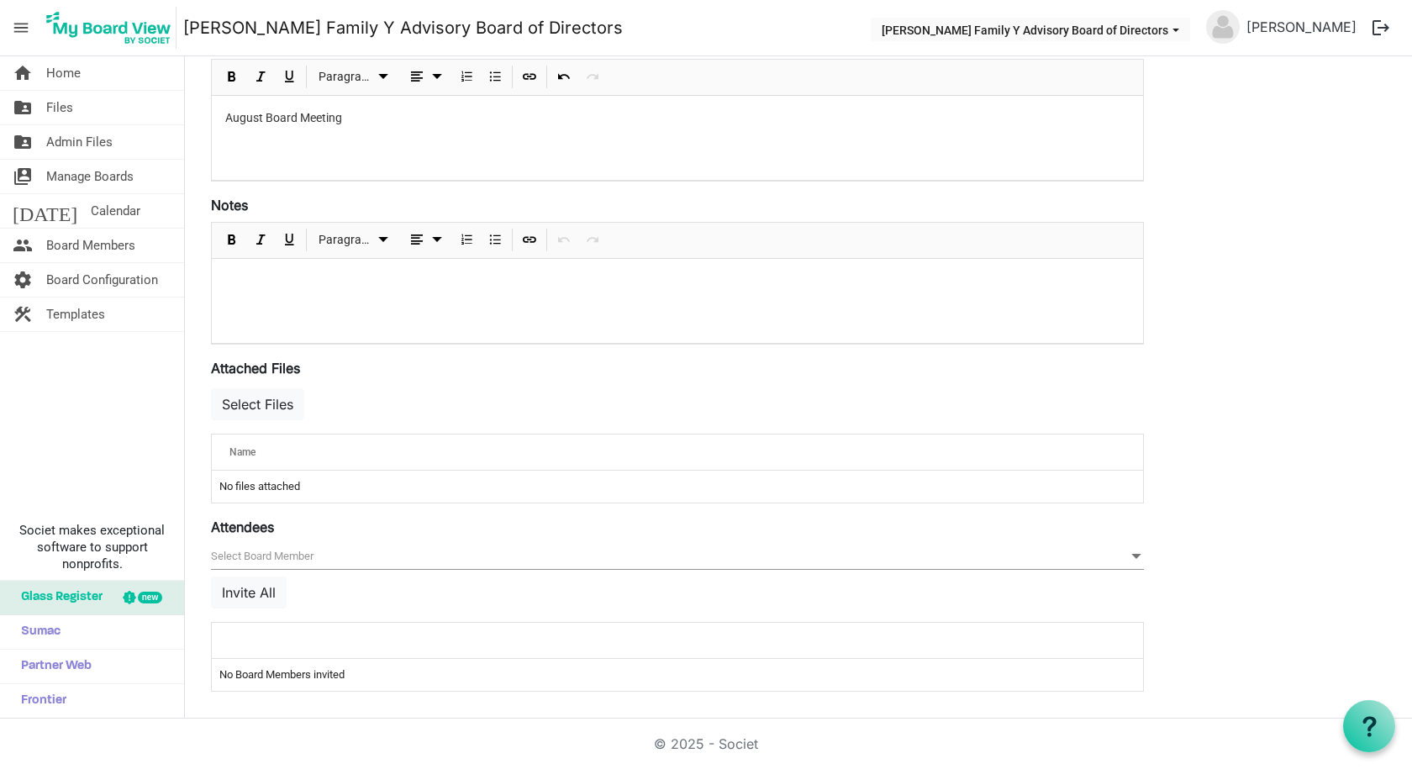
click at [66, 150] on span "Admin Files" at bounding box center [79, 142] width 66 height 34
click at [51, 110] on span "Files" at bounding box center [59, 108] width 27 height 34
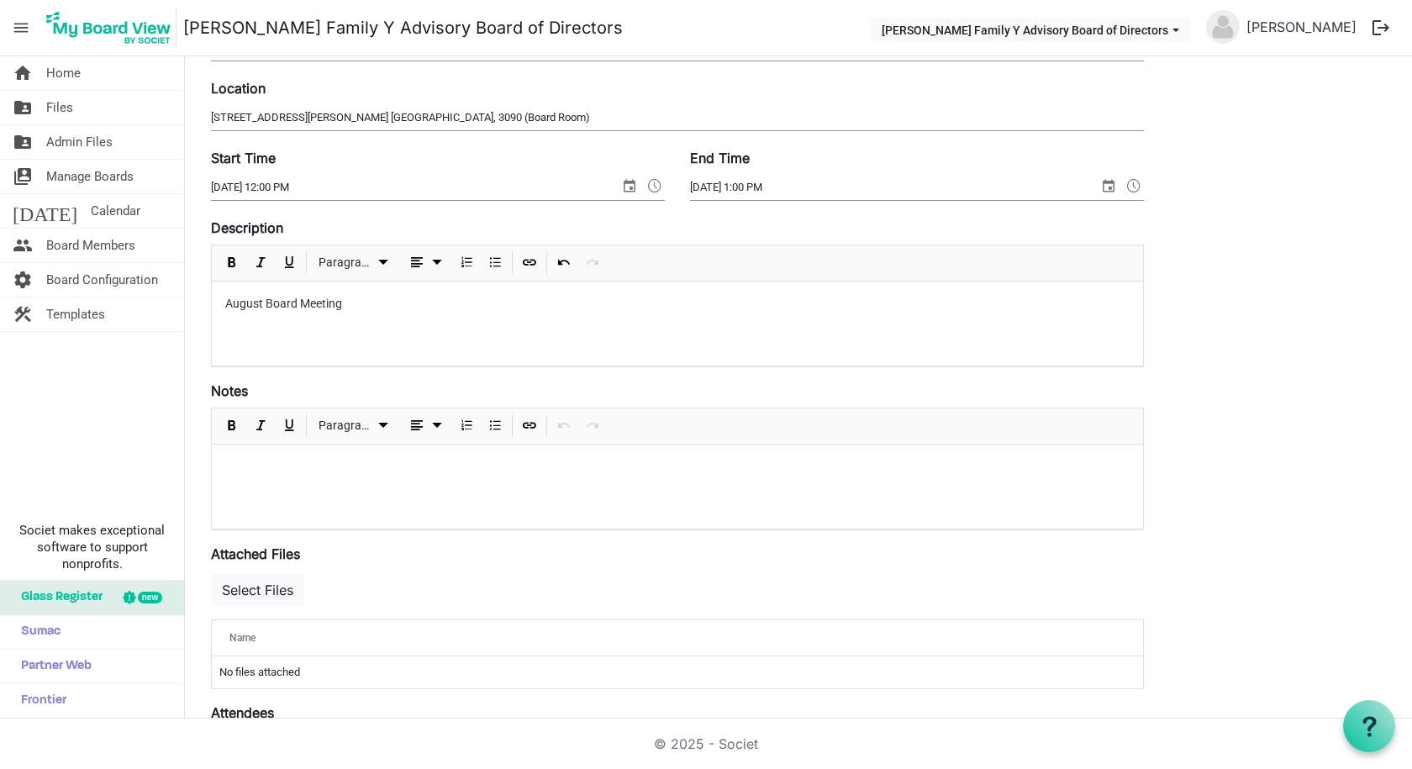
scroll to position [355, 0]
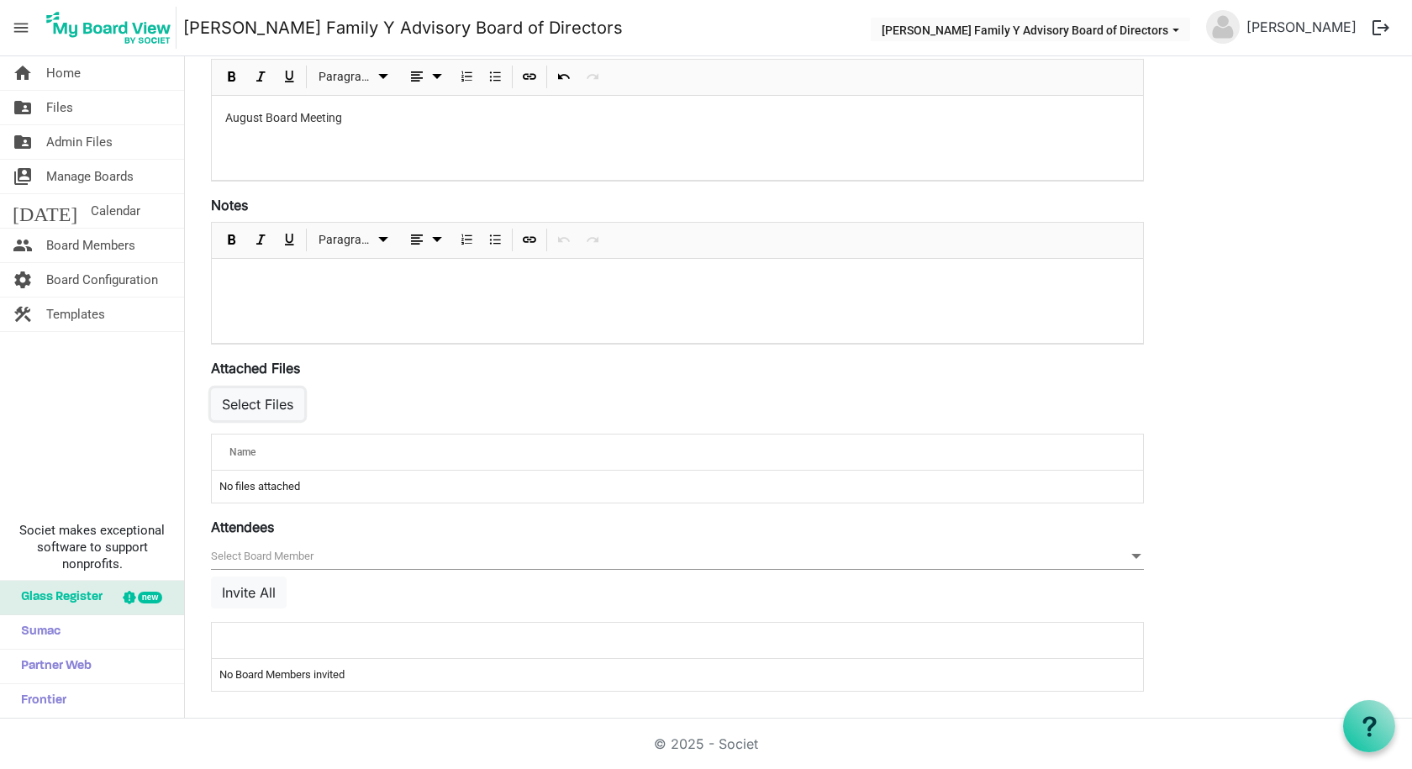
click at [280, 410] on button "Select Files" at bounding box center [257, 404] width 93 height 32
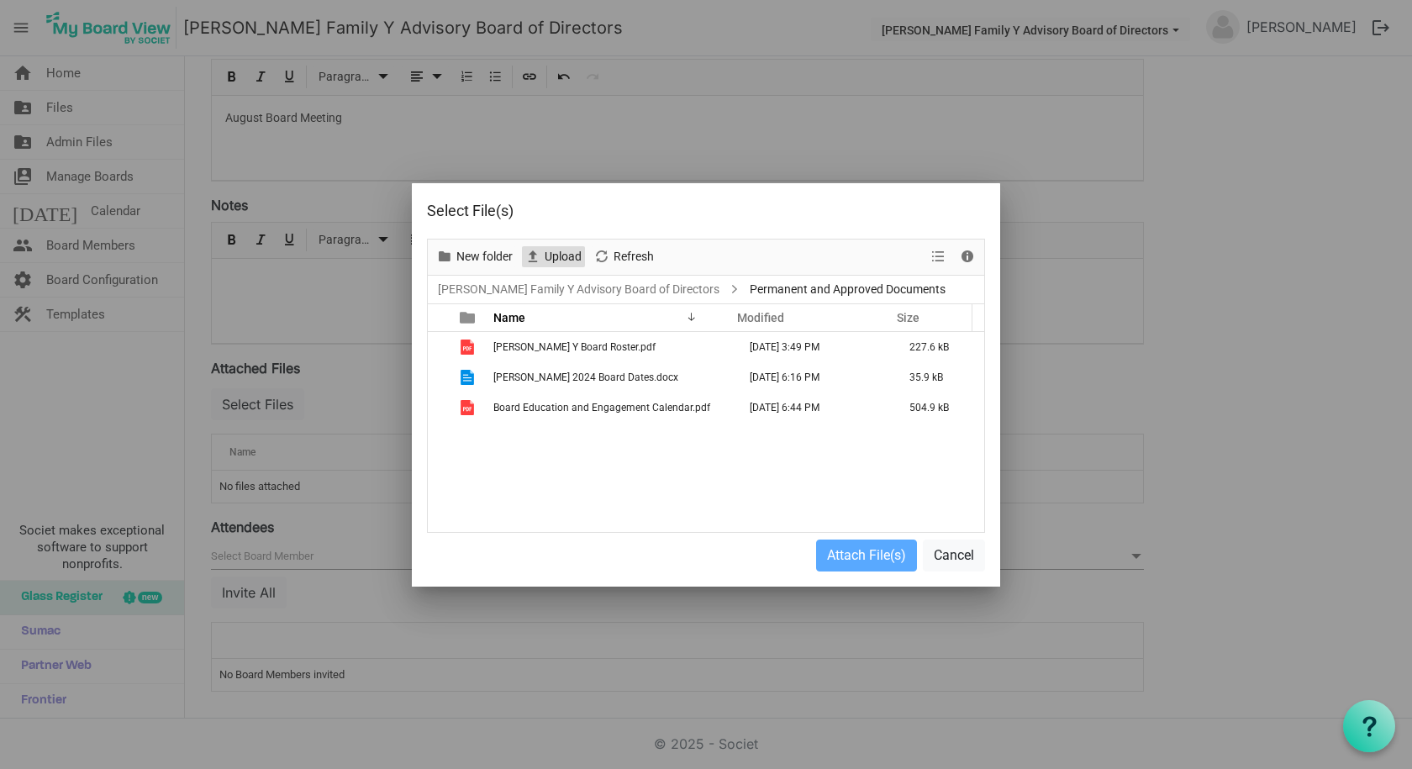
click at [567, 257] on span "Upload" at bounding box center [563, 256] width 40 height 21
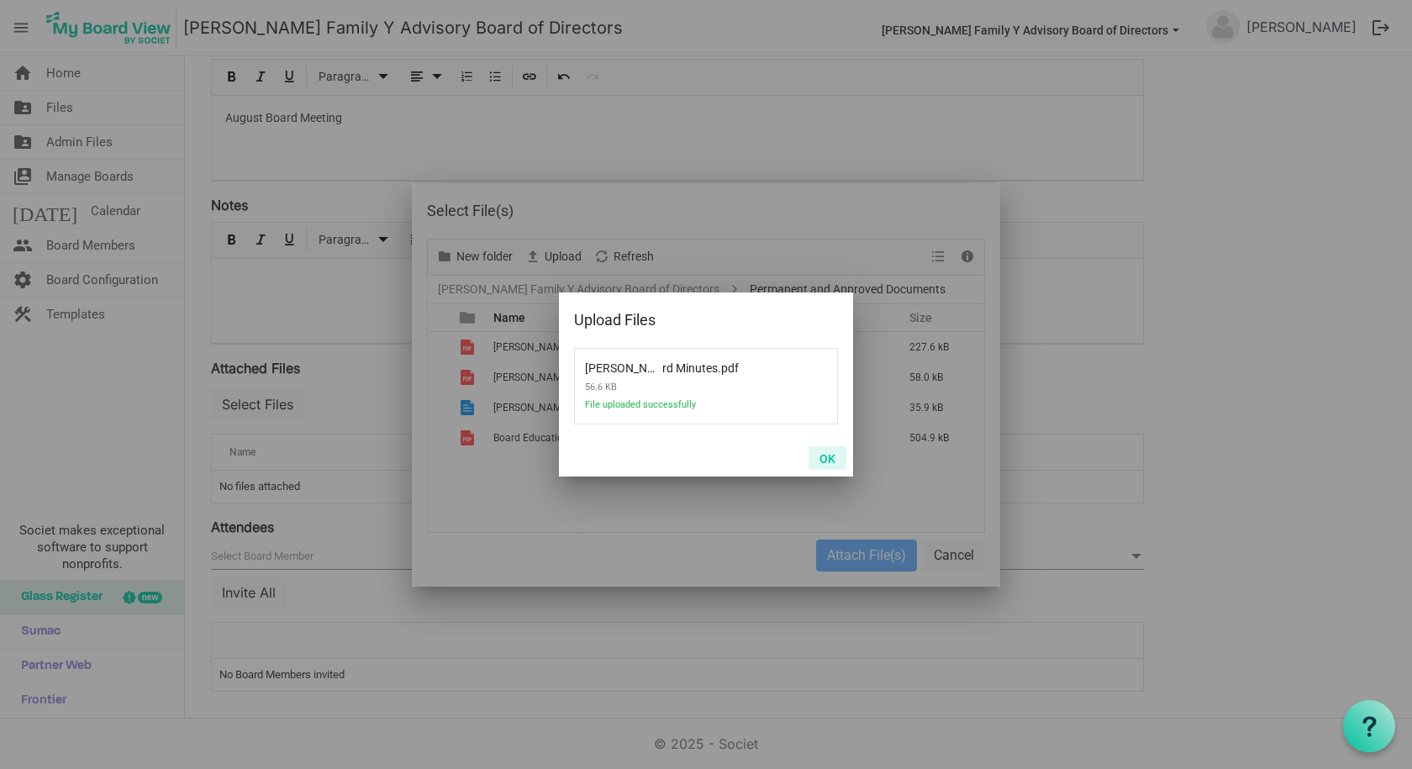
click at [819, 459] on button "OK" at bounding box center [827, 458] width 38 height 24
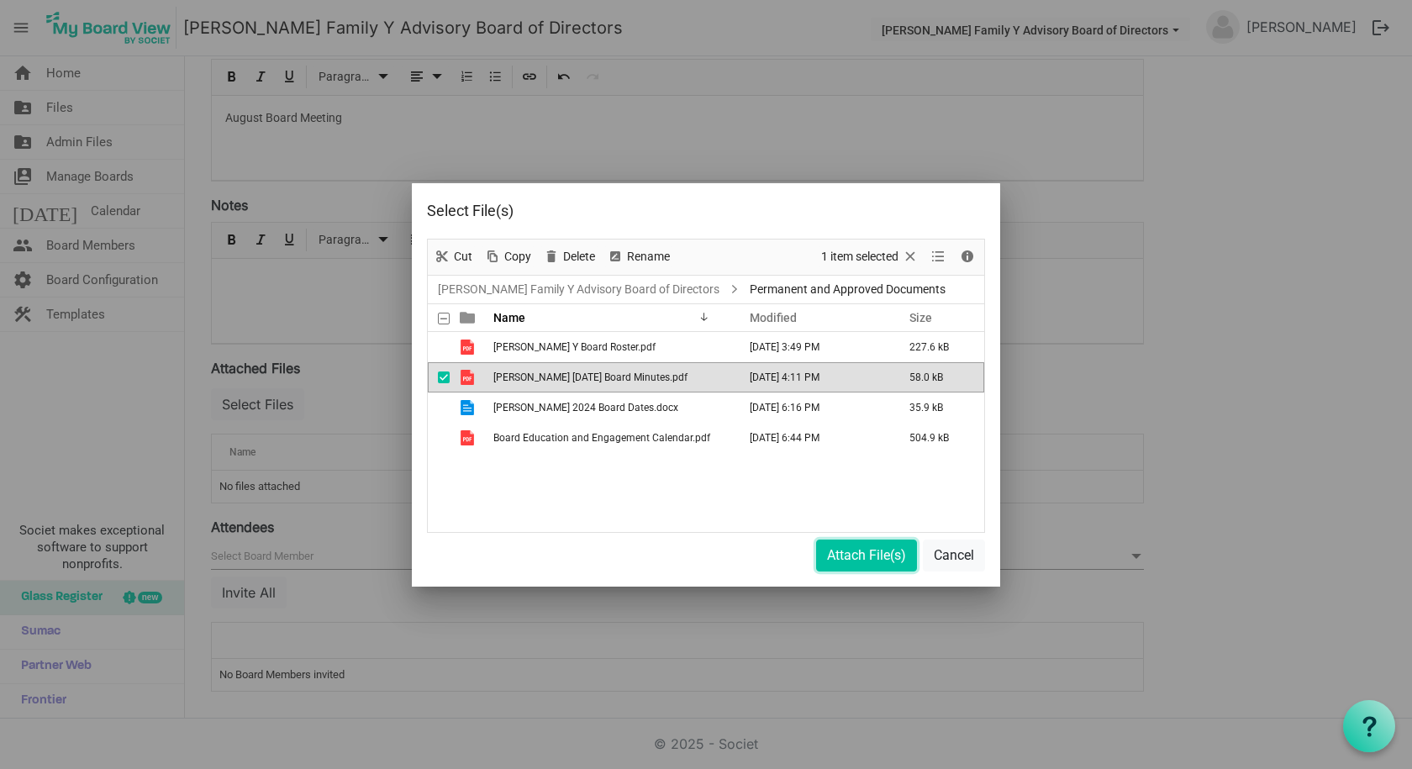
click at [851, 555] on button "Attach File(s)" at bounding box center [866, 556] width 101 height 32
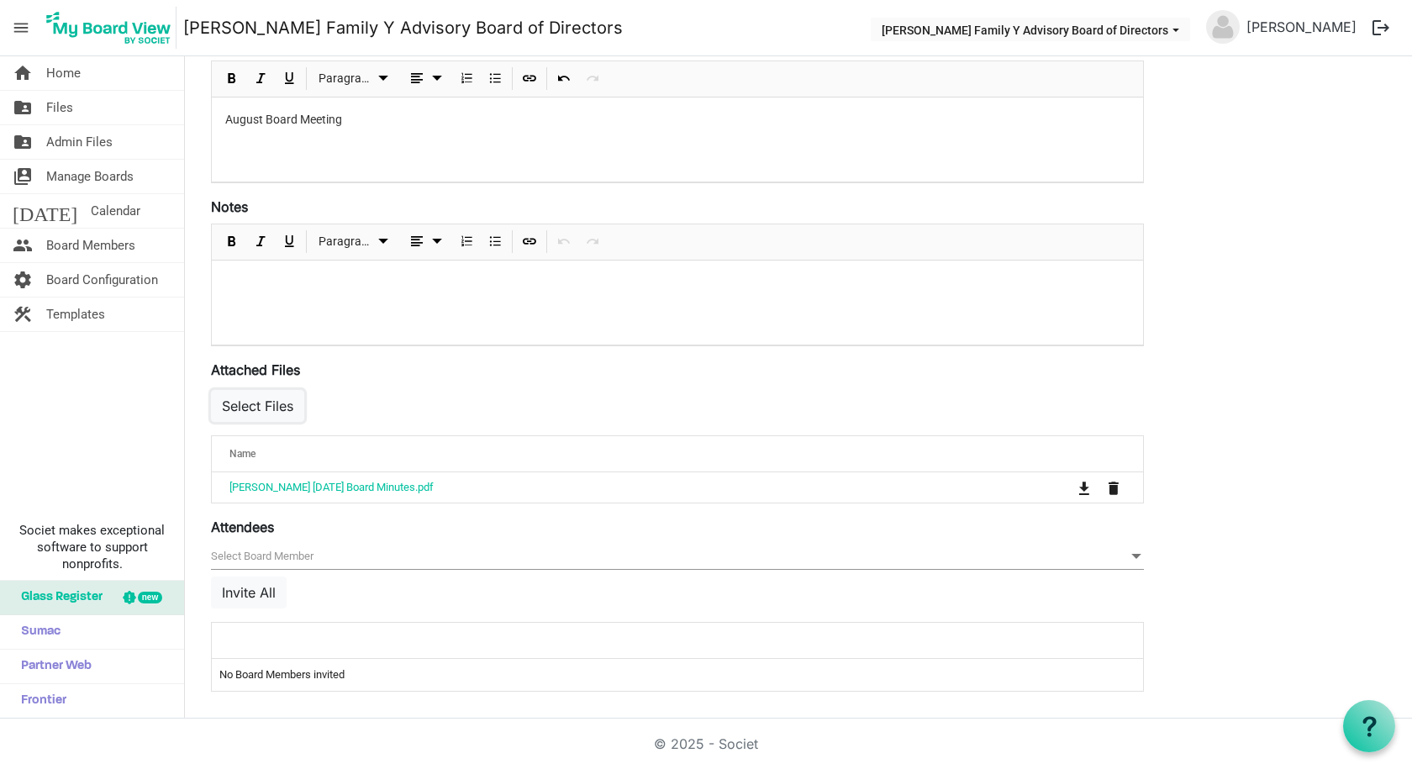
click at [255, 403] on button "Select Files" at bounding box center [257, 406] width 93 height 32
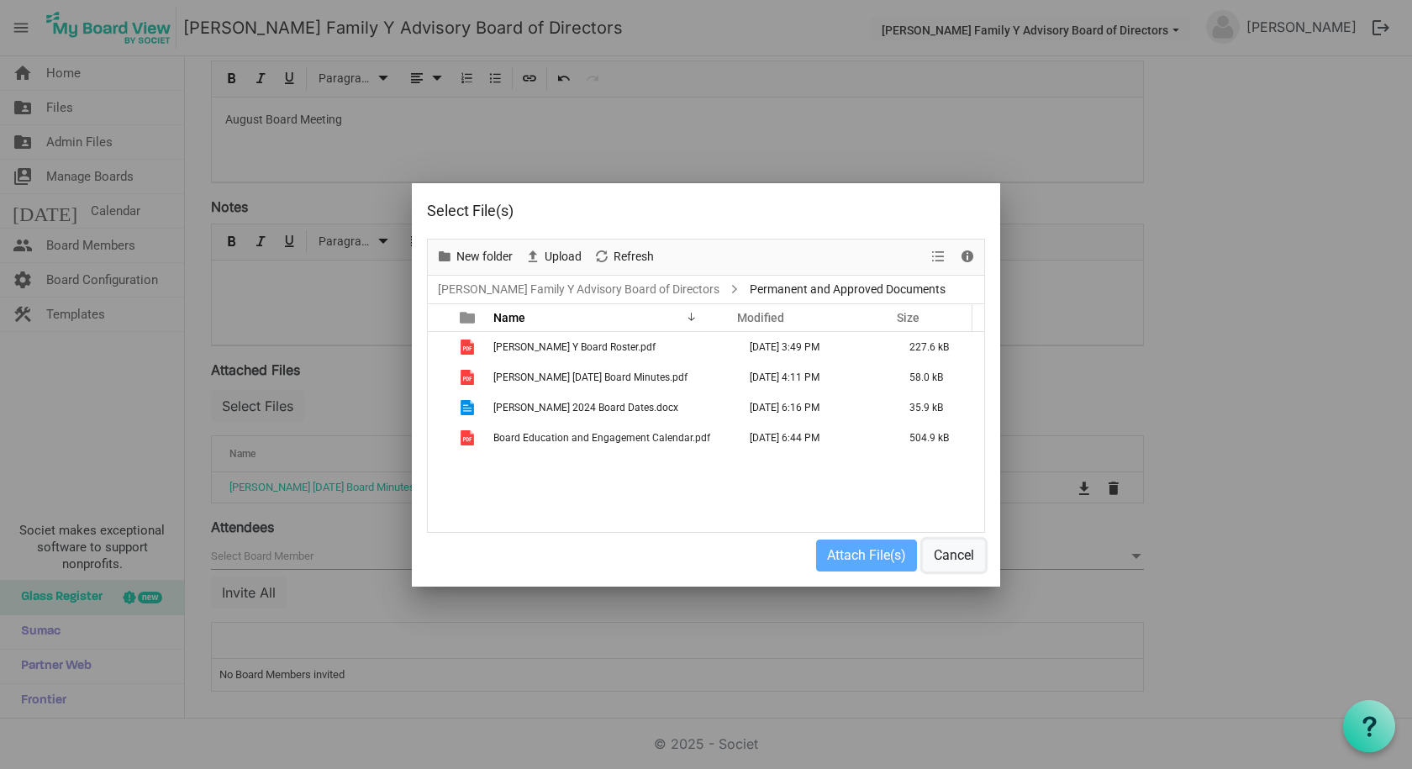
click at [970, 556] on button "Cancel" at bounding box center [954, 556] width 62 height 32
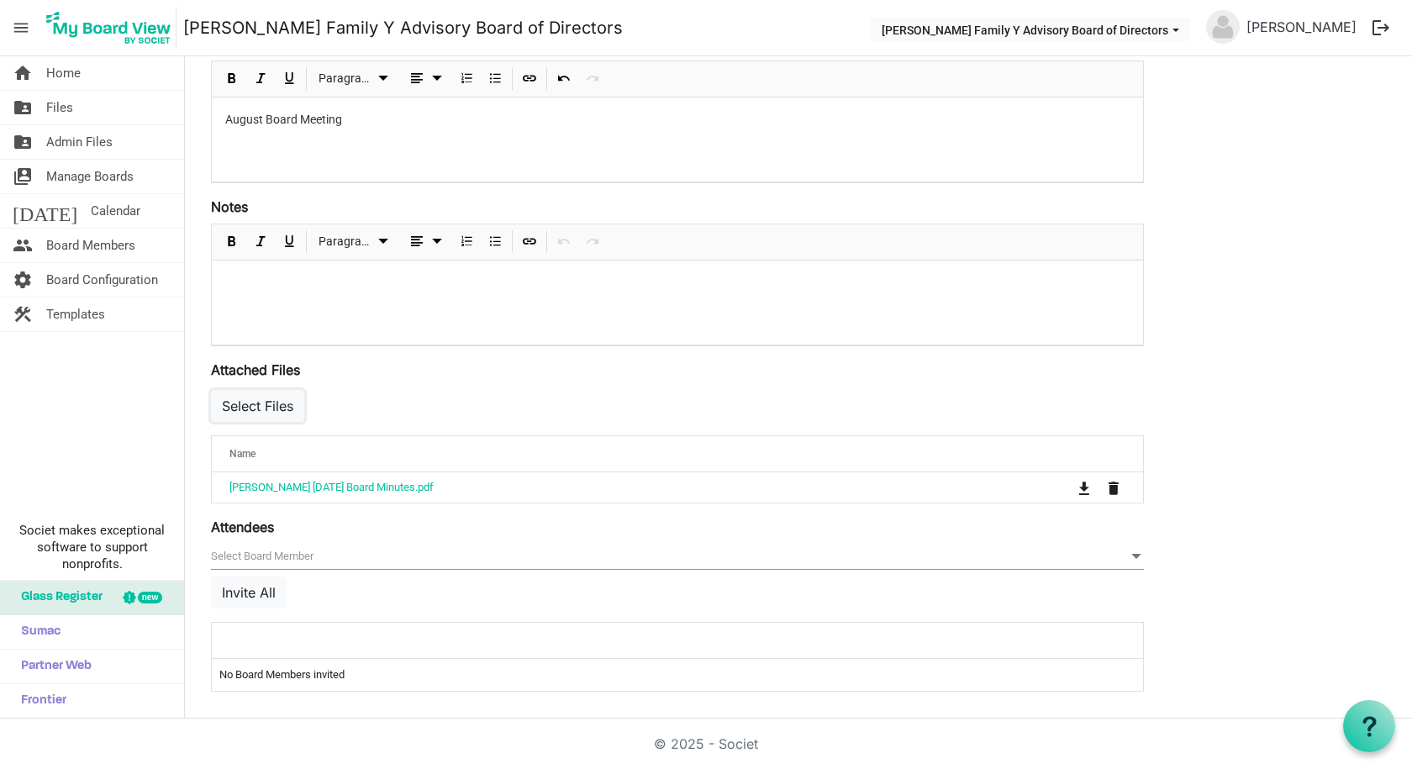
click at [255, 406] on button "Select Files" at bounding box center [257, 406] width 93 height 32
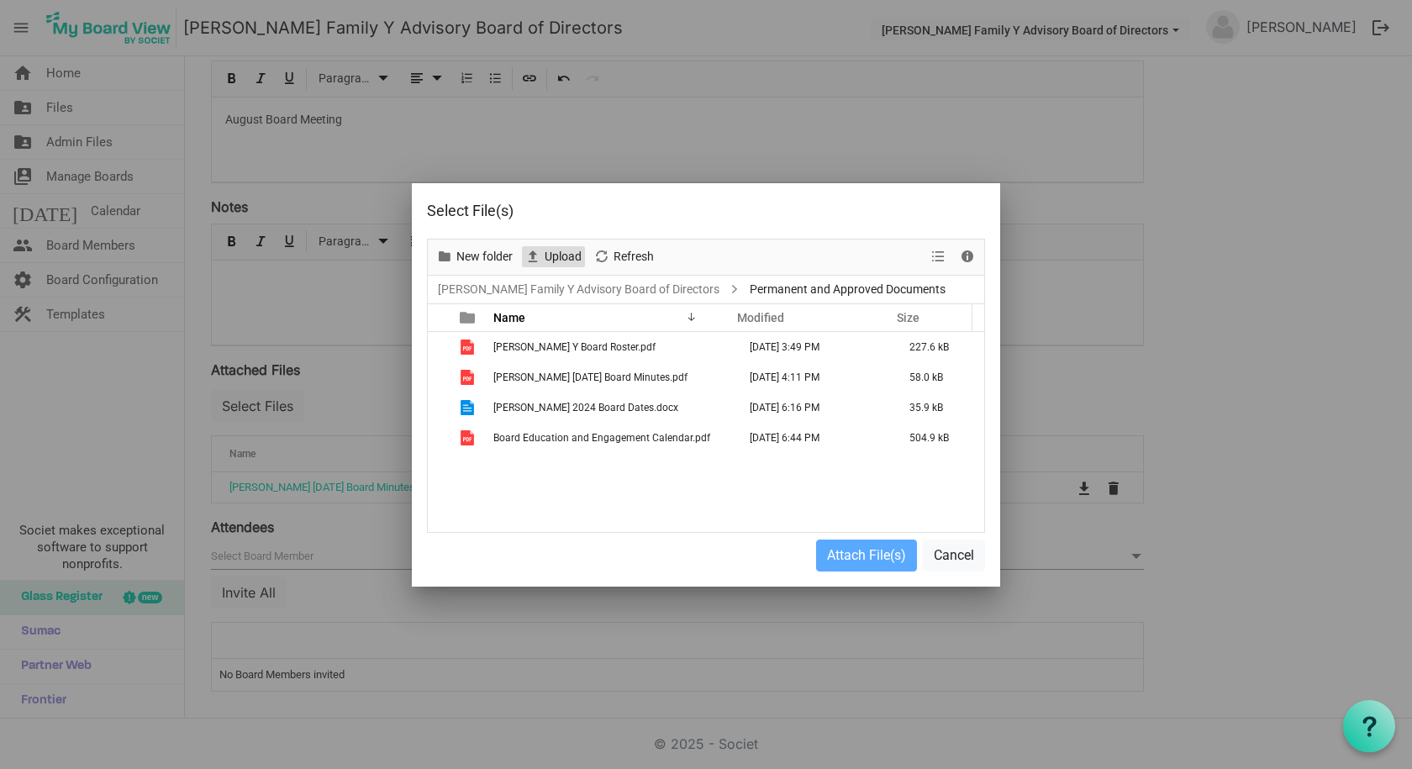
click at [562, 256] on span "Upload" at bounding box center [563, 256] width 40 height 21
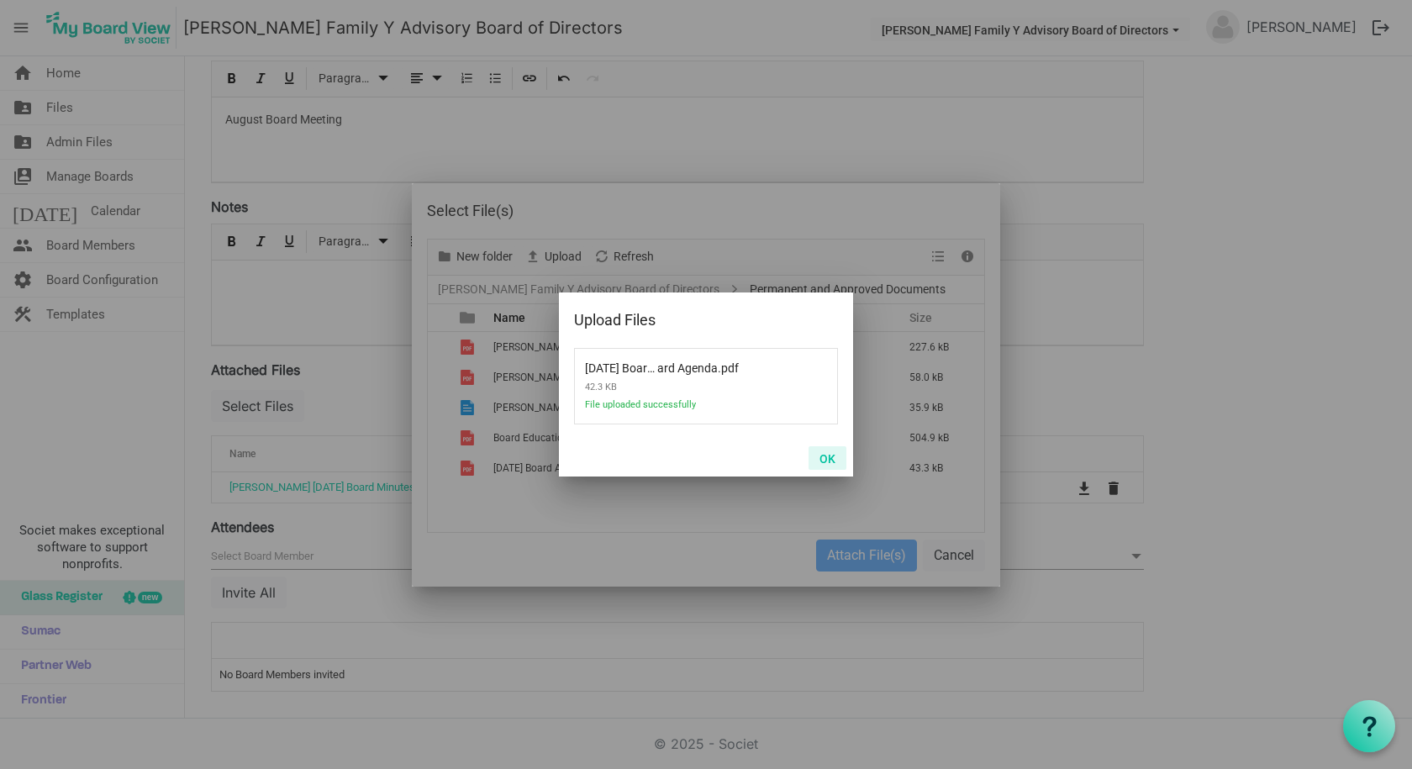
click at [825, 453] on button "OK" at bounding box center [827, 458] width 38 height 24
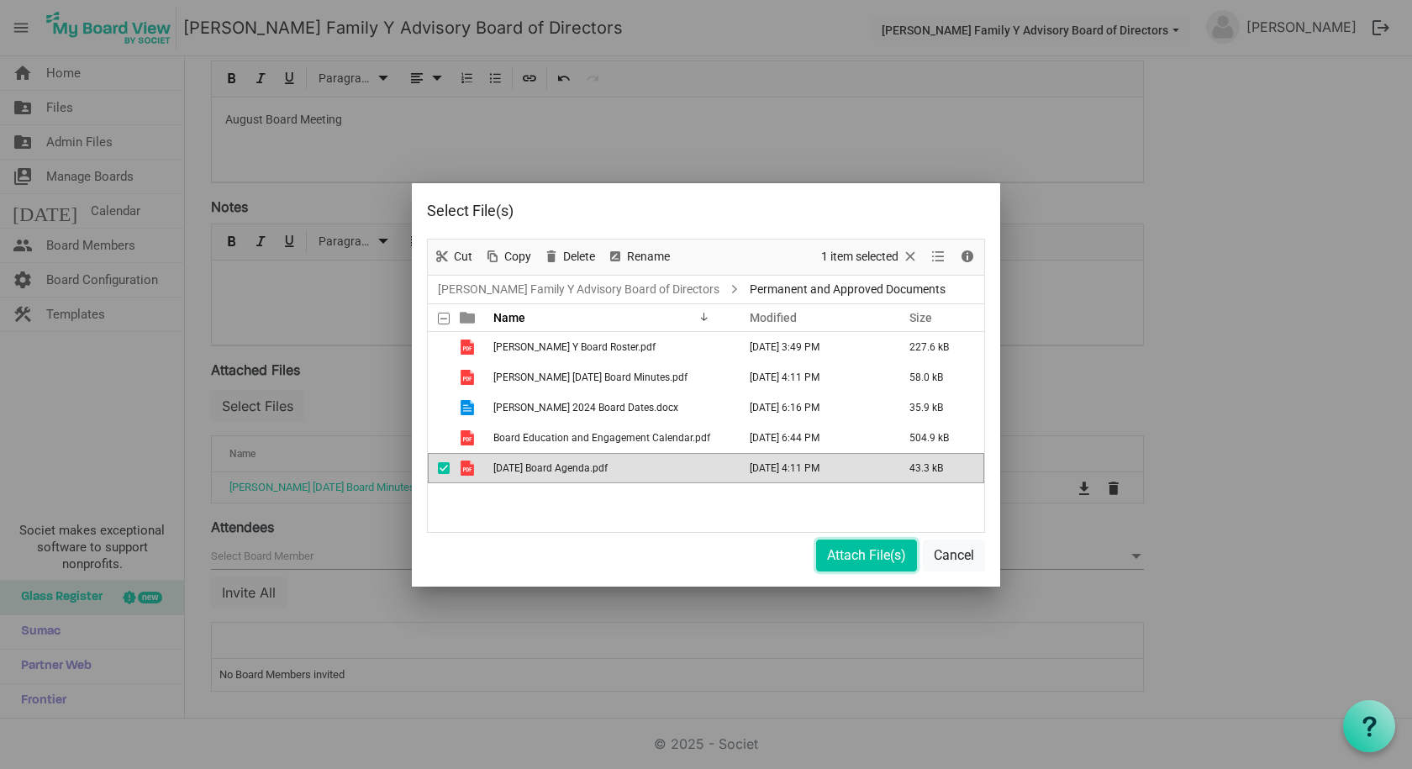
click at [848, 552] on button "Attach File(s)" at bounding box center [866, 556] width 101 height 32
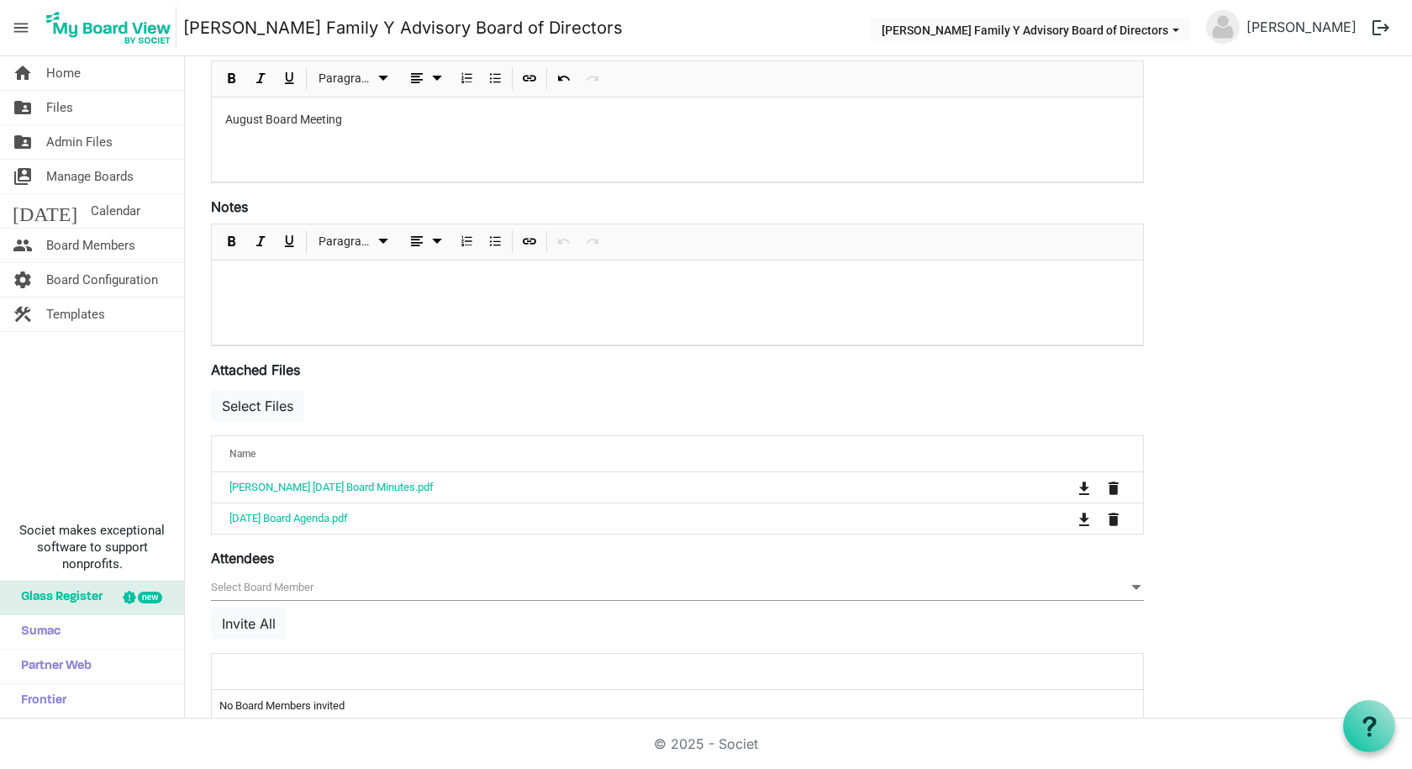
click at [65, 112] on span "Files" at bounding box center [59, 108] width 27 height 34
click at [263, 403] on button "Select Files" at bounding box center [257, 406] width 93 height 32
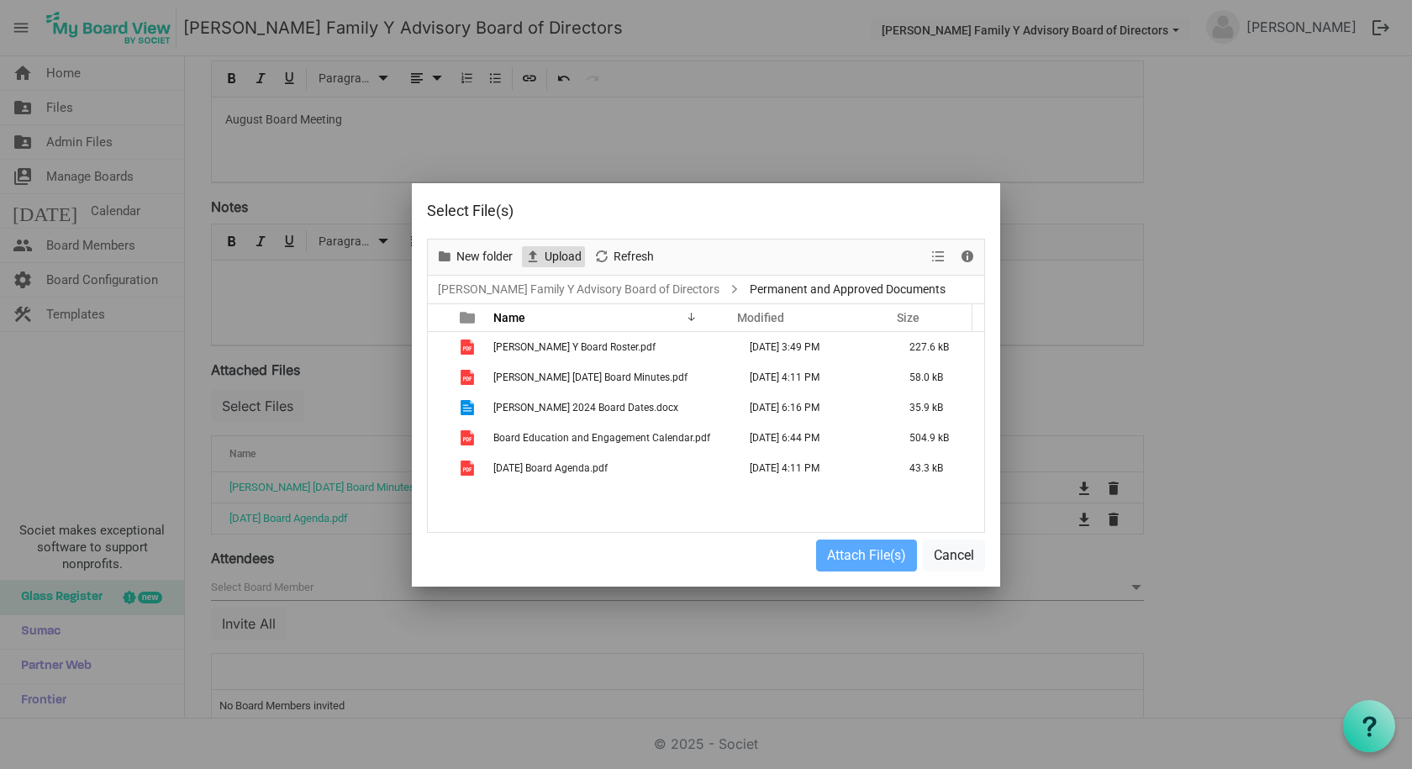
click at [556, 255] on span "Upload" at bounding box center [563, 256] width 40 height 21
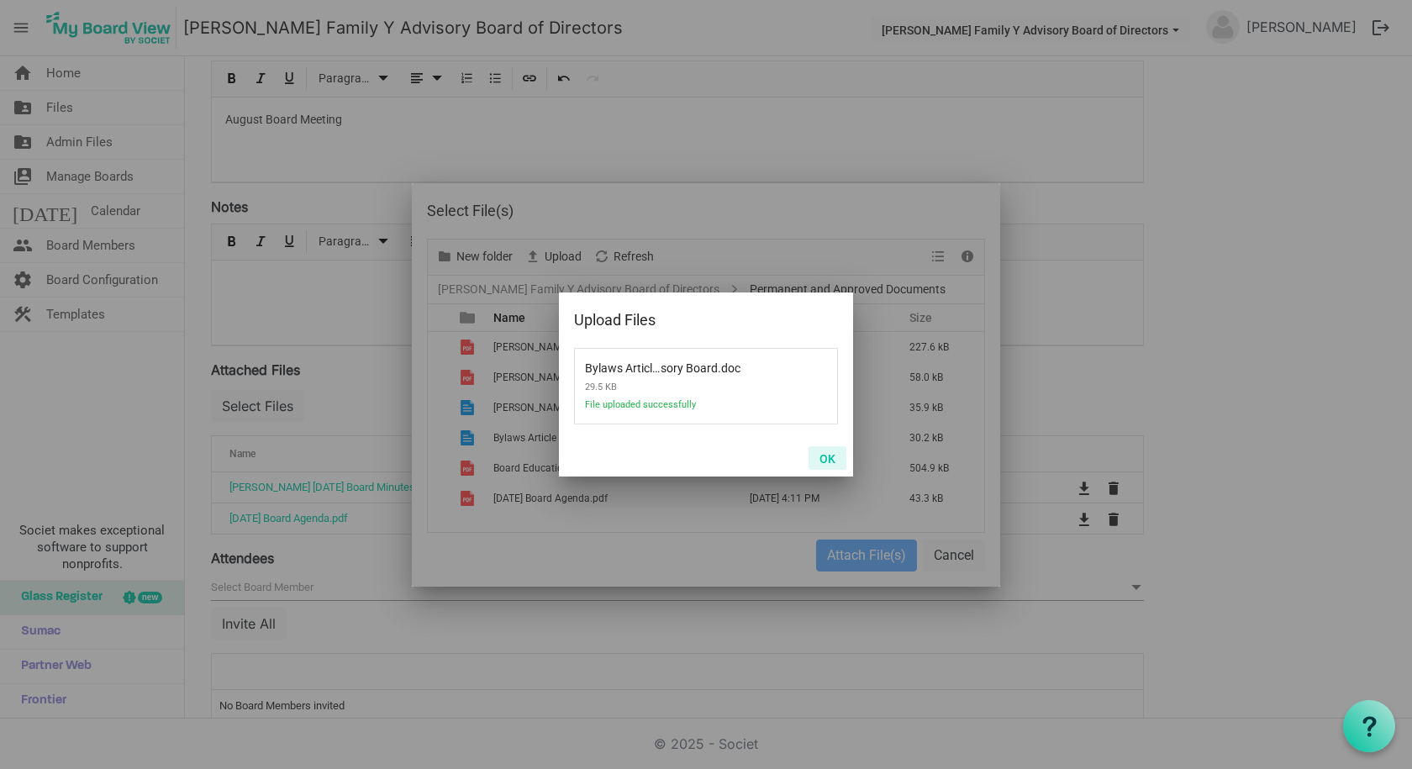
click at [835, 455] on button "OK" at bounding box center [827, 458] width 38 height 24
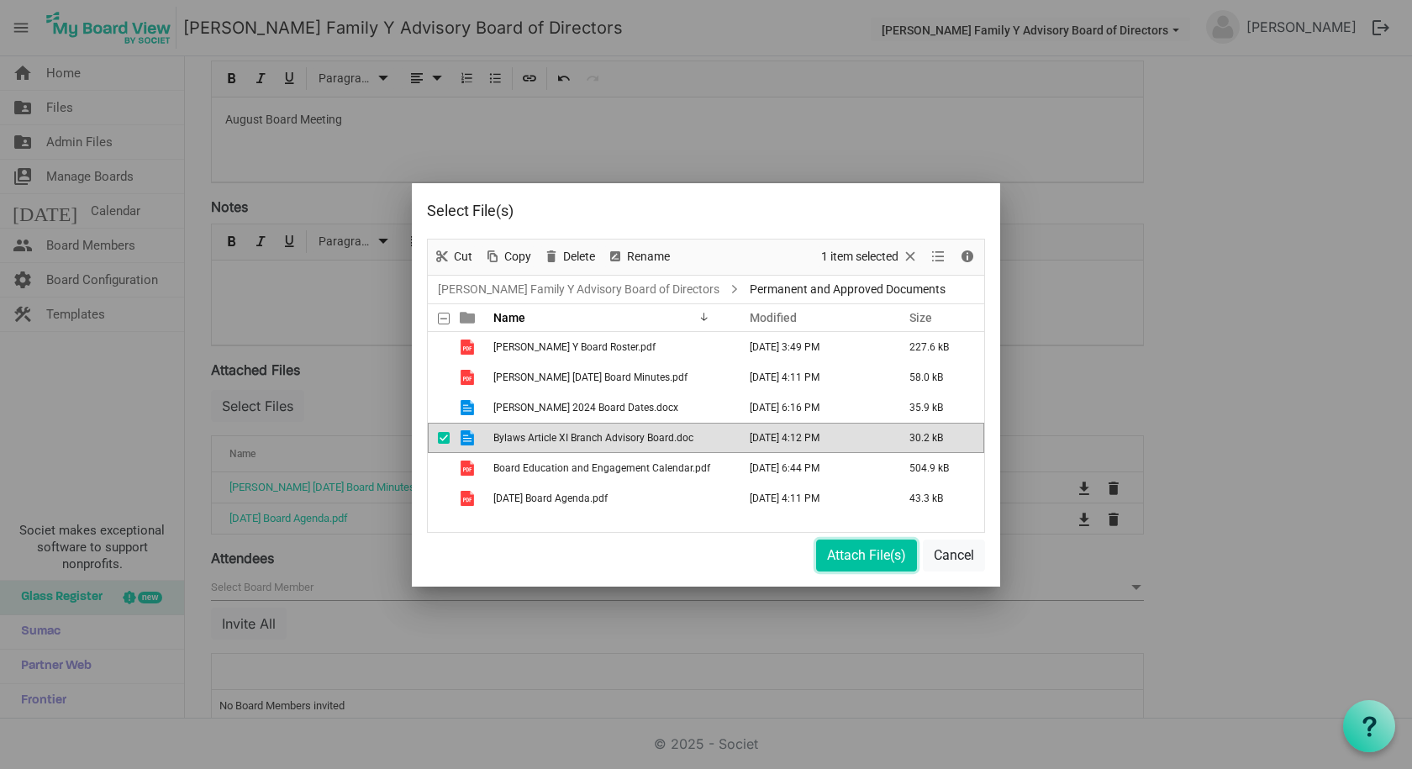
click at [852, 548] on button "Attach File(s)" at bounding box center [866, 556] width 101 height 32
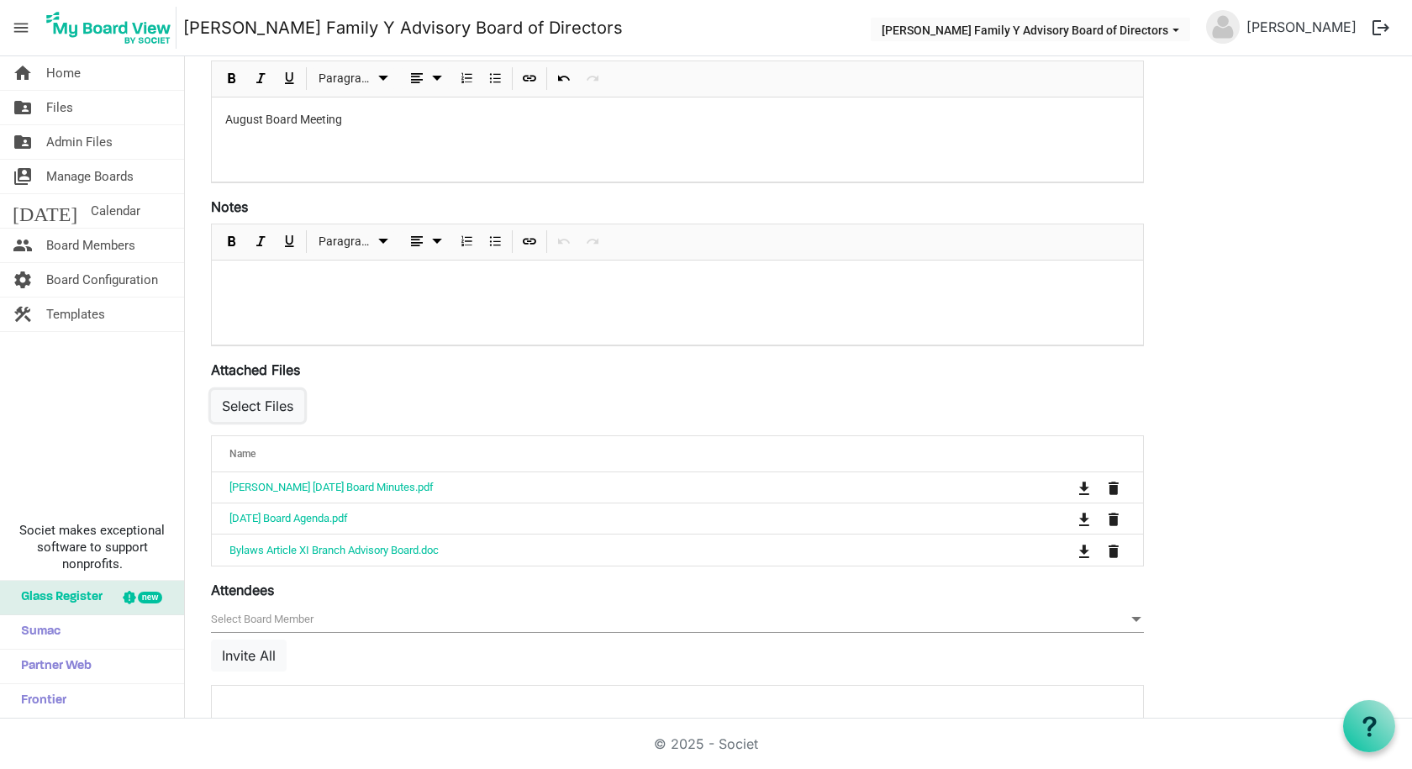
click at [253, 400] on button "Select Files" at bounding box center [257, 406] width 93 height 32
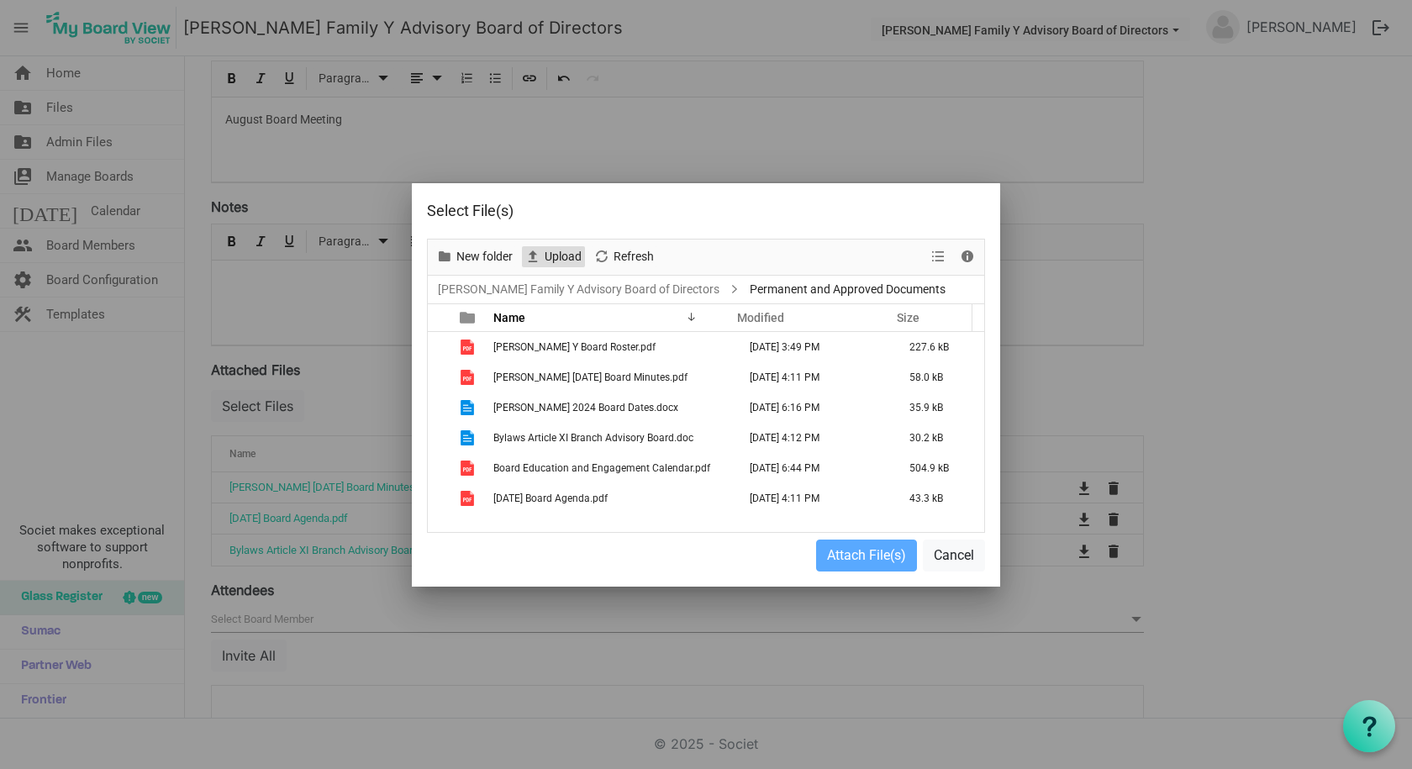
click at [546, 260] on span "Upload" at bounding box center [563, 256] width 40 height 21
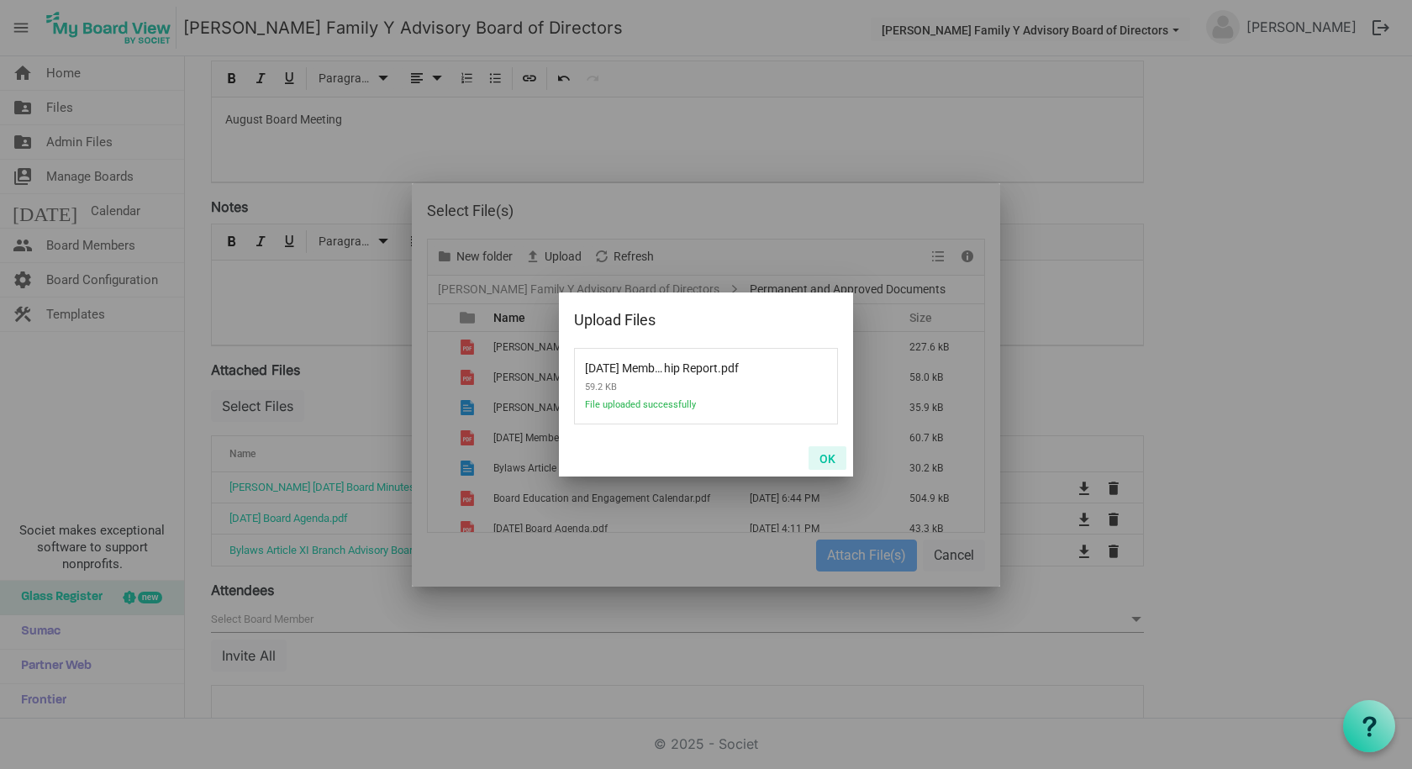
click at [827, 452] on button "OK" at bounding box center [827, 458] width 38 height 24
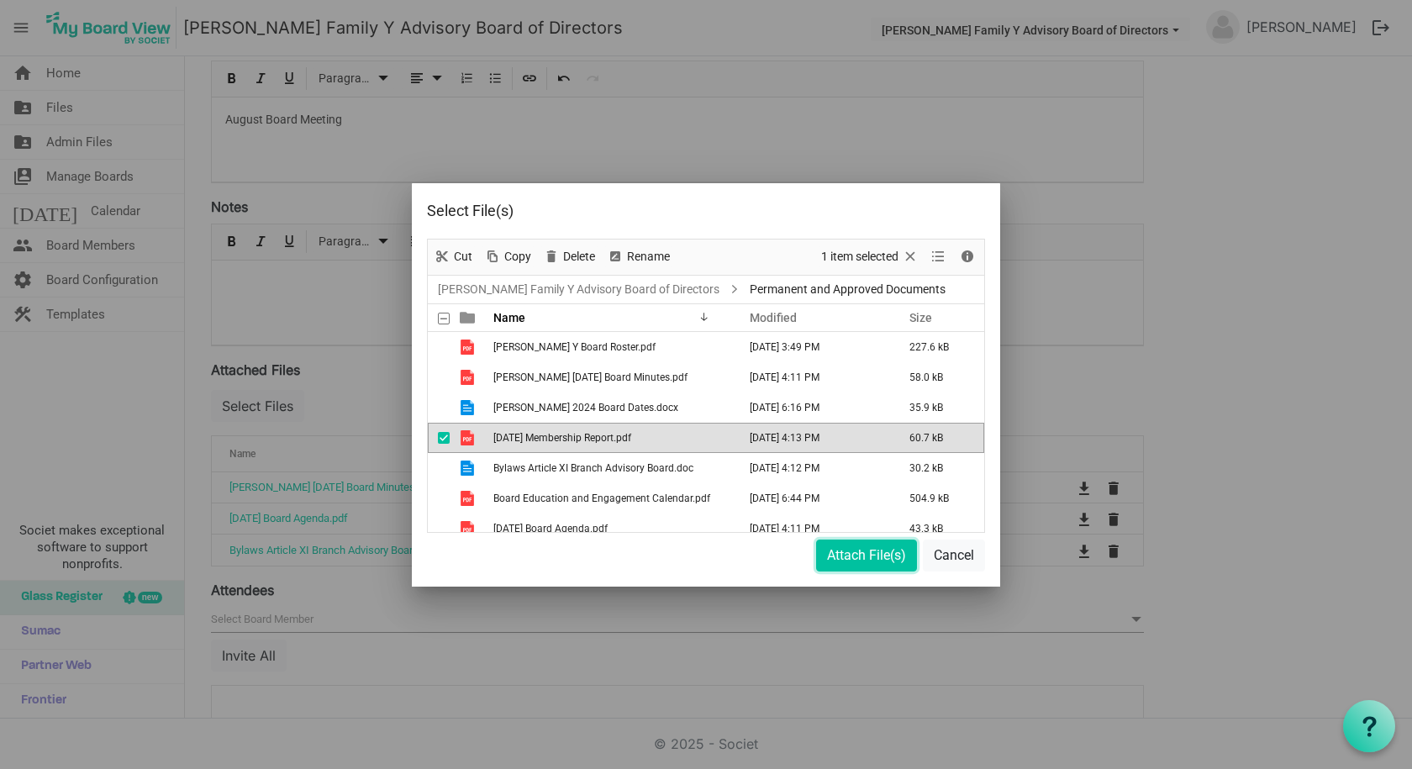
click at [849, 553] on button "Attach File(s)" at bounding box center [866, 556] width 101 height 32
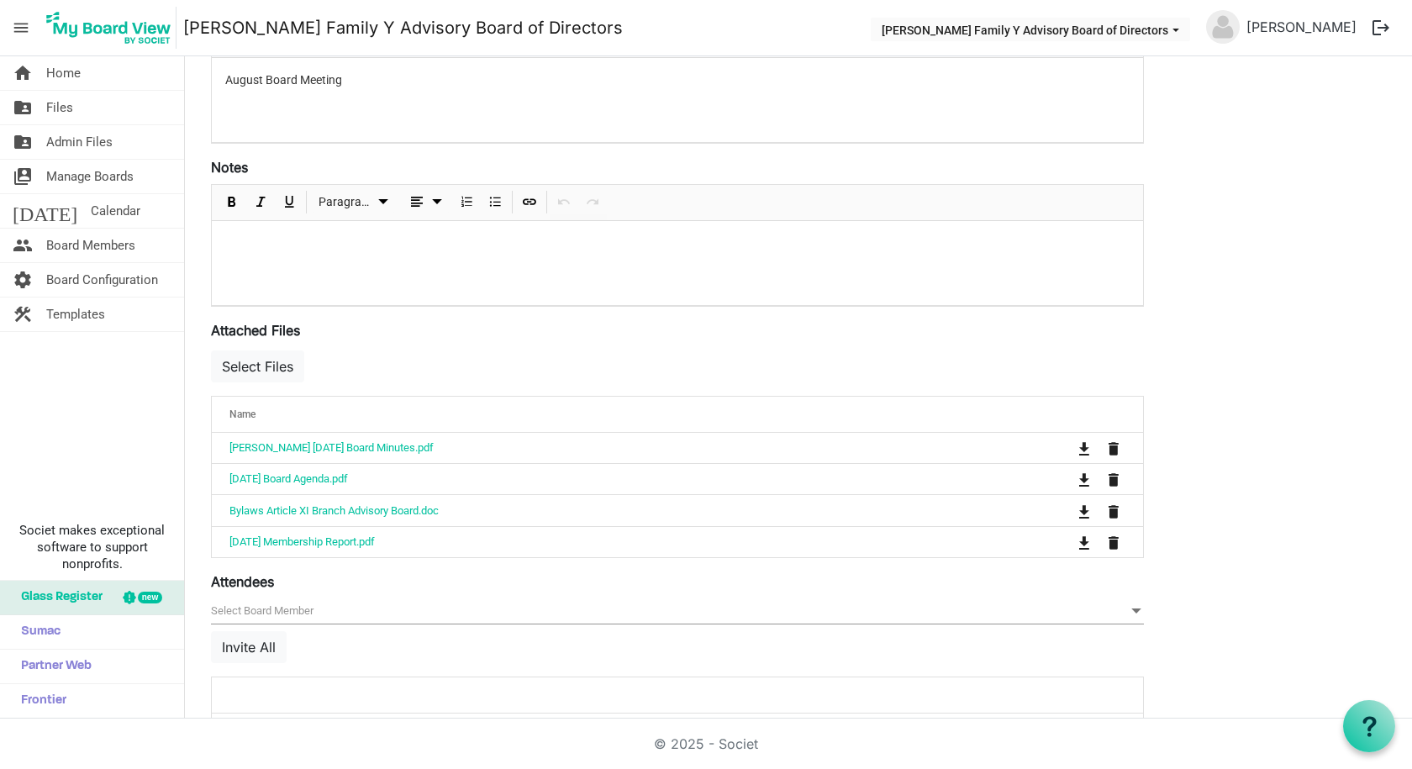
scroll to position [447, 0]
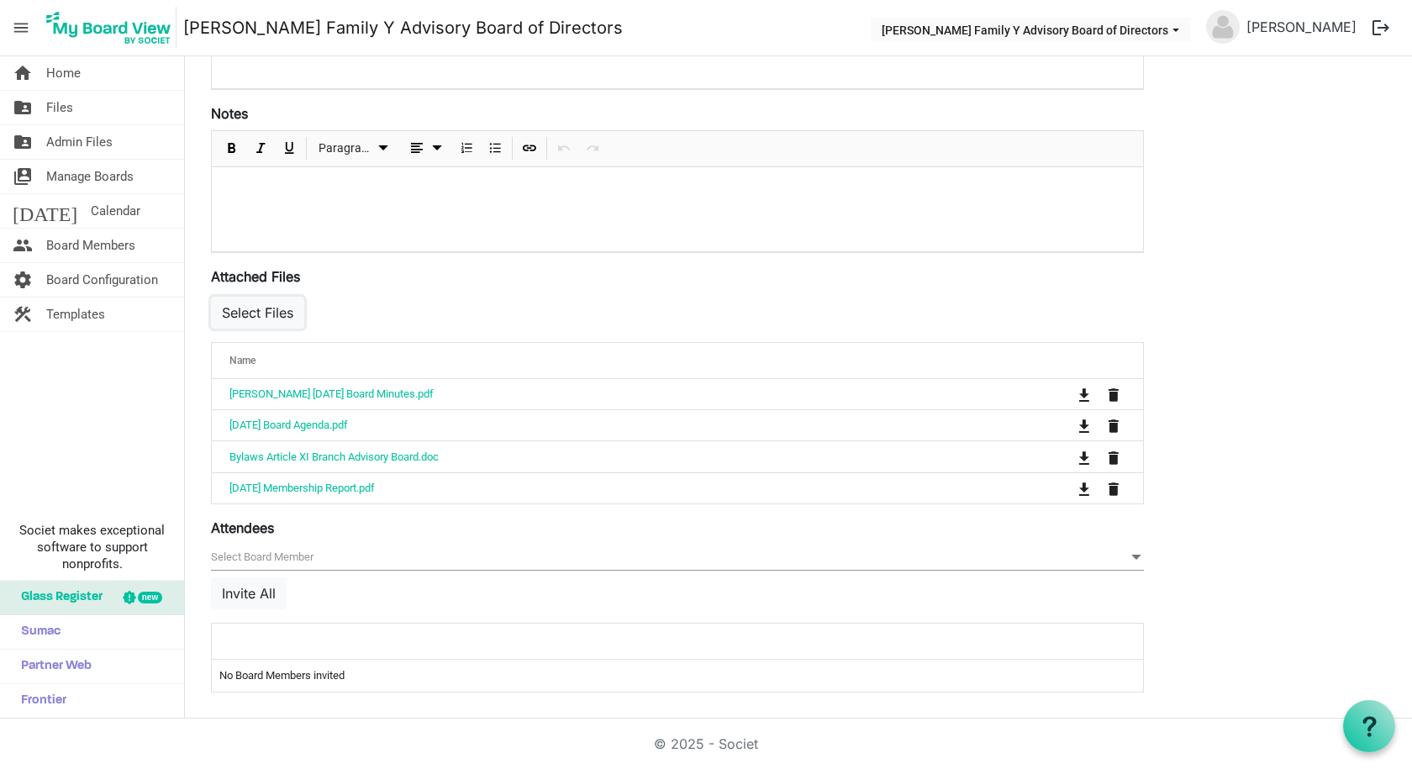
click at [269, 315] on button "Select Files" at bounding box center [257, 313] width 93 height 32
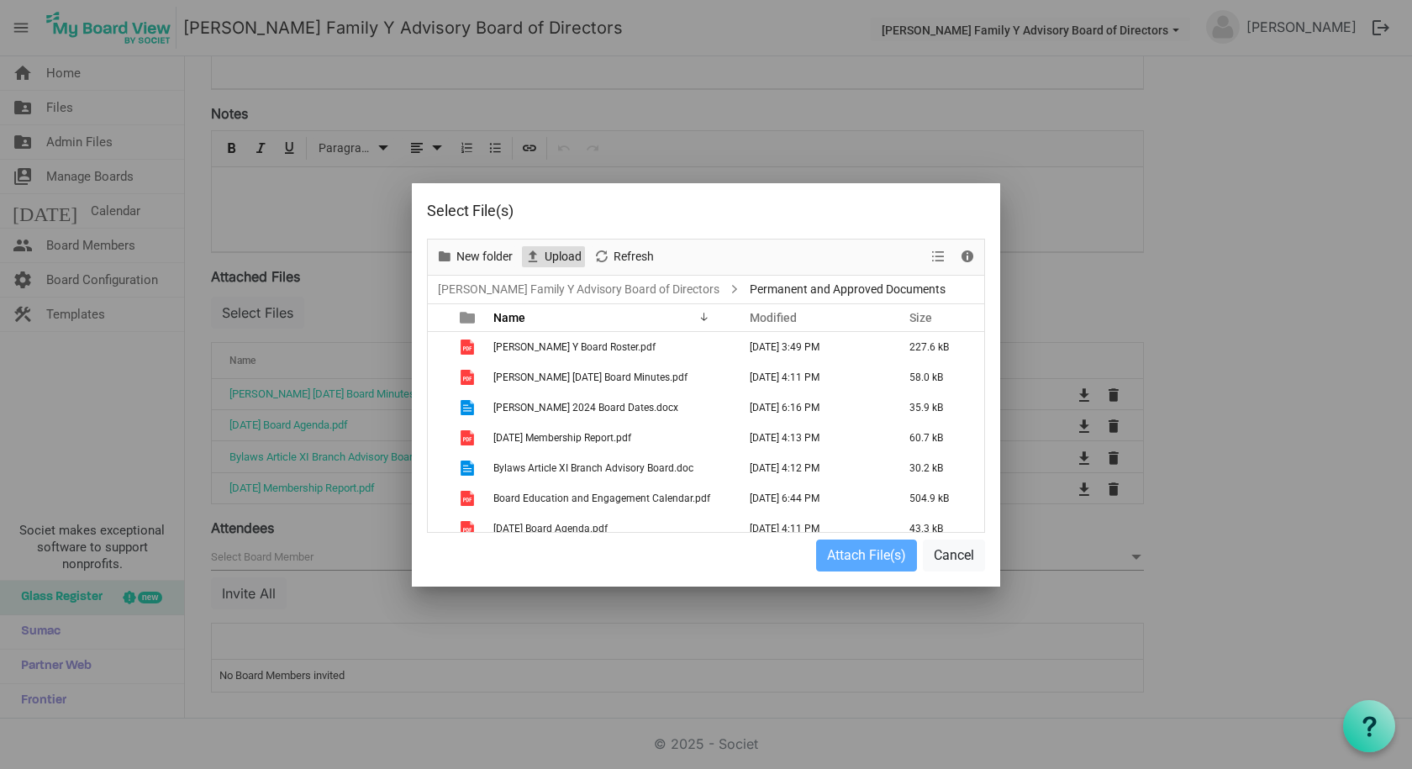
click at [550, 257] on span "Upload" at bounding box center [563, 256] width 40 height 21
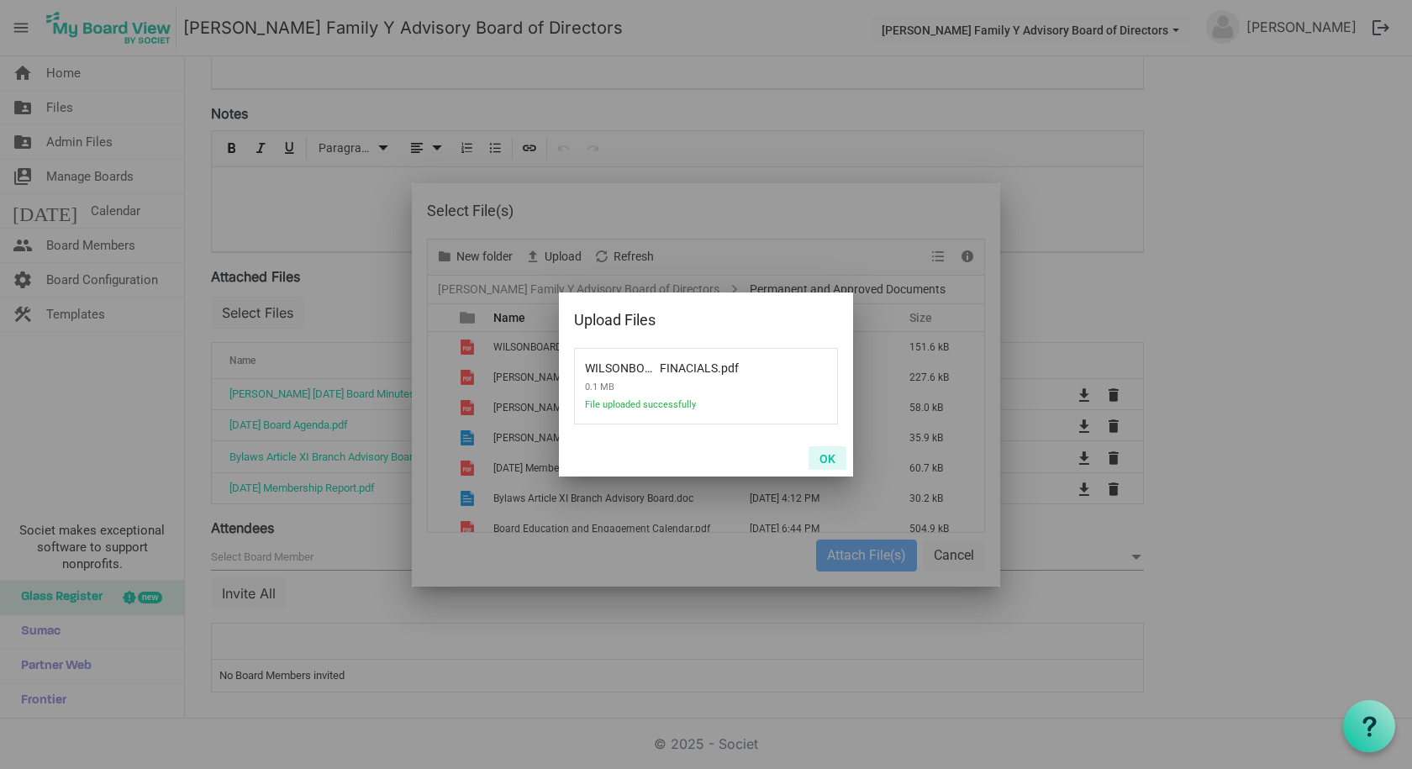
click at [825, 460] on button "OK" at bounding box center [827, 458] width 38 height 24
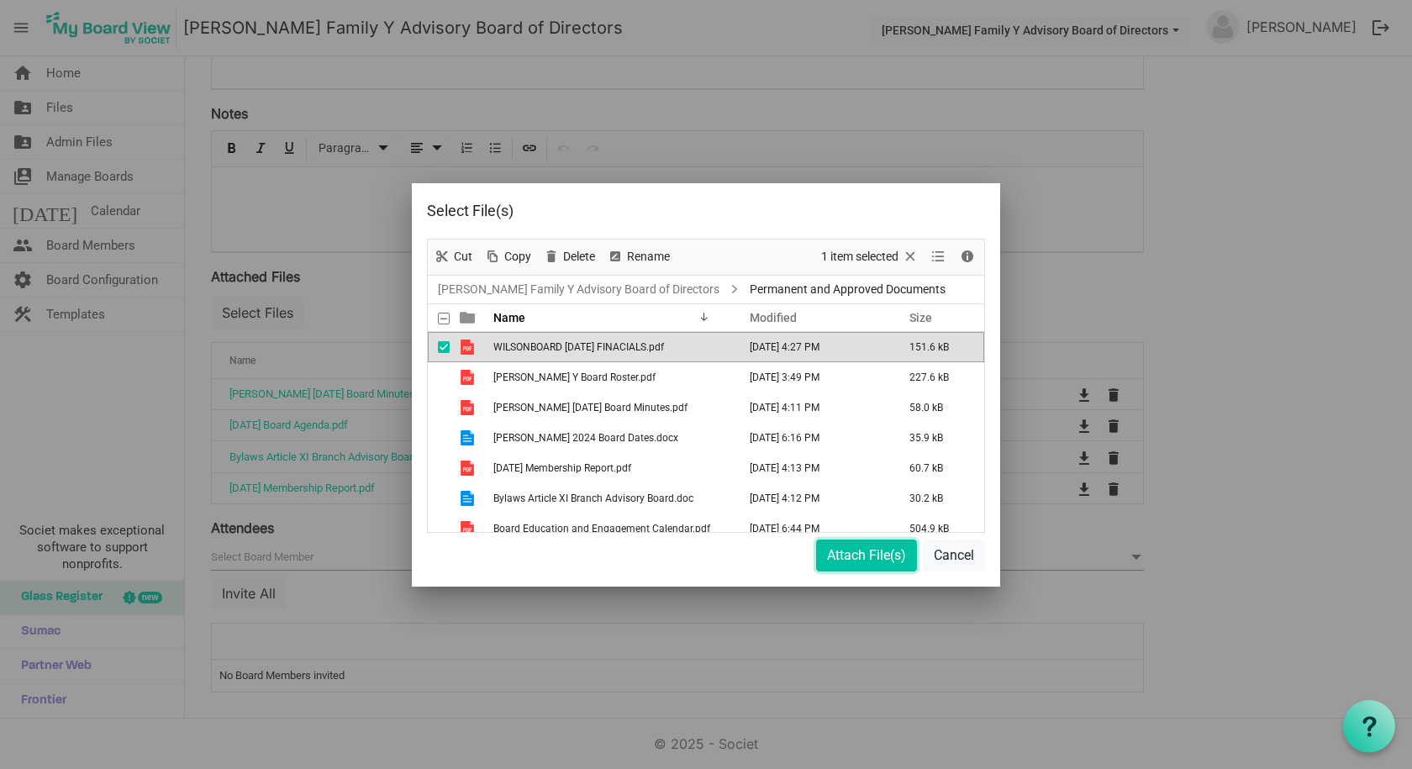
click at [860, 554] on button "Attach File(s)" at bounding box center [866, 556] width 101 height 32
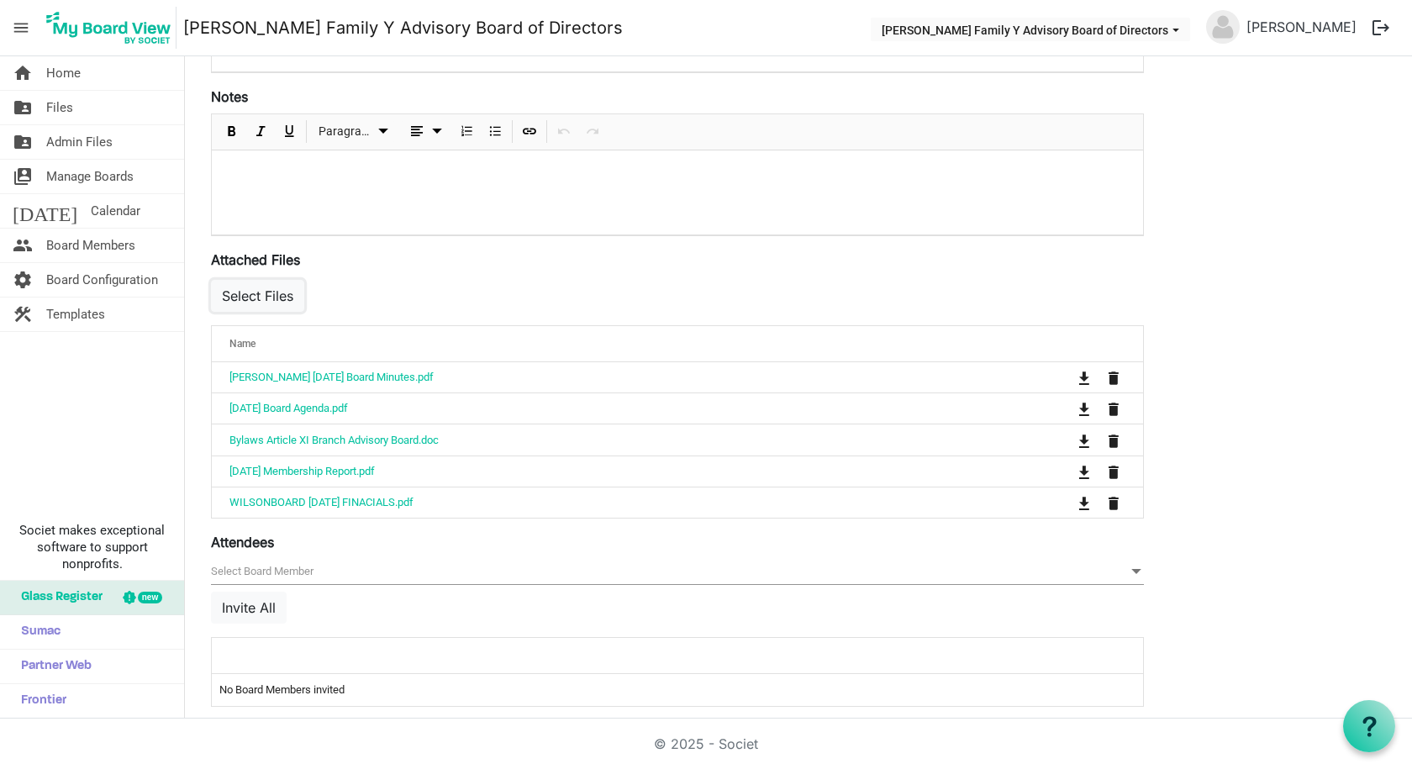
scroll to position [478, 0]
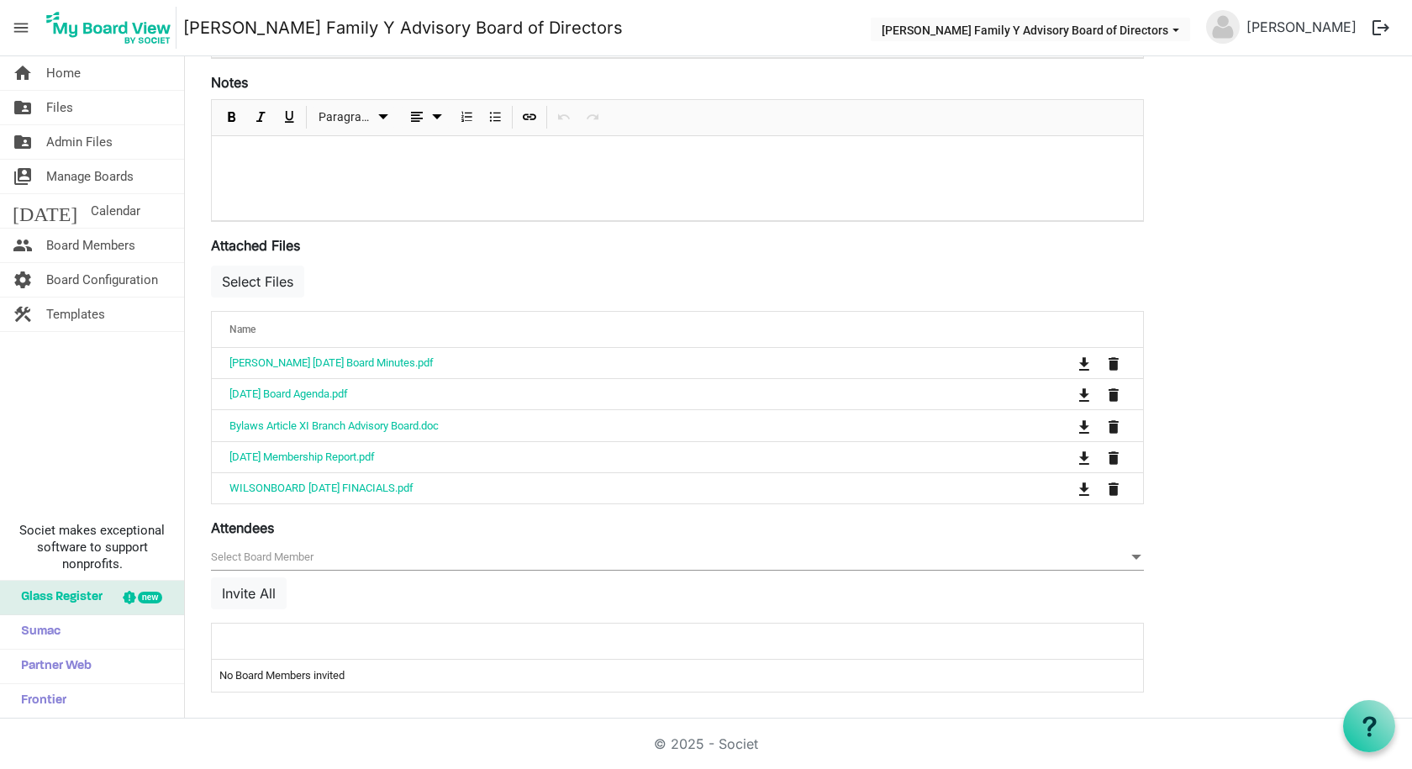
drag, startPoint x: 271, startPoint y: 641, endPoint x: 261, endPoint y: 627, distance: 17.5
click at [271, 641] on div at bounding box center [625, 641] width 803 height 24
click at [250, 594] on button "Invite All" at bounding box center [249, 593] width 76 height 32
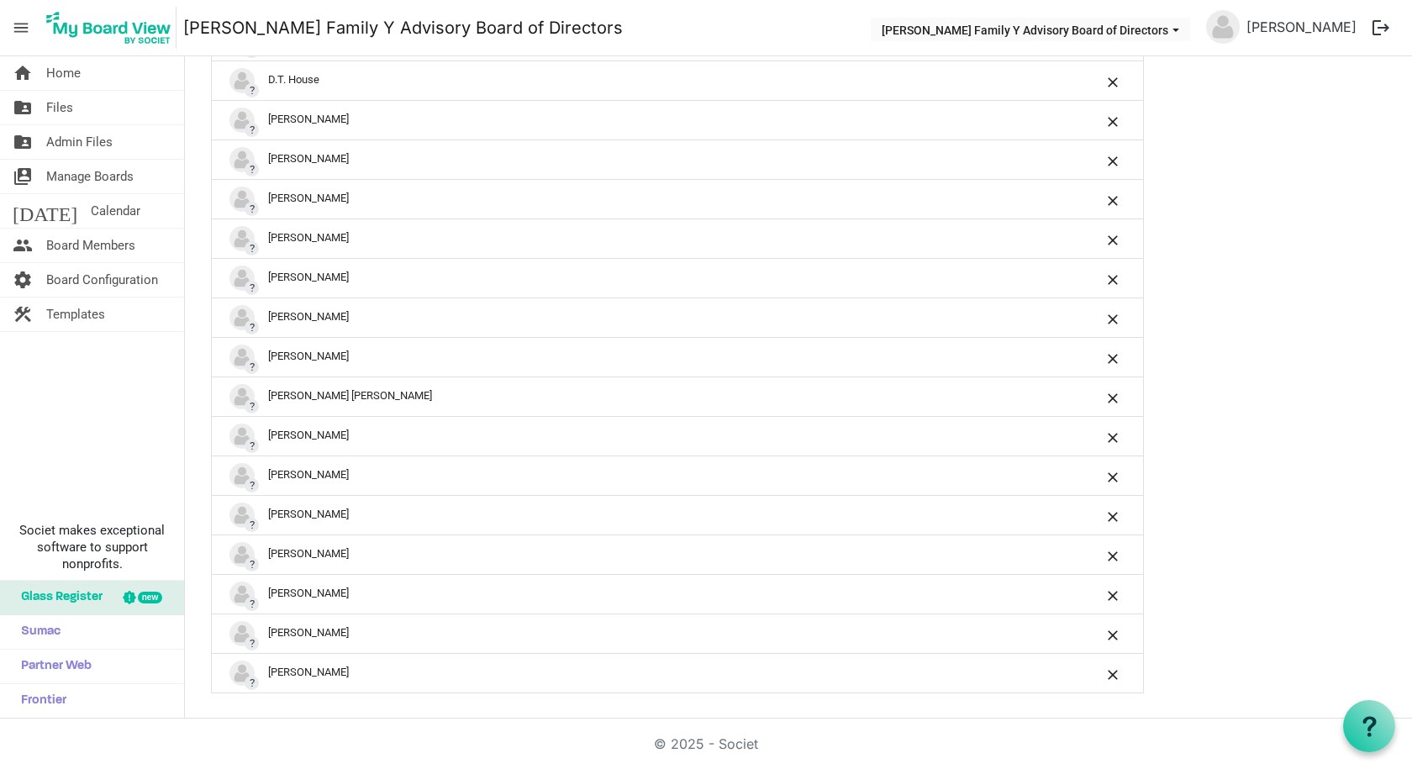
scroll to position [1235, 0]
click at [408, 680] on div "? Tabitha Hollimon" at bounding box center [624, 672] width 791 height 25
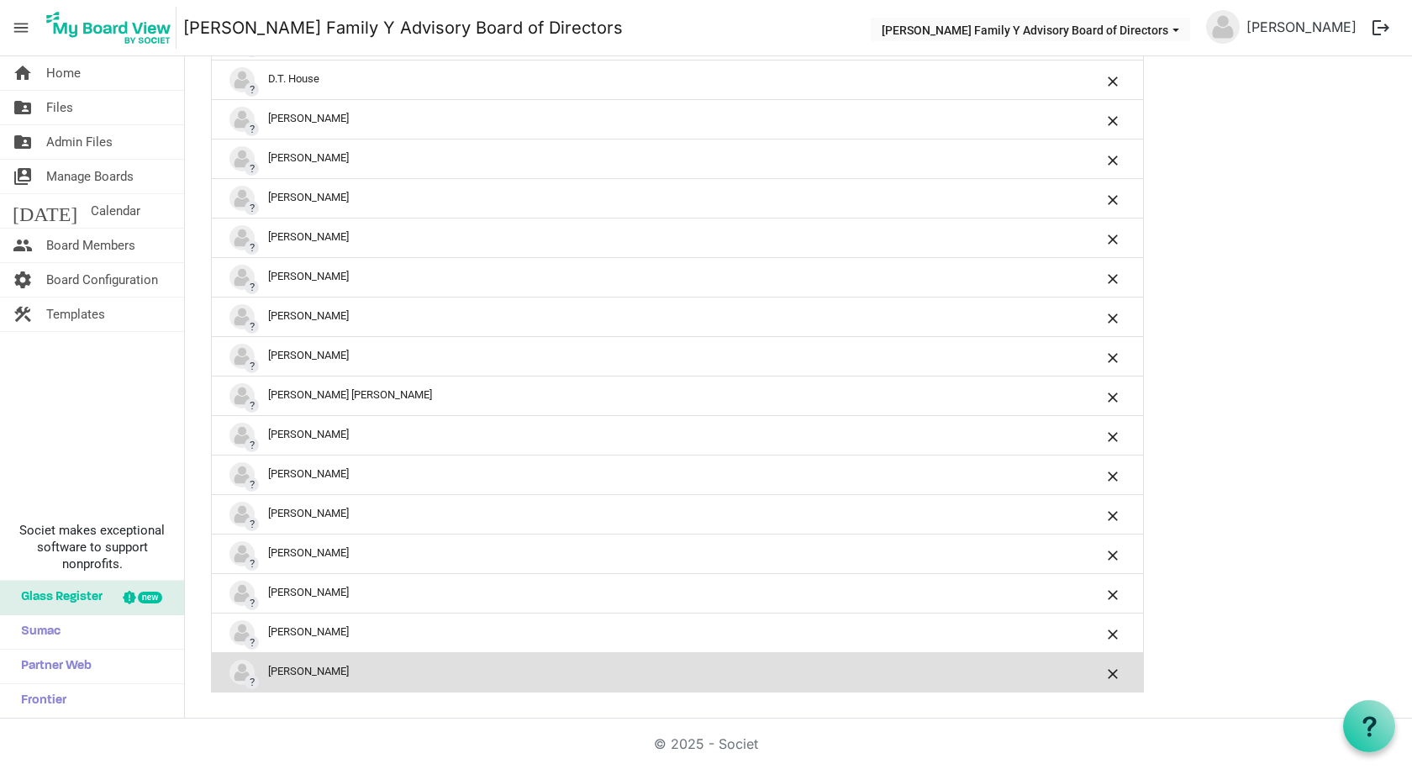
click at [371, 624] on div "? Stuart Prather" at bounding box center [624, 632] width 791 height 25
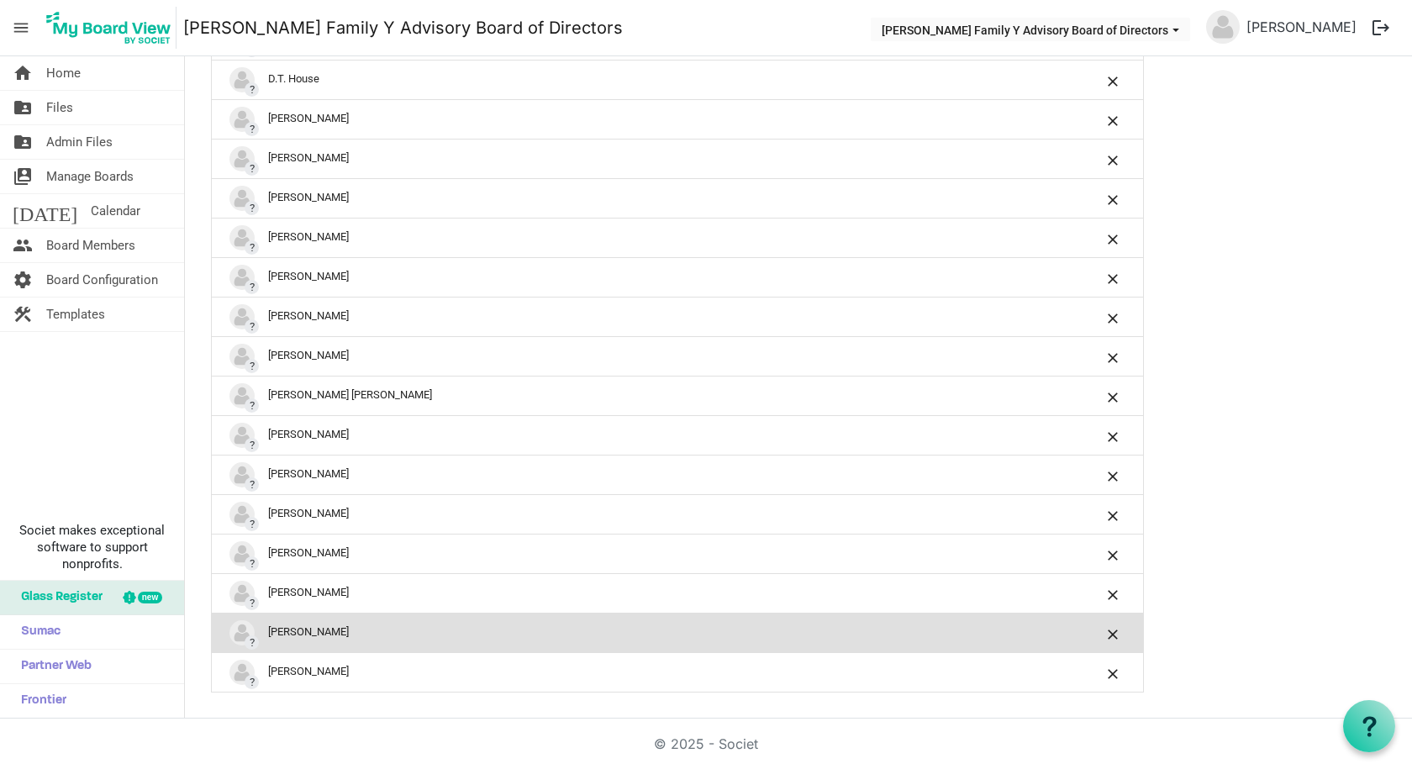
click at [343, 595] on div "? Shauntia Lewis" at bounding box center [624, 593] width 791 height 25
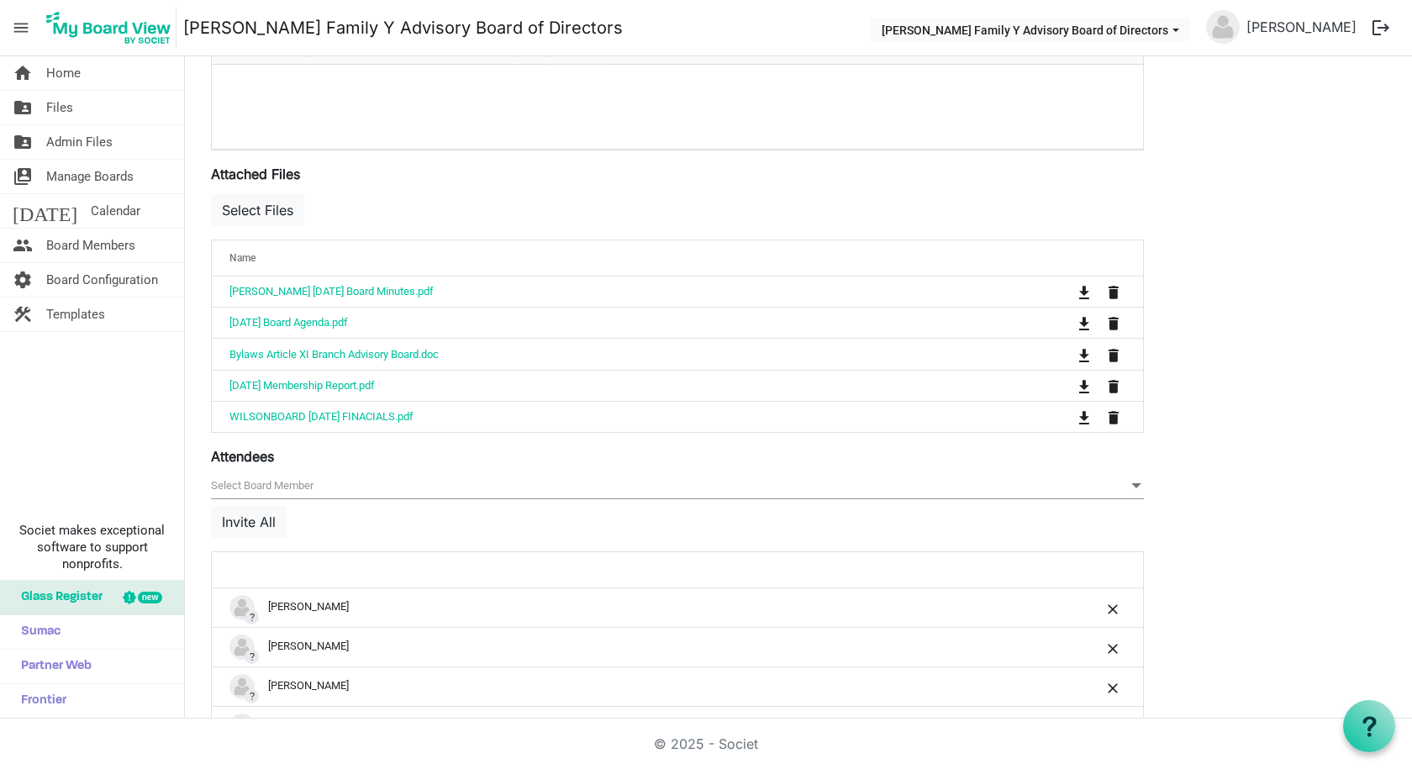
scroll to position [672, 0]
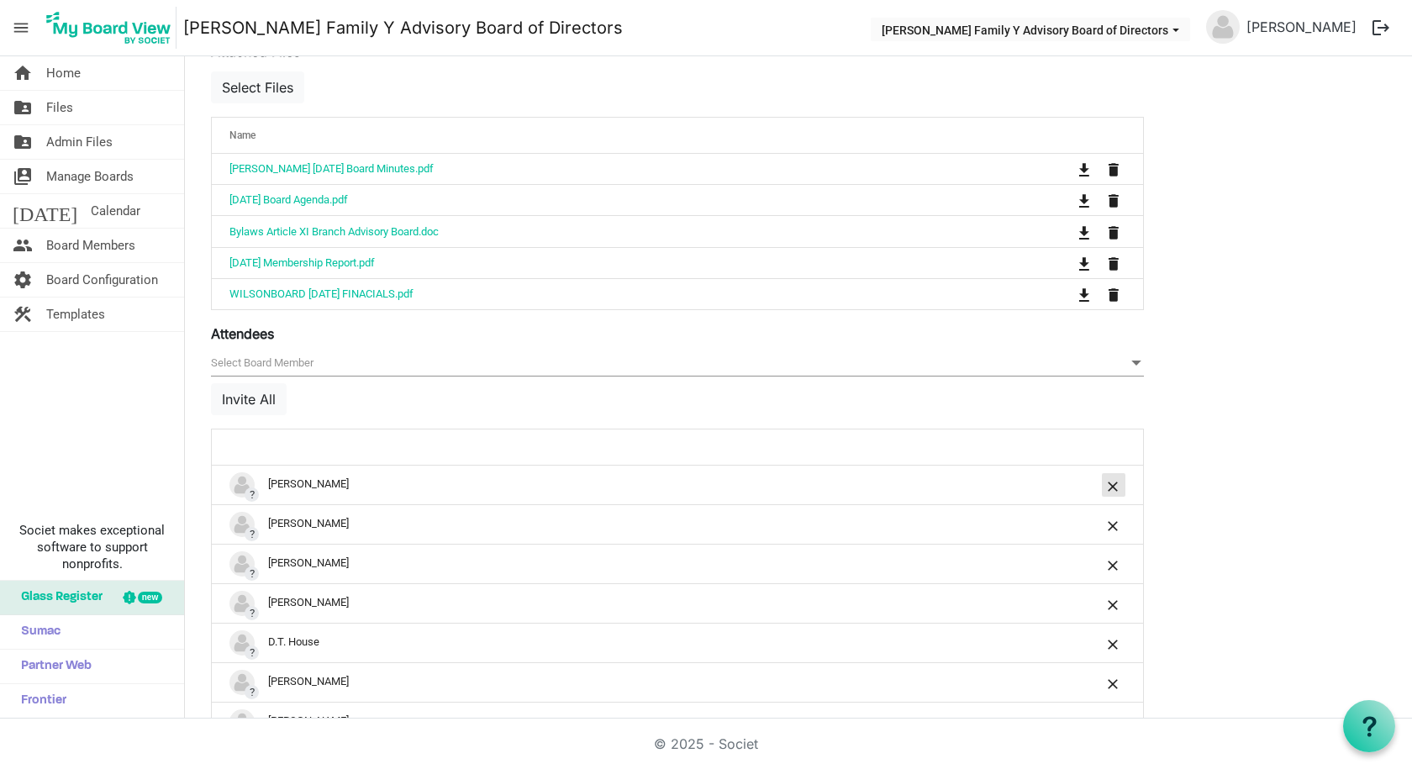
click at [1107, 484] on button "is Command column column header" at bounding box center [1114, 485] width 24 height 24
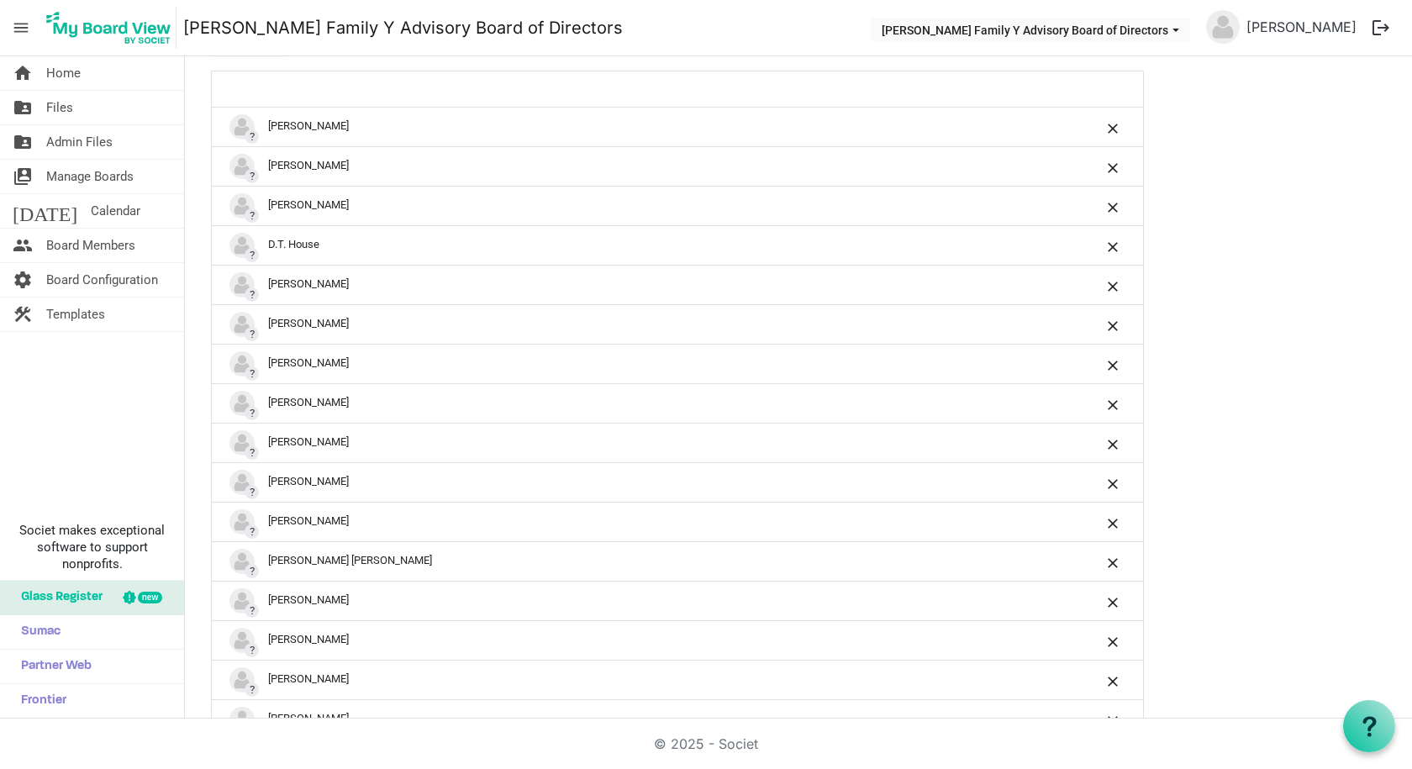
scroll to position [776, 0]
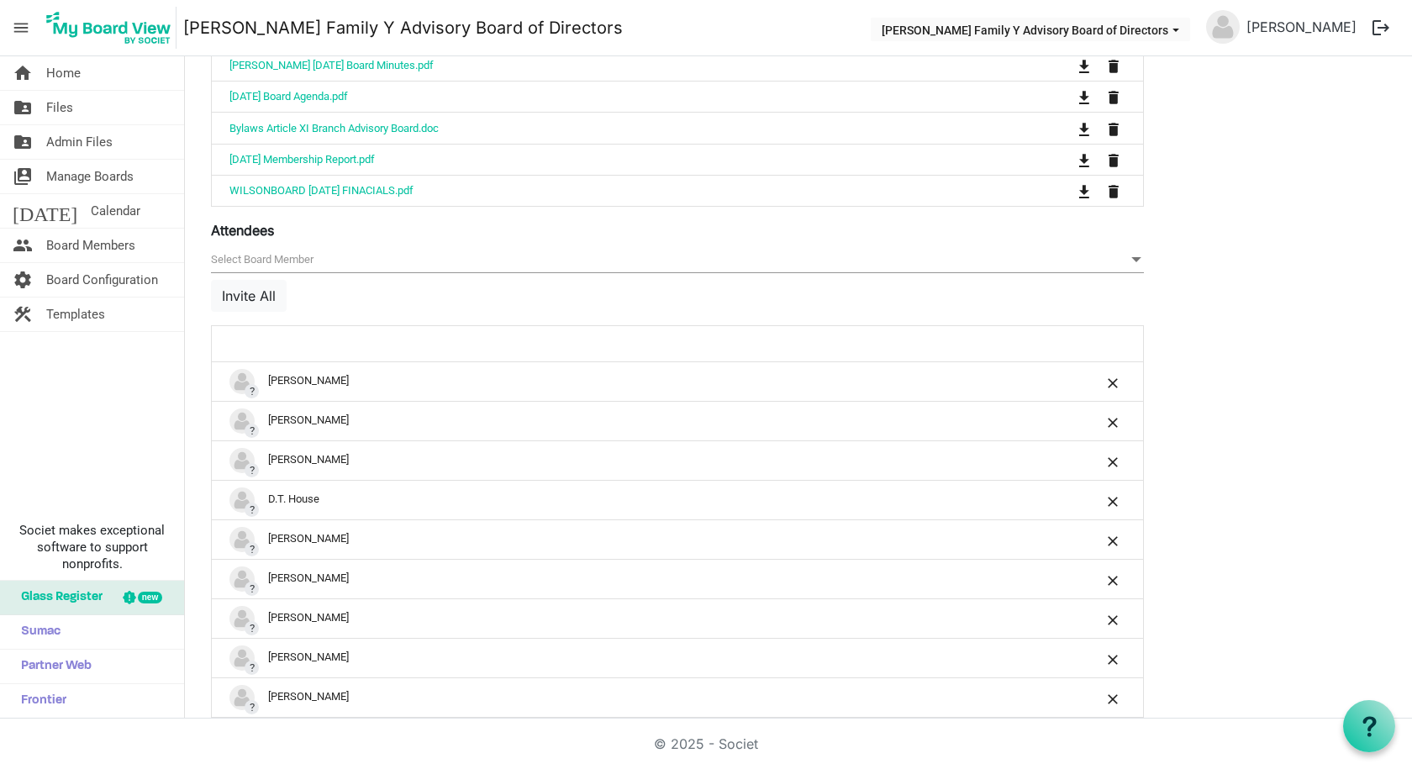
click at [1143, 262] on span at bounding box center [1136, 259] width 15 height 18
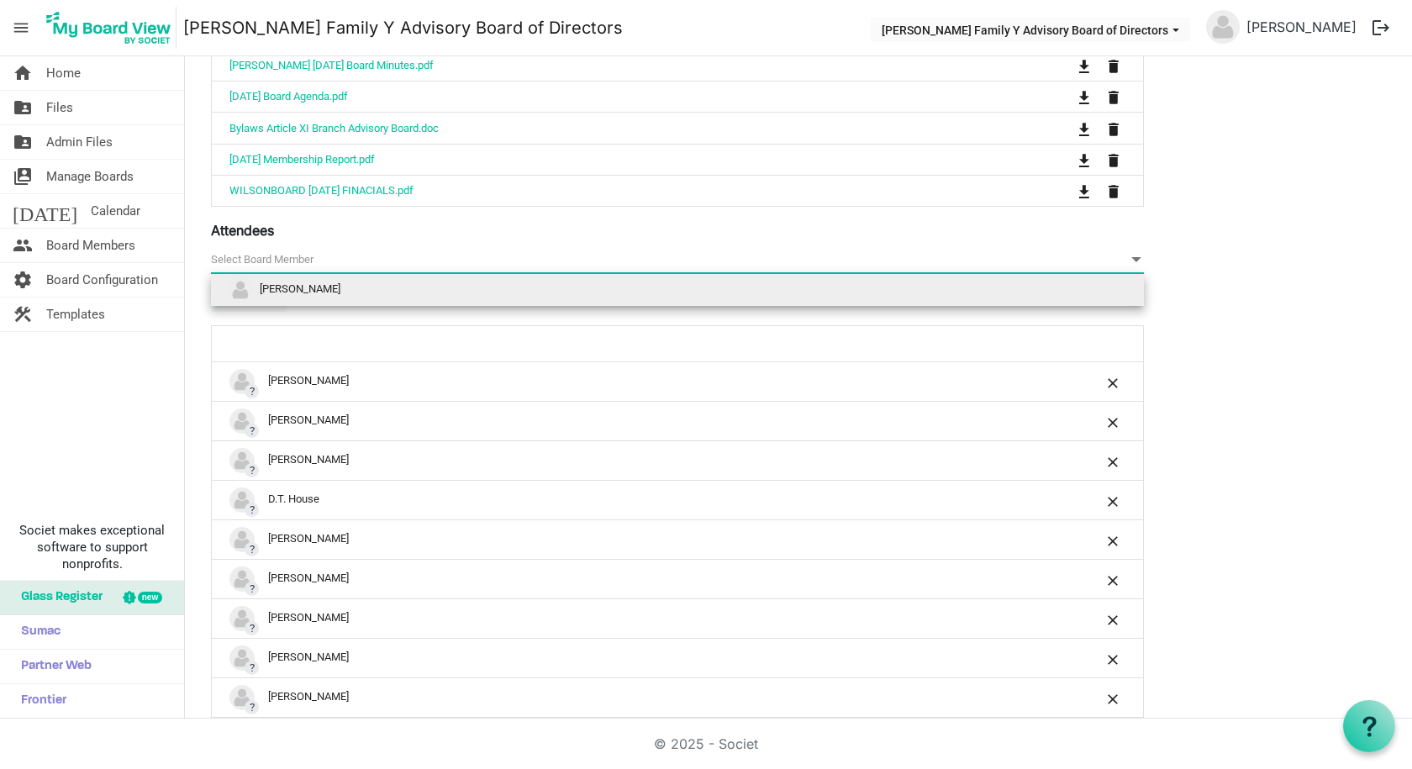
click at [391, 248] on span "null" at bounding box center [677, 260] width 933 height 26
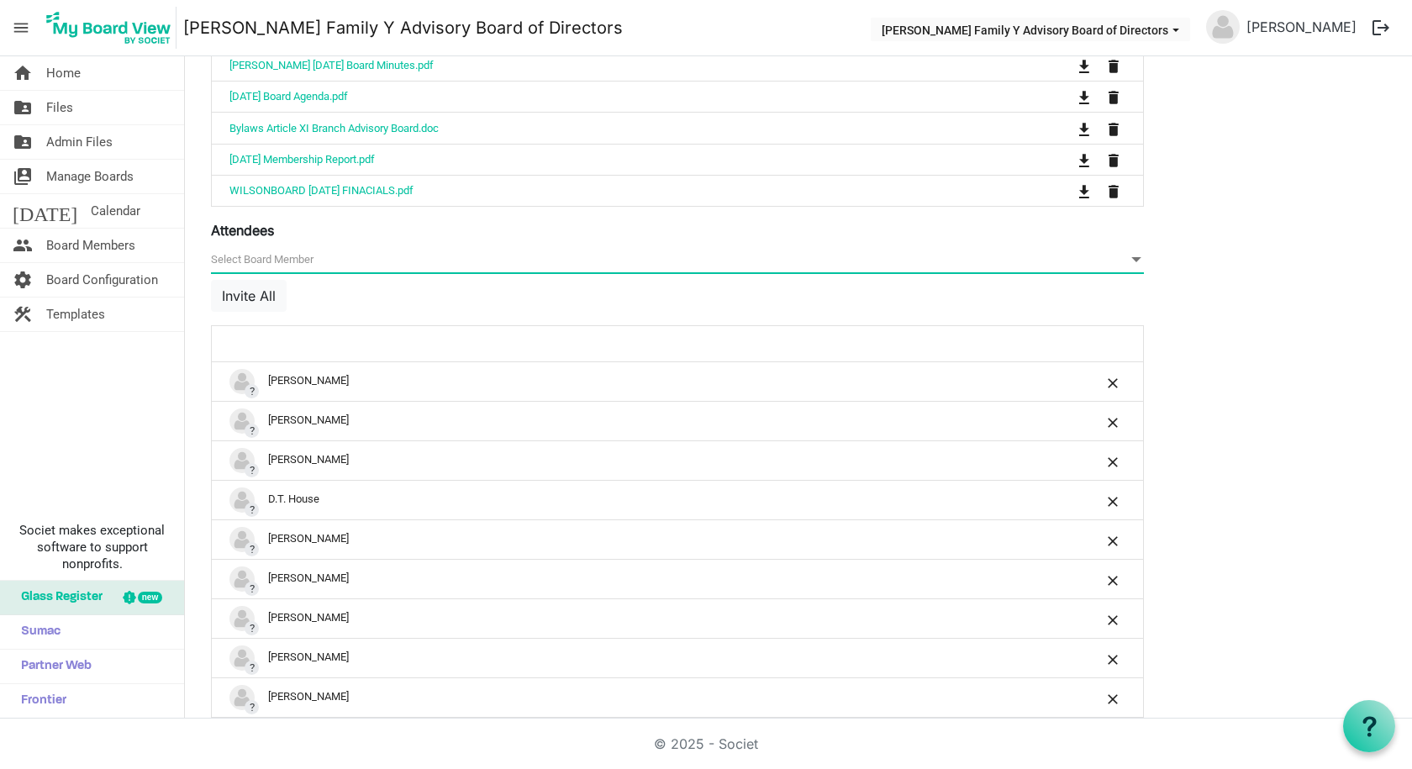
click at [377, 259] on span "null" at bounding box center [677, 260] width 933 height 26
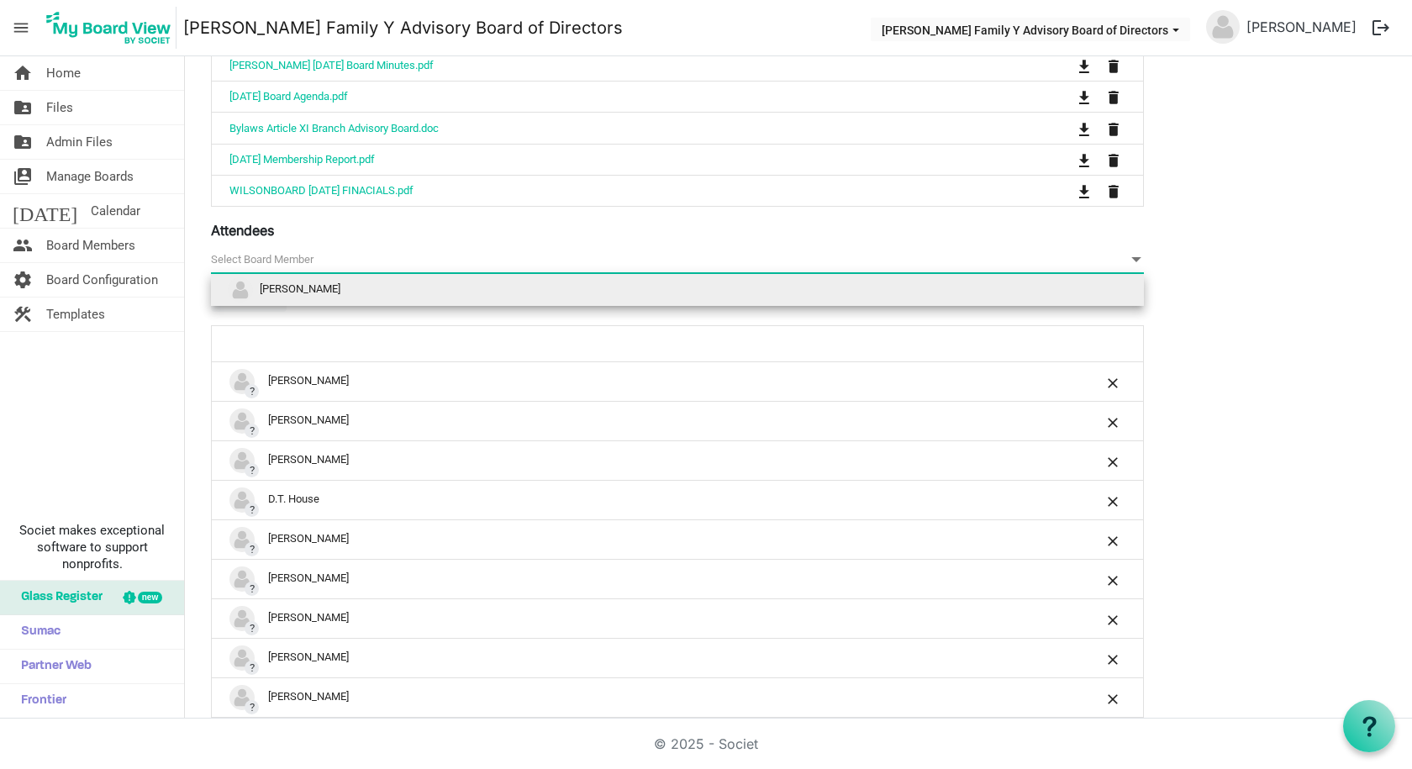
click at [284, 261] on span "null" at bounding box center [677, 260] width 933 height 26
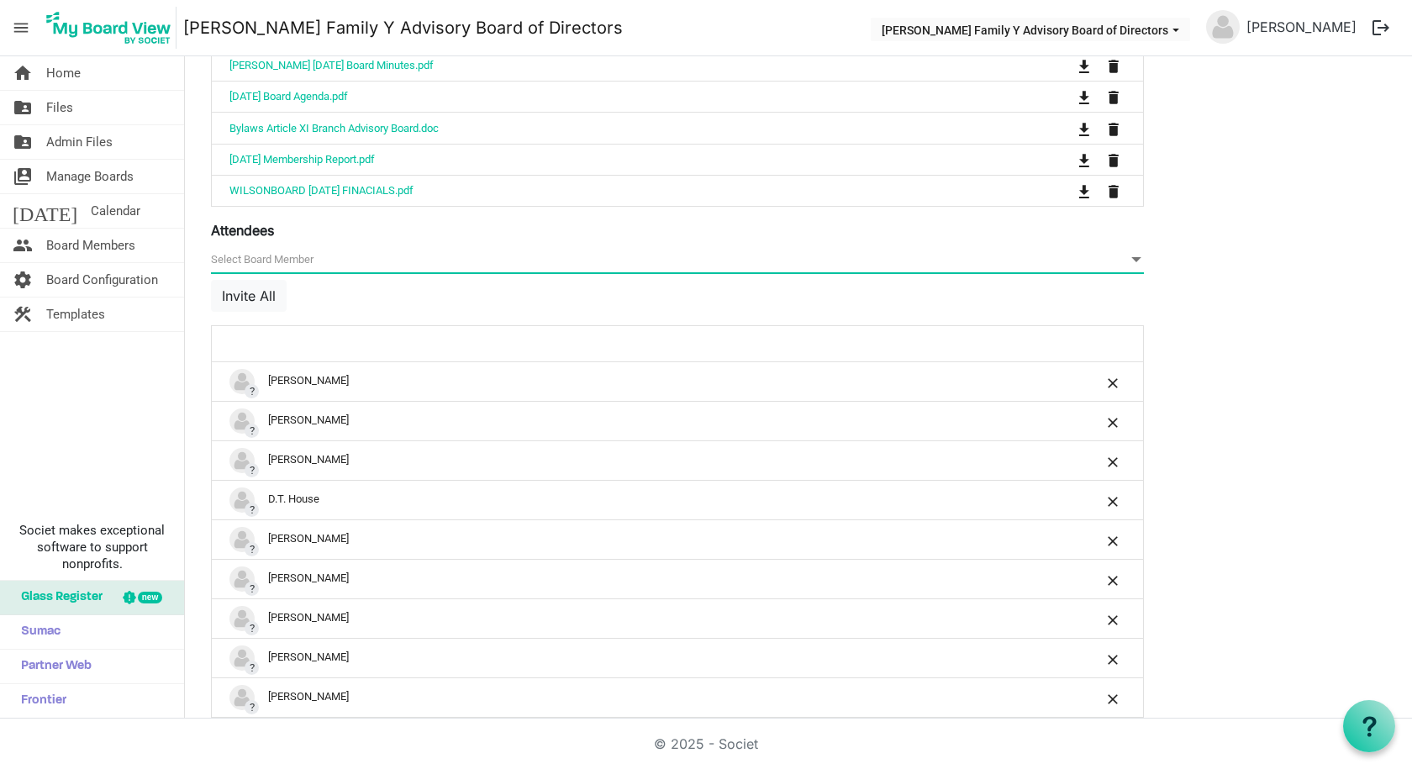
click at [238, 261] on span "null" at bounding box center [677, 260] width 933 height 26
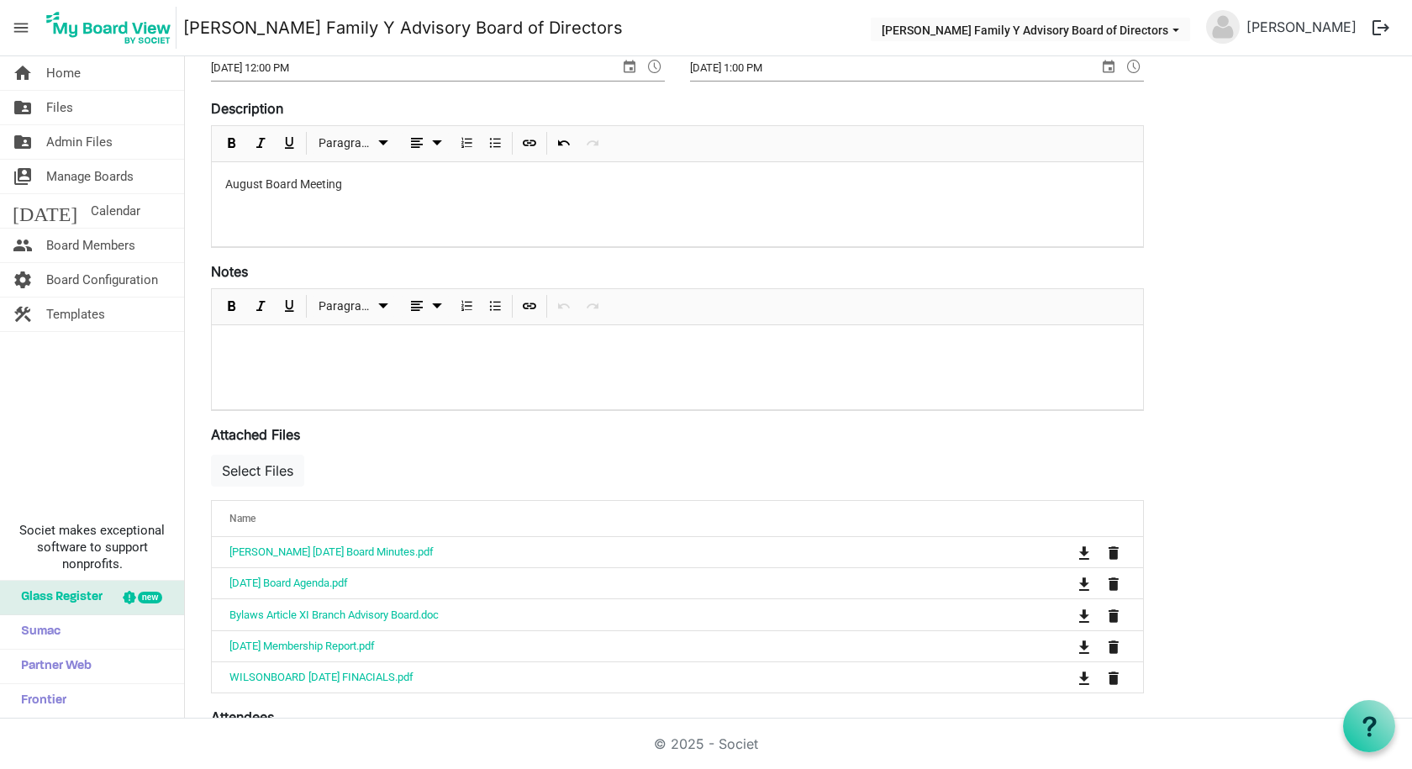
scroll to position [0, 0]
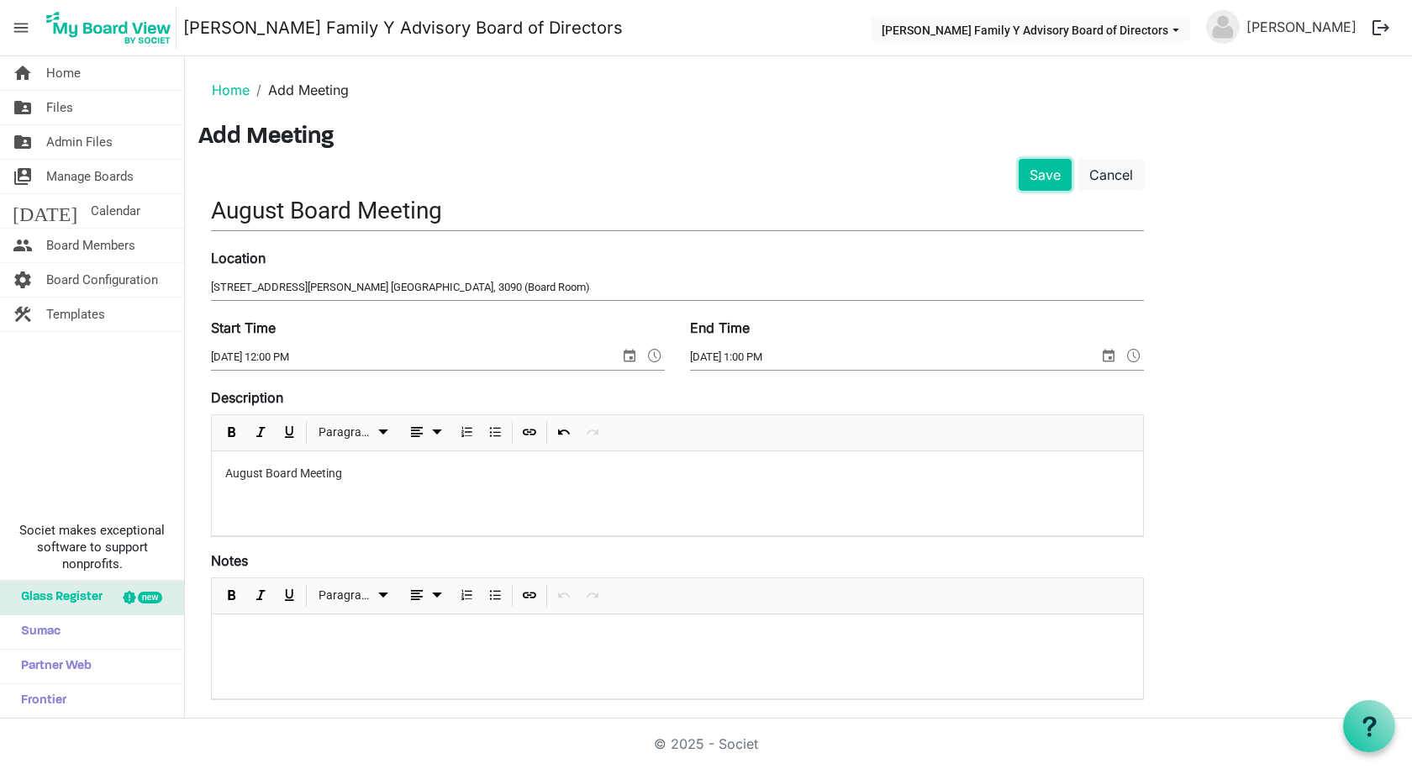
click at [1048, 171] on button "Save" at bounding box center [1045, 175] width 53 height 32
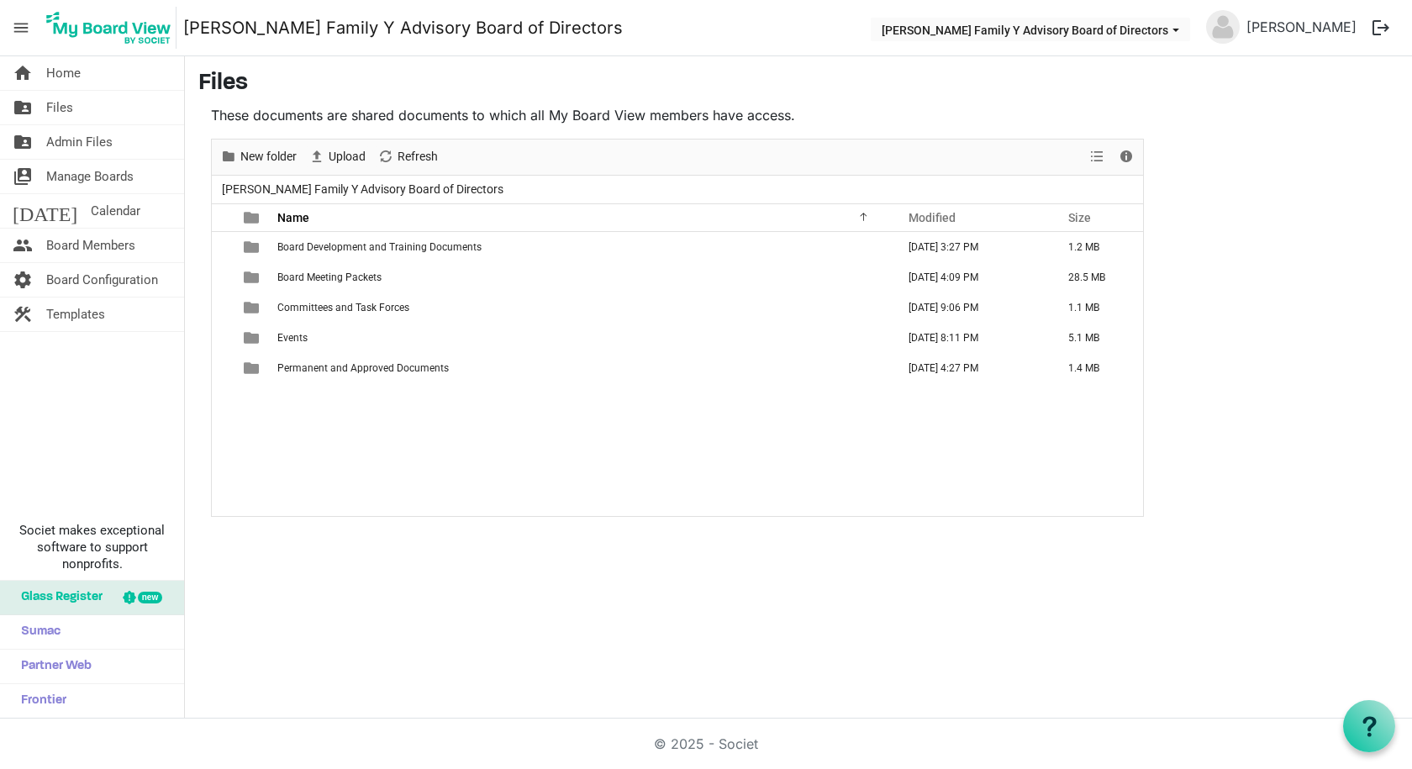
click at [61, 87] on span "Home" at bounding box center [63, 73] width 34 height 34
